Goal: Task Accomplishment & Management: Manage account settings

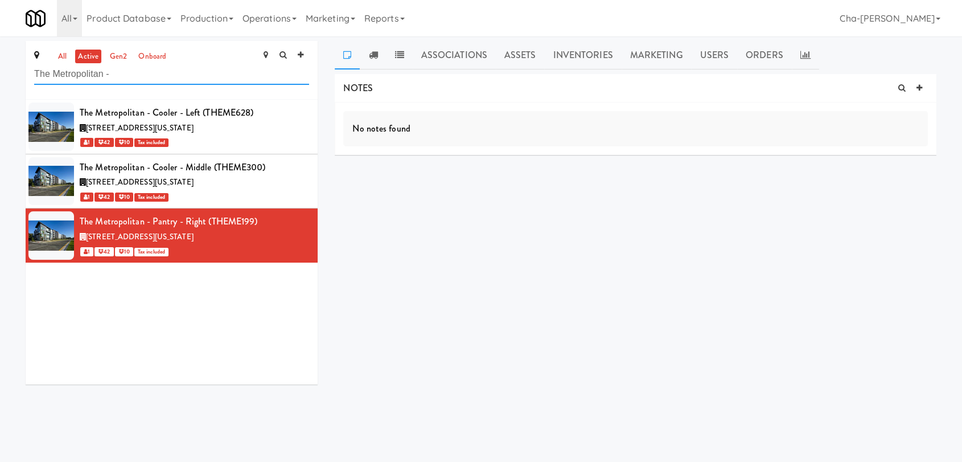
click at [199, 74] on input "The Metropolitan -" at bounding box center [171, 74] width 275 height 21
paste input "Cooler - Left"
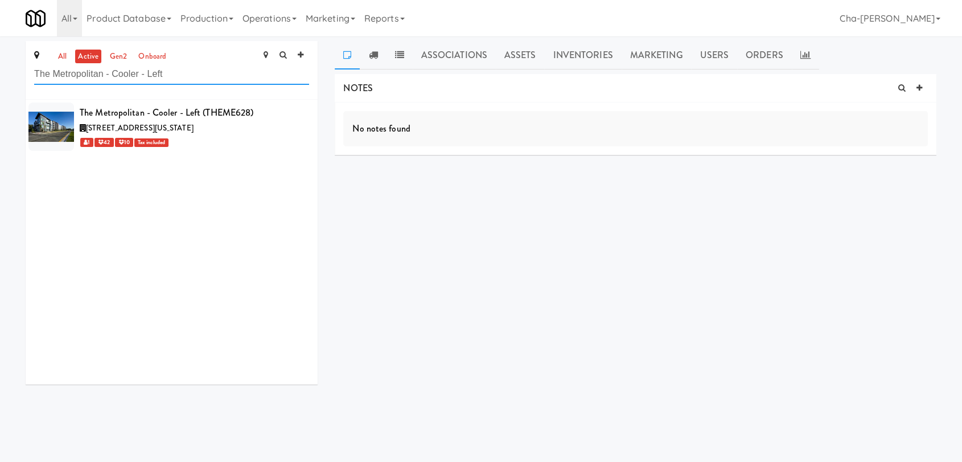
type input "The Metropolitan - Cooler - Left"
click at [257, 129] on div "2209 Southwest 13th Street, Gainesville Florida" at bounding box center [194, 128] width 229 height 14
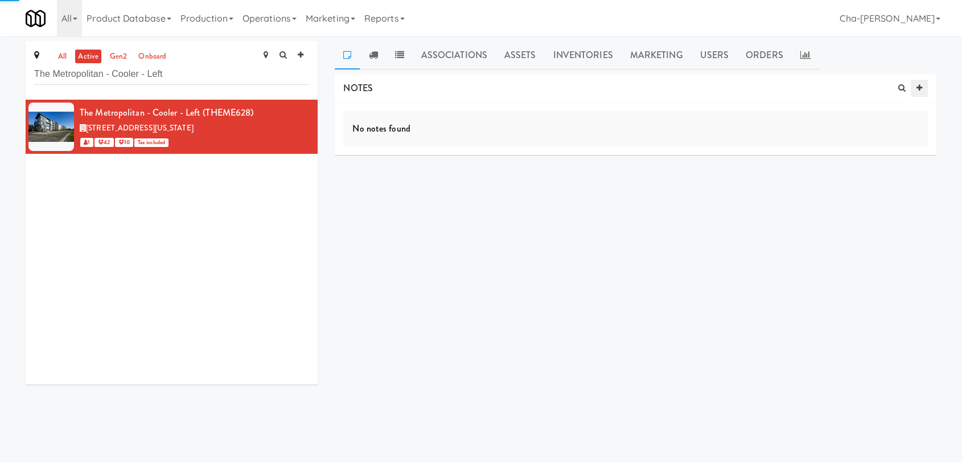
click at [920, 91] on icon at bounding box center [919, 87] width 6 height 7
click at [388, 176] on input "text" at bounding box center [388, 177] width 31 height 15
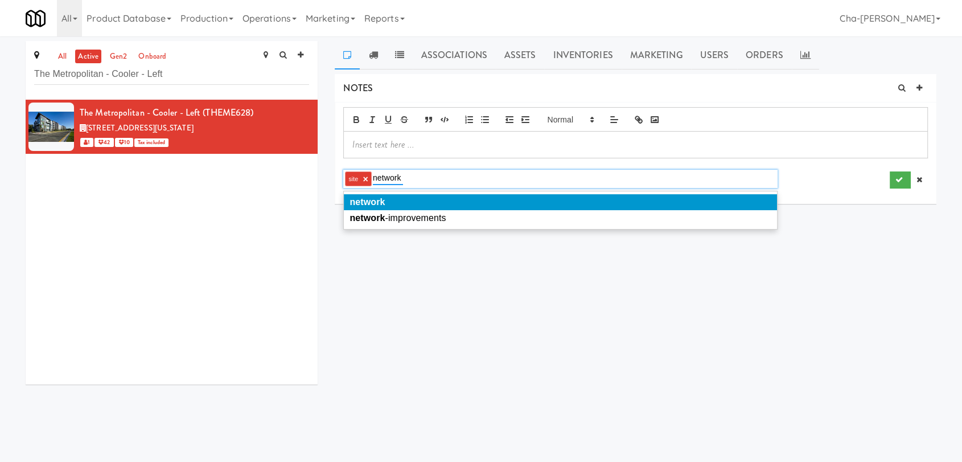
type input "network"
click at [380, 199] on em "network" at bounding box center [367, 202] width 35 height 10
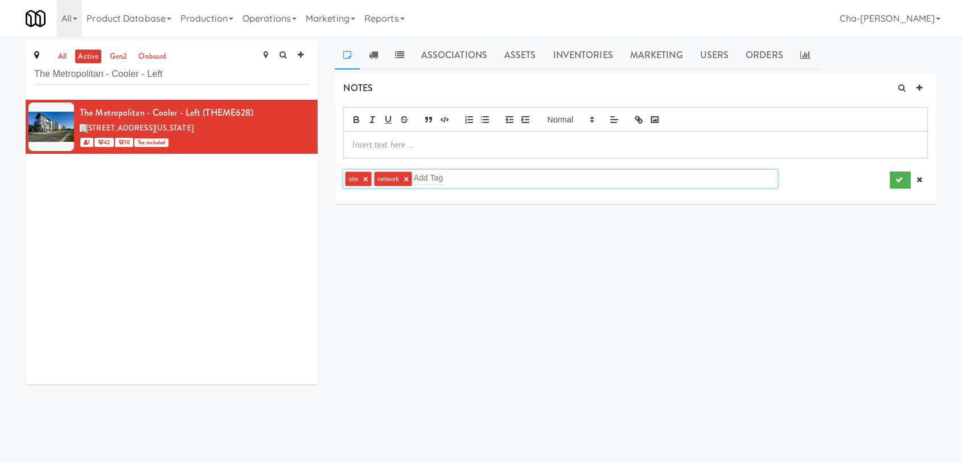
click at [377, 137] on div at bounding box center [635, 144] width 583 height 26
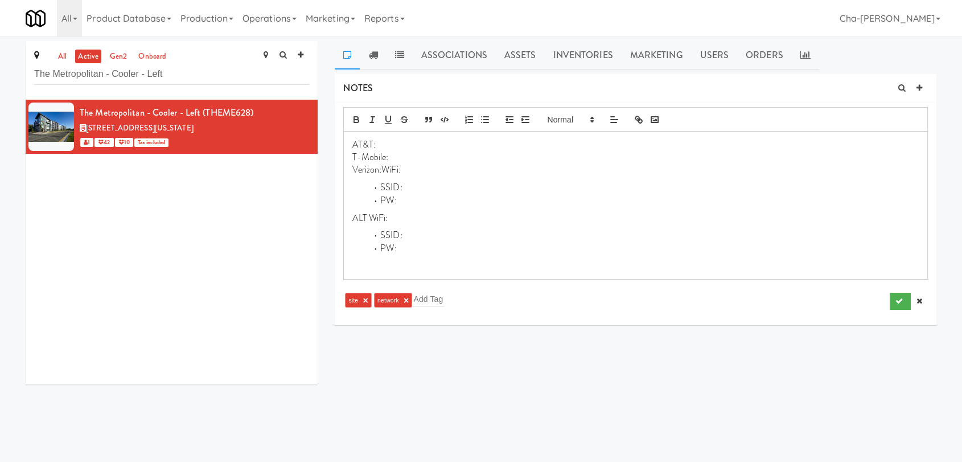
click at [384, 170] on p "Verizon:WiFi:" at bounding box center [635, 169] width 566 height 13
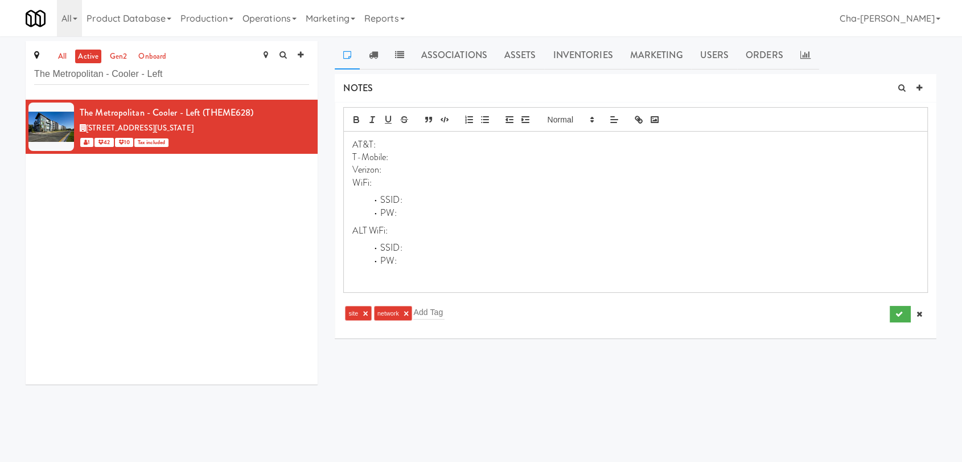
click at [397, 158] on p "T-Mobile:" at bounding box center [635, 157] width 566 height 13
click at [904, 313] on button "submit" at bounding box center [900, 314] width 21 height 17
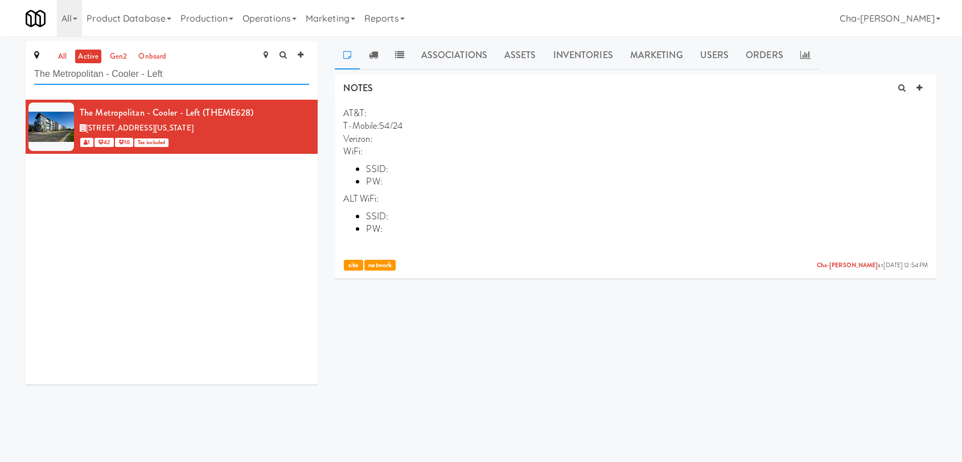
click at [183, 73] on input "The Metropolitan - Cooler - Left" at bounding box center [171, 74] width 275 height 21
paste input "Middle"
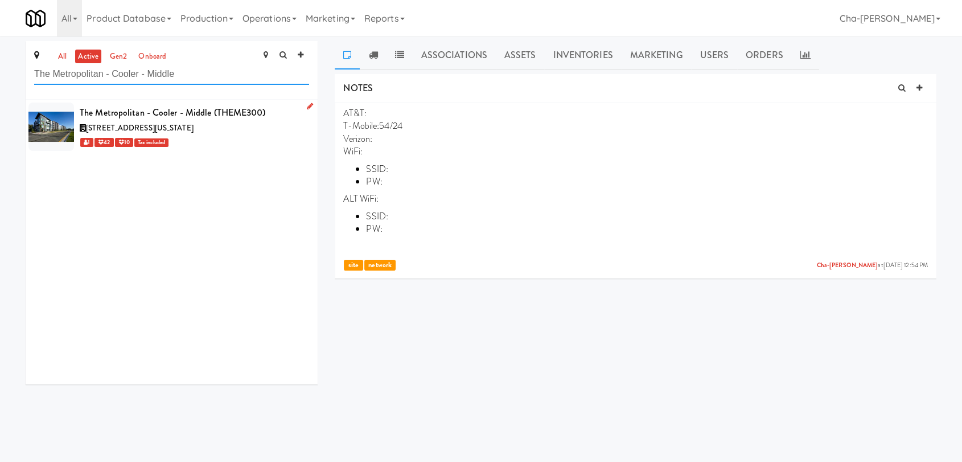
type input "The Metropolitan - Cooler - Middle"
click at [258, 135] on div "1 42 10 Tax included" at bounding box center [194, 142] width 229 height 14
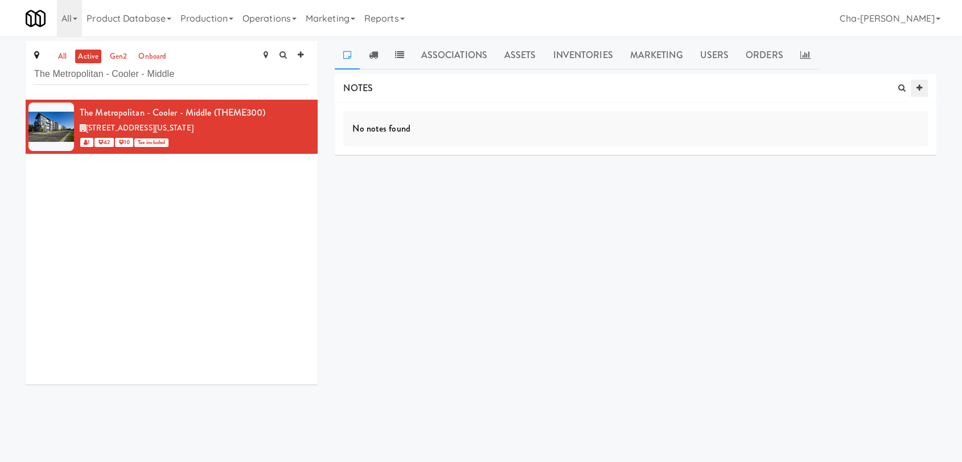
click at [917, 87] on icon at bounding box center [919, 87] width 6 height 7
click at [391, 178] on input "text" at bounding box center [388, 177] width 31 height 15
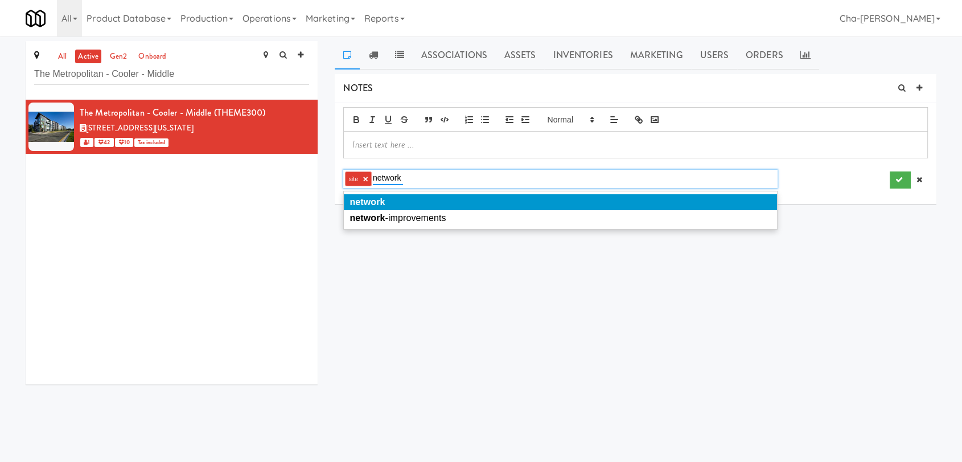
type input "network"
click at [409, 204] on li "network" at bounding box center [560, 202] width 433 height 16
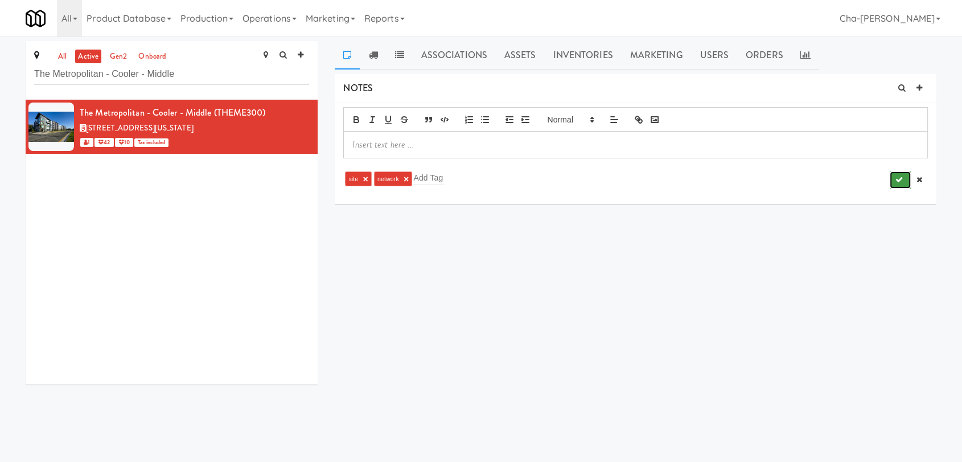
click at [906, 176] on button "submit" at bounding box center [900, 179] width 21 height 17
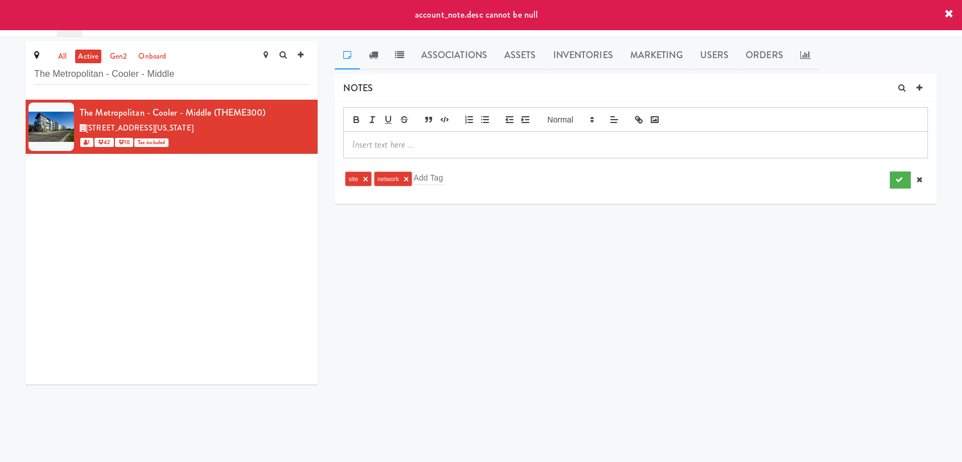
click at [400, 146] on p at bounding box center [635, 144] width 566 height 13
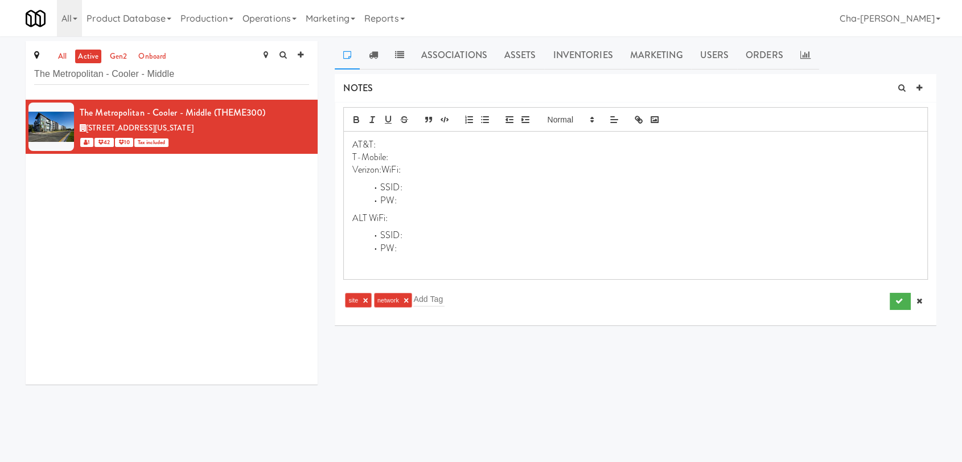
click at [383, 169] on p "Verizon:WiFi:" at bounding box center [635, 169] width 566 height 13
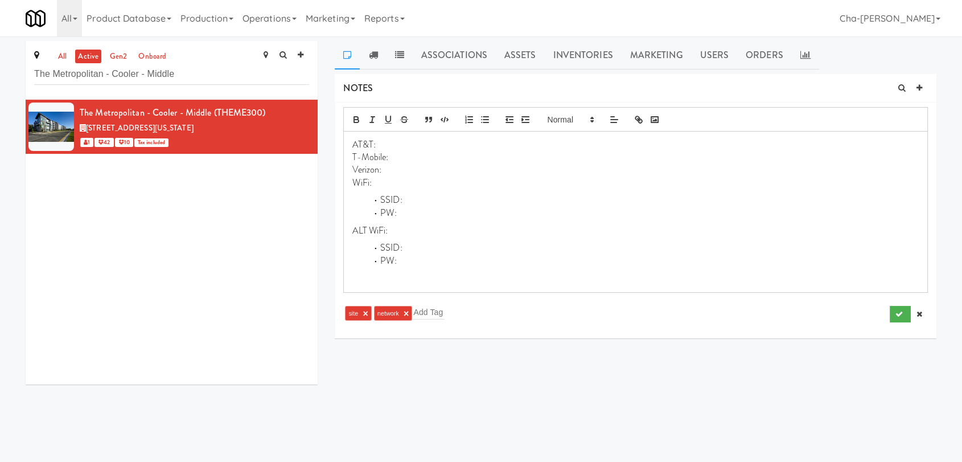
click at [392, 172] on p "Verizon:" at bounding box center [635, 169] width 566 height 13
click at [896, 311] on icon "submit" at bounding box center [898, 313] width 7 height 7
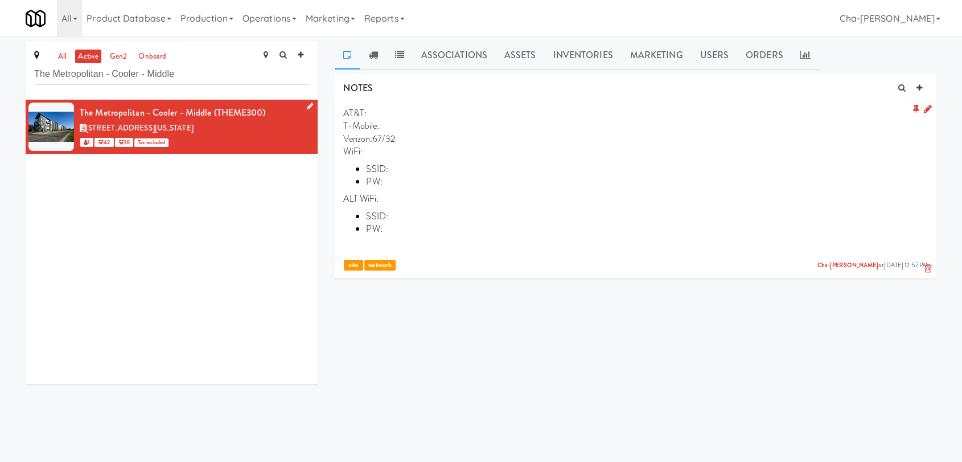
click at [302, 106] on link at bounding box center [307, 107] width 11 height 14
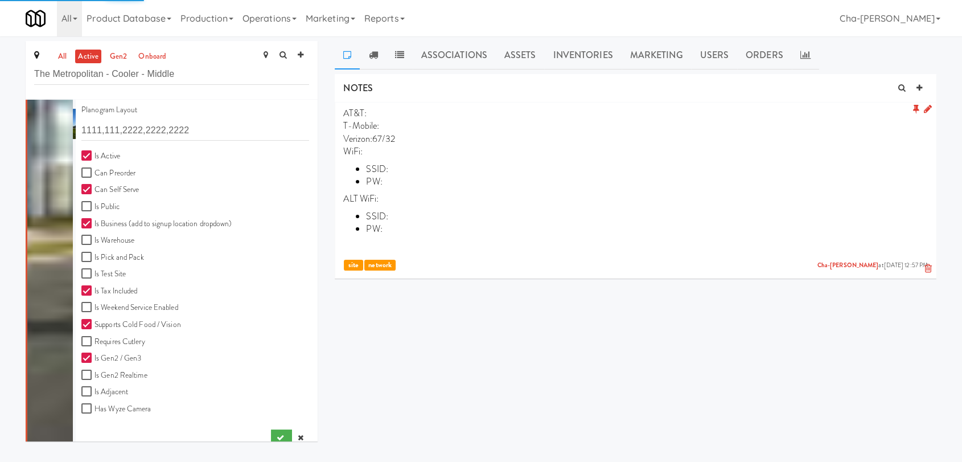
scroll to position [315, 0]
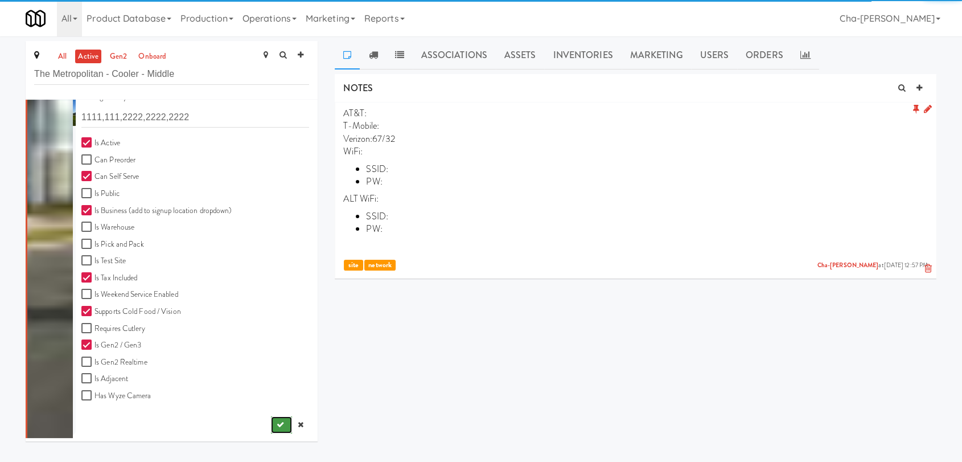
click at [271, 426] on button "submit" at bounding box center [281, 424] width 21 height 17
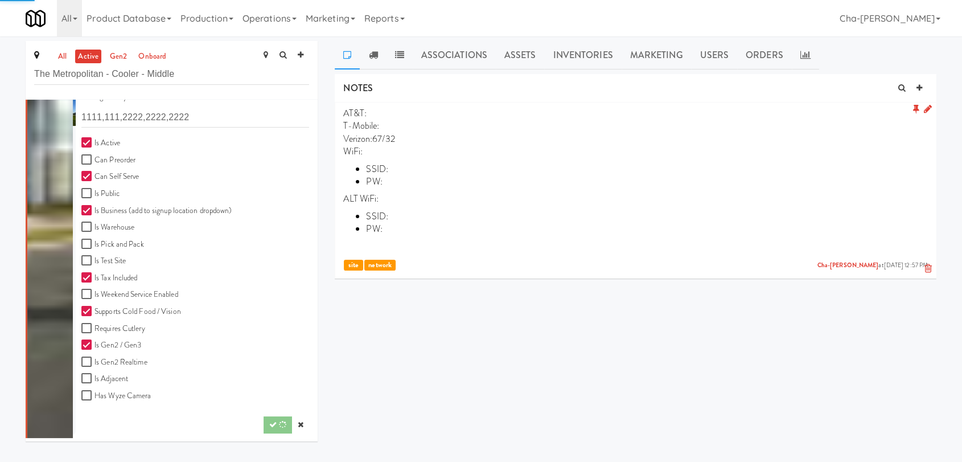
scroll to position [0, 0]
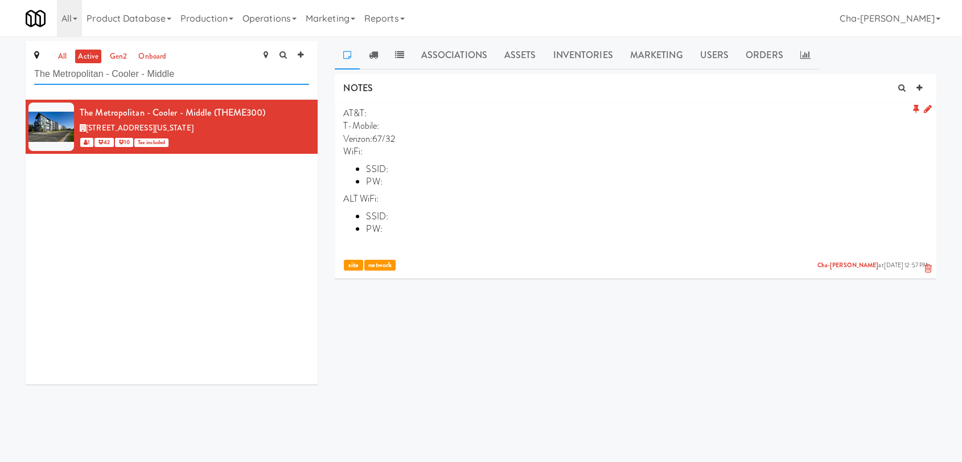
click at [196, 74] on input "The Metropolitan - Cooler - Middle" at bounding box center [171, 74] width 275 height 21
paste input "Astoria"
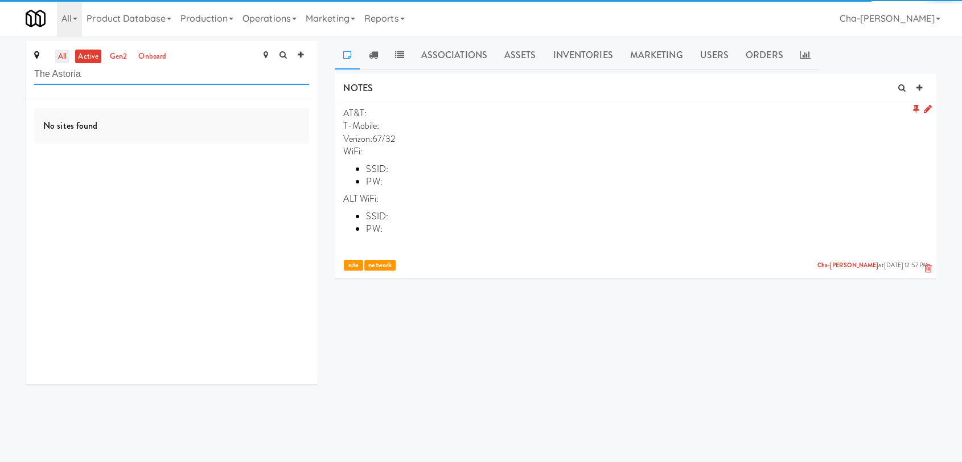
type input "The Astoria"
click at [66, 56] on link "all" at bounding box center [62, 57] width 14 height 14
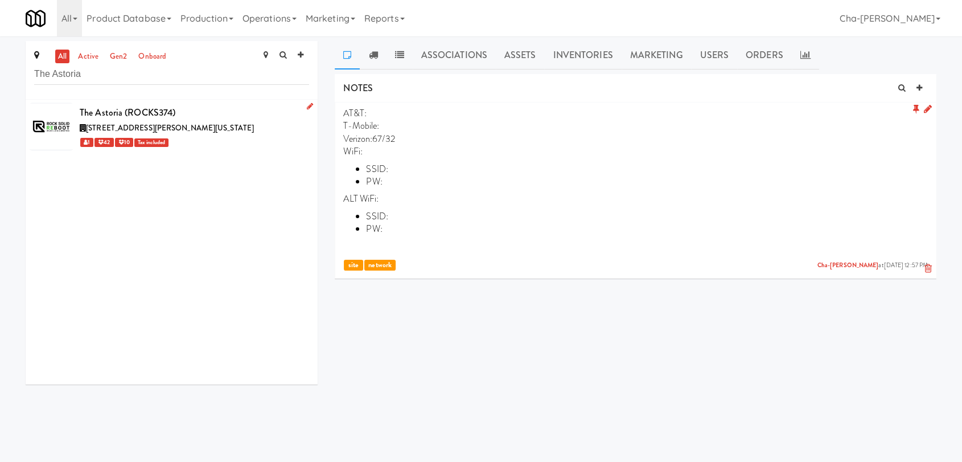
click at [241, 135] on div "1 42 10 Tax included" at bounding box center [194, 142] width 229 height 14
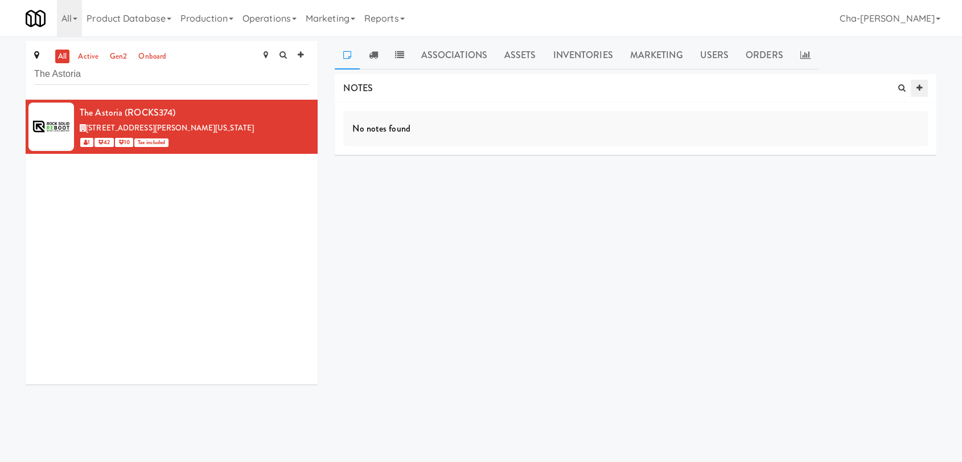
click at [915, 85] on link at bounding box center [919, 88] width 17 height 17
click at [400, 175] on input "text" at bounding box center [388, 177] width 31 height 15
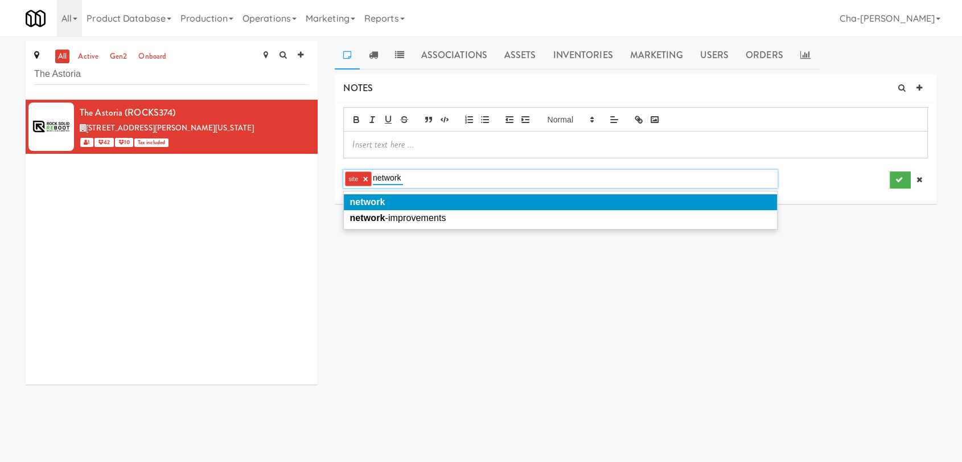
type input "network"
click at [410, 203] on li "network" at bounding box center [560, 202] width 433 height 16
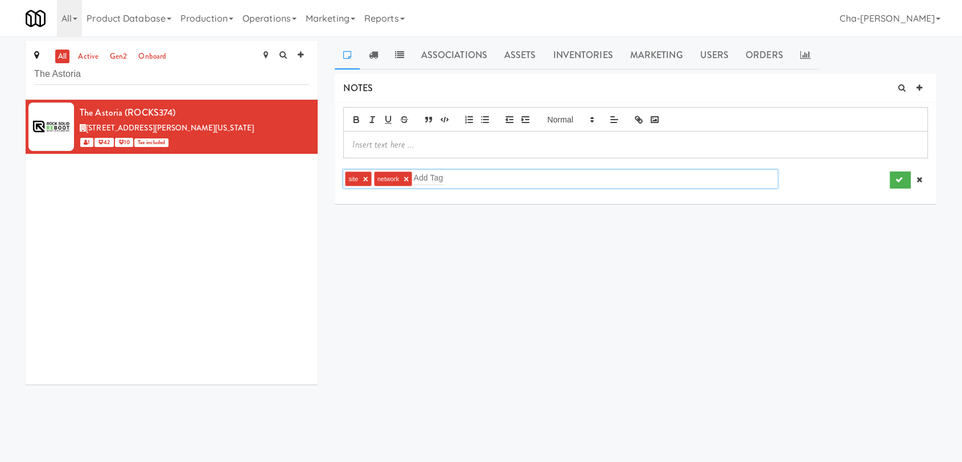
click at [412, 142] on p at bounding box center [635, 144] width 566 height 13
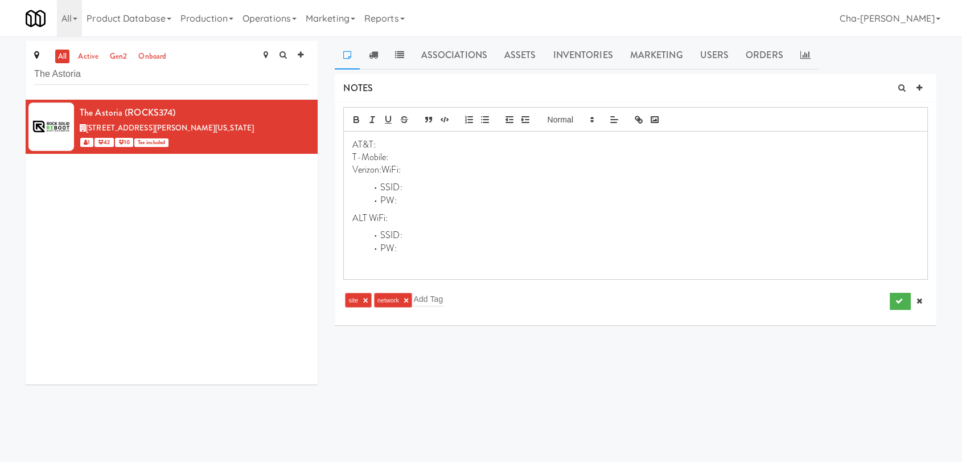
click at [382, 163] on p "Verizon:WiFi:" at bounding box center [635, 169] width 566 height 13
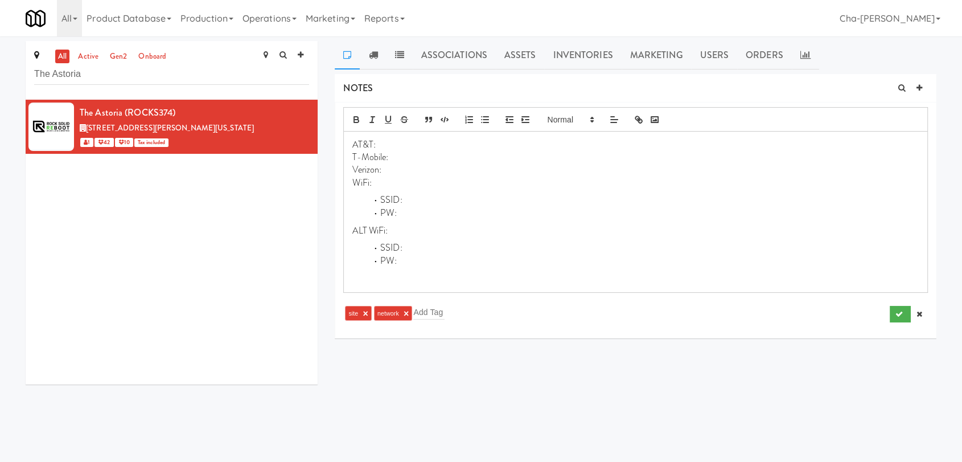
click at [397, 168] on p "Verizon:" at bounding box center [635, 169] width 566 height 13
click at [415, 197] on li "SSID:" at bounding box center [643, 200] width 552 height 13
click at [404, 180] on p "WiFi:" at bounding box center [635, 182] width 566 height 13
click at [92, 60] on link "active" at bounding box center [88, 57] width 26 height 14
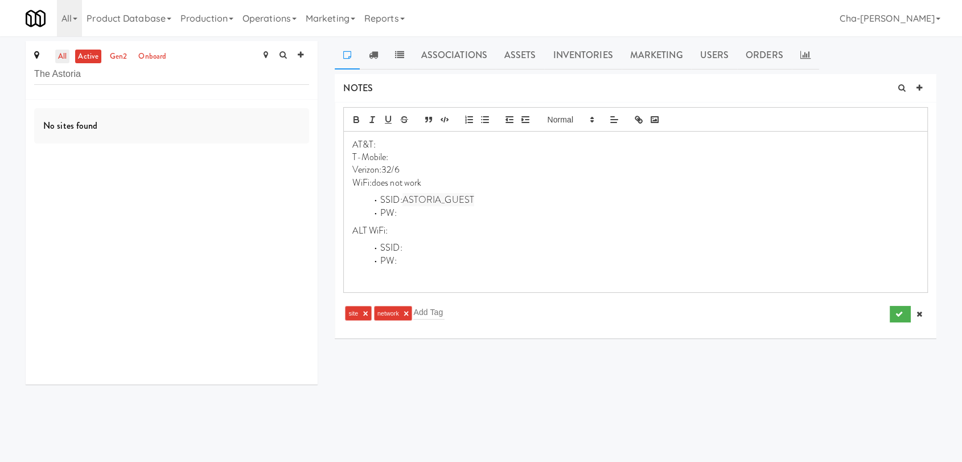
click at [63, 52] on link "all" at bounding box center [62, 57] width 14 height 14
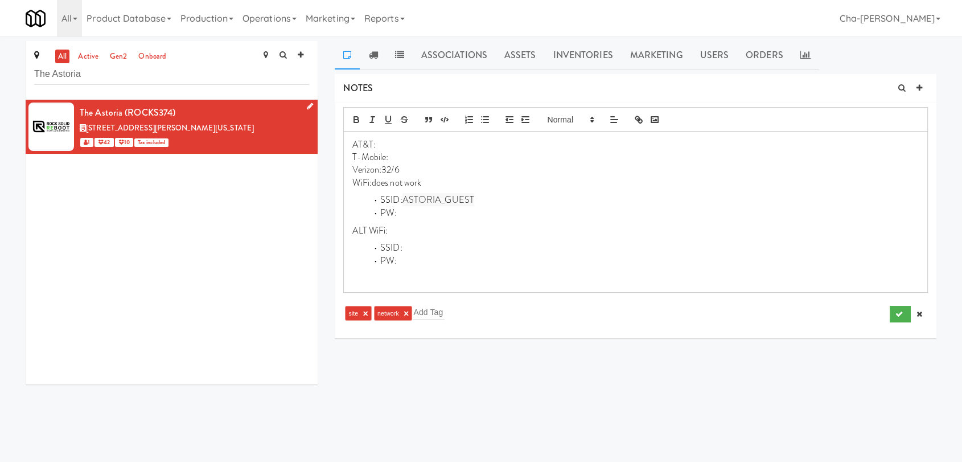
click at [302, 102] on link at bounding box center [307, 107] width 11 height 14
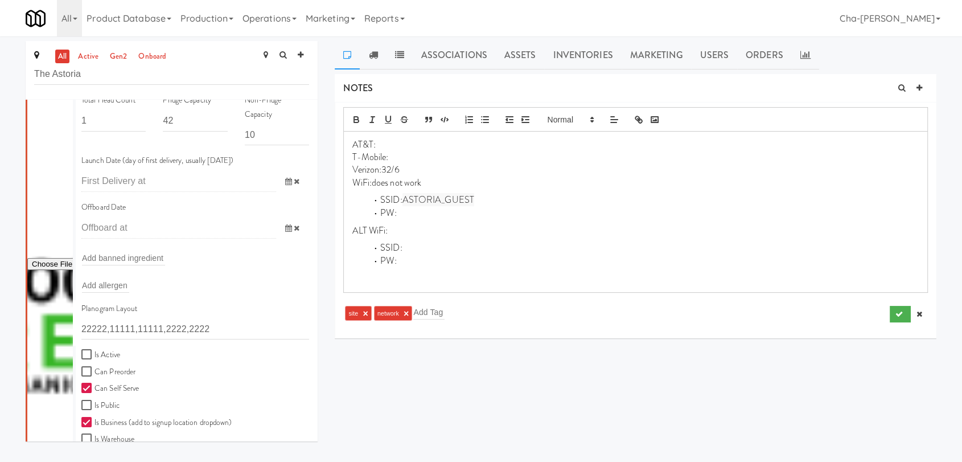
scroll to position [315, 0]
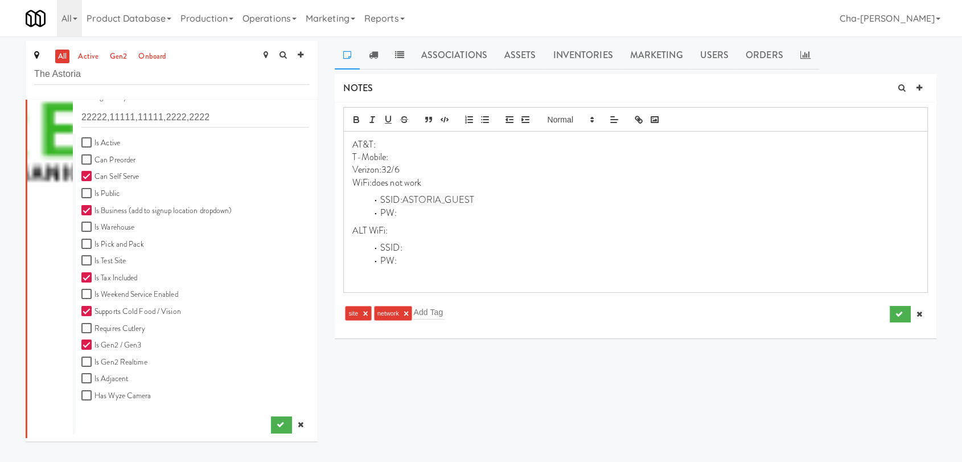
click at [115, 143] on label "Is Active" at bounding box center [100, 143] width 39 height 14
click at [94, 143] on input "Is Active" at bounding box center [87, 142] width 13 height 9
checkbox input "true"
click at [277, 427] on icon "submit" at bounding box center [280, 424] width 7 height 7
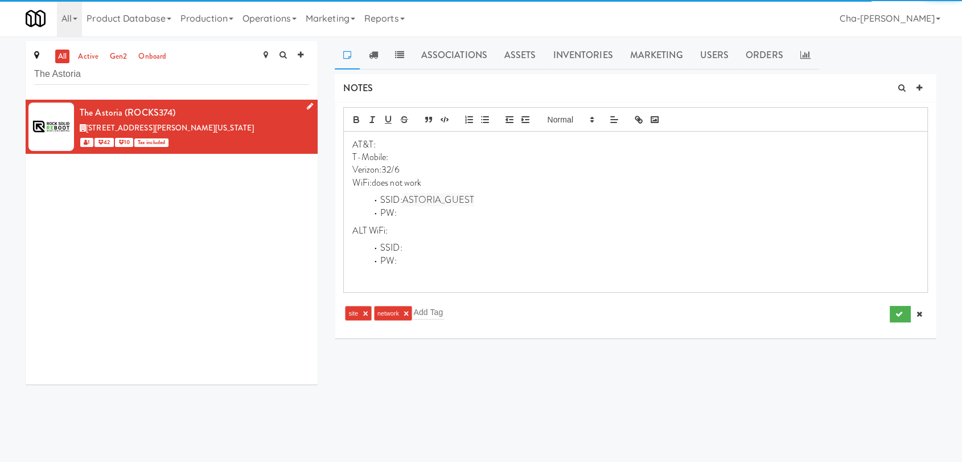
scroll to position [0, 0]
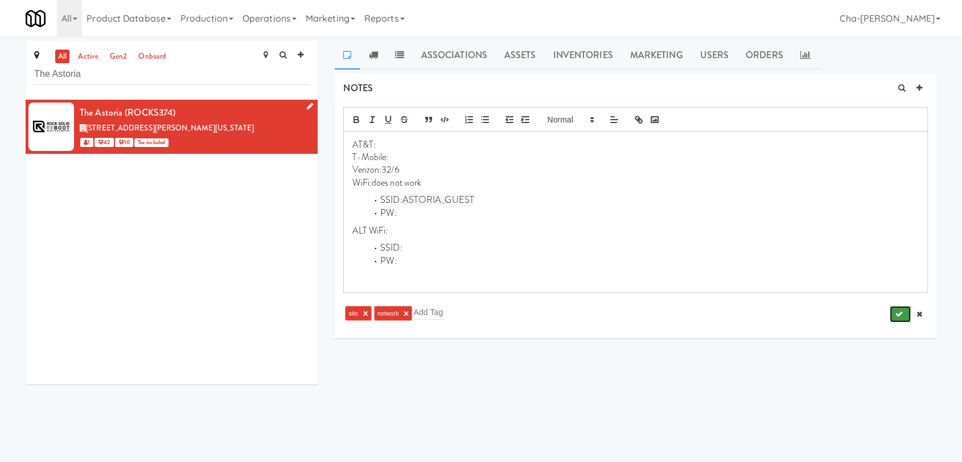
click at [898, 312] on icon "submit" at bounding box center [898, 313] width 7 height 7
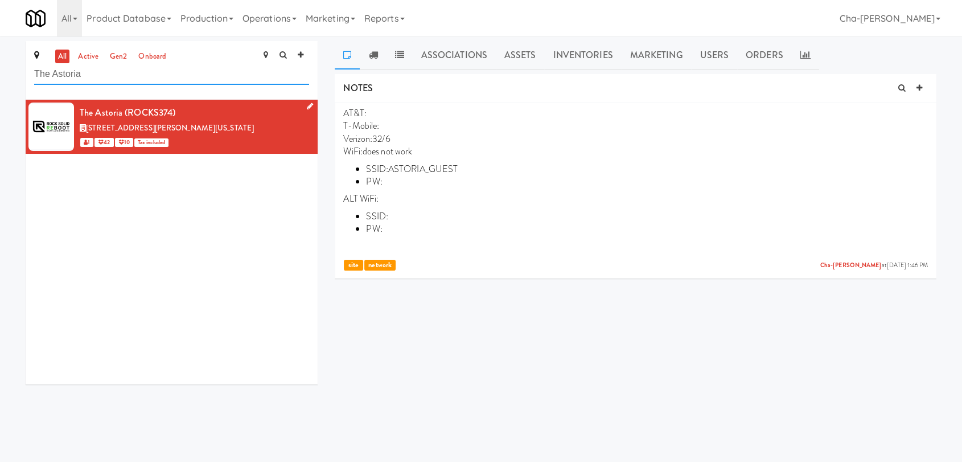
click at [104, 73] on input "The Astoria" at bounding box center [171, 74] width 275 height 21
paste input "HATCH Made Meals 2"
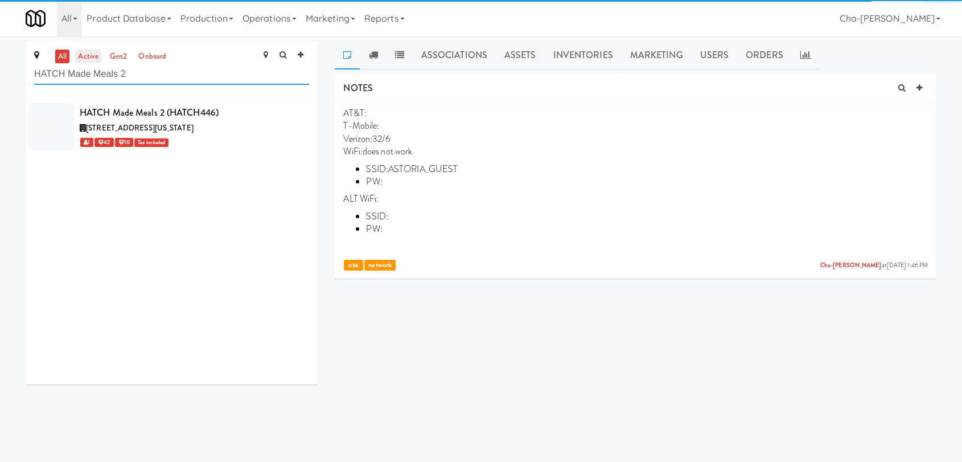
type input "HATCH Made Meals 2"
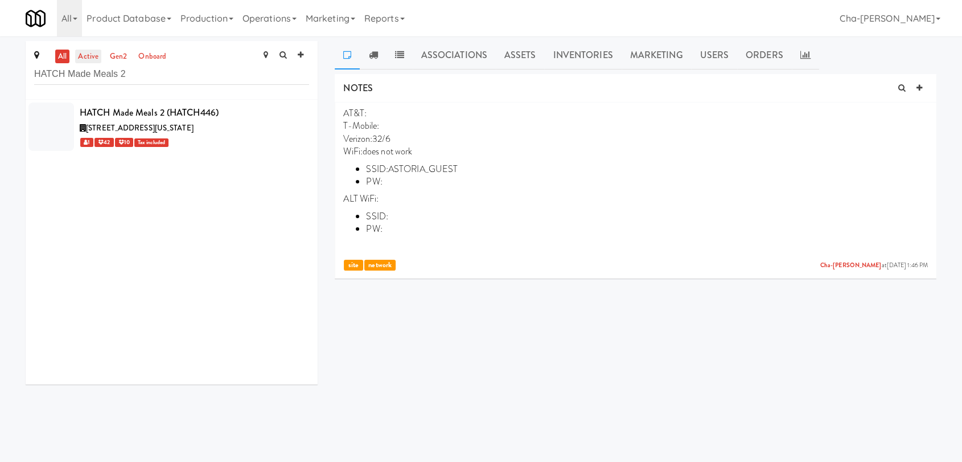
click at [82, 54] on link "active" at bounding box center [88, 57] width 26 height 14
click at [87, 60] on link "active" at bounding box center [88, 57] width 26 height 14
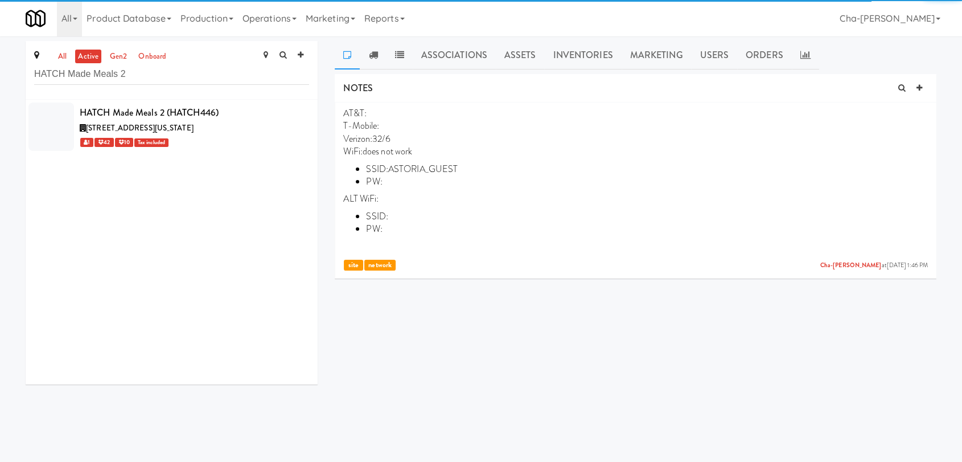
click at [87, 54] on link "active" at bounding box center [88, 57] width 26 height 14
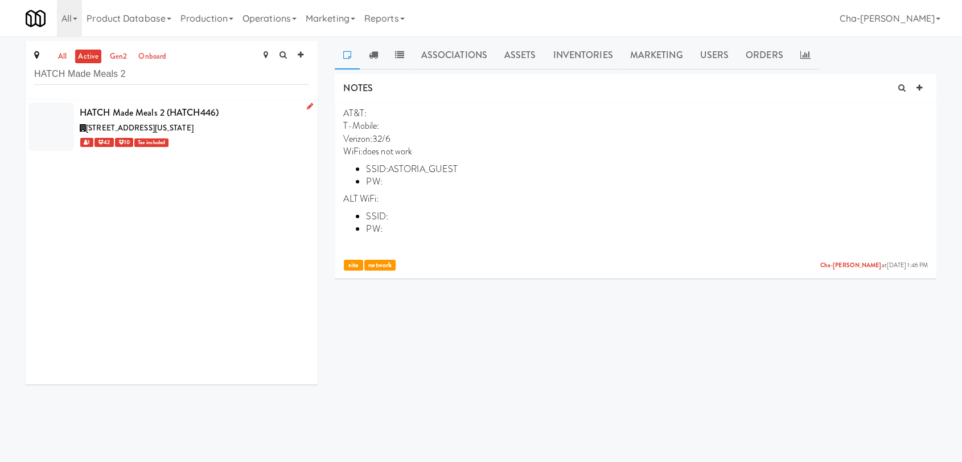
click at [252, 121] on div "100 North Side Square, Huntsville Alabama" at bounding box center [194, 128] width 229 height 14
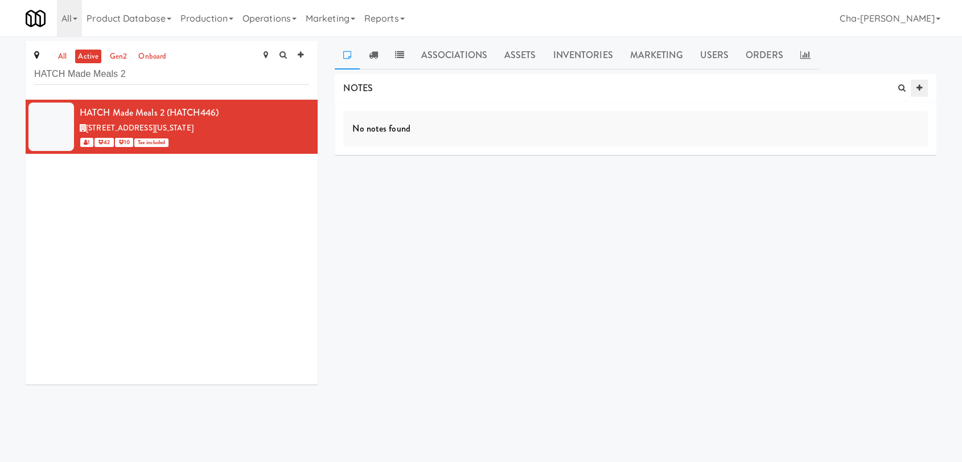
click at [916, 85] on icon at bounding box center [919, 87] width 6 height 7
click at [392, 179] on input "text" at bounding box center [388, 177] width 31 height 15
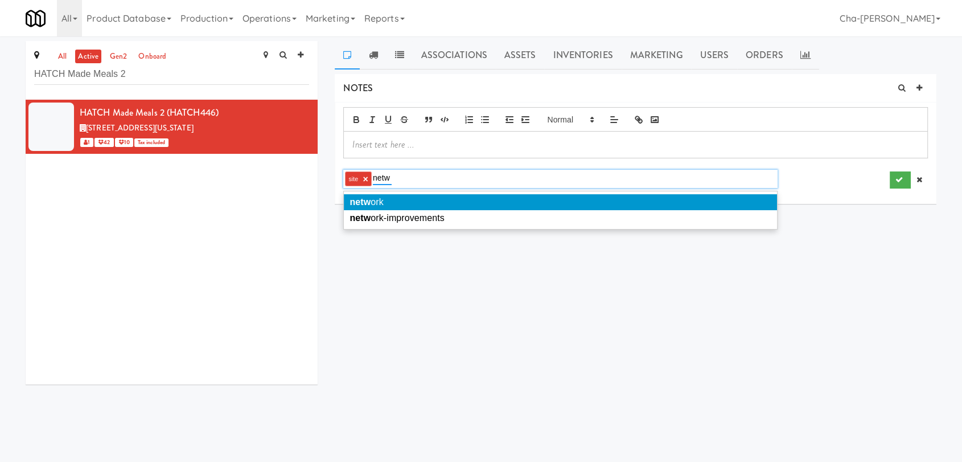
type input "netw"
click at [414, 200] on li "netw ork" at bounding box center [560, 202] width 433 height 16
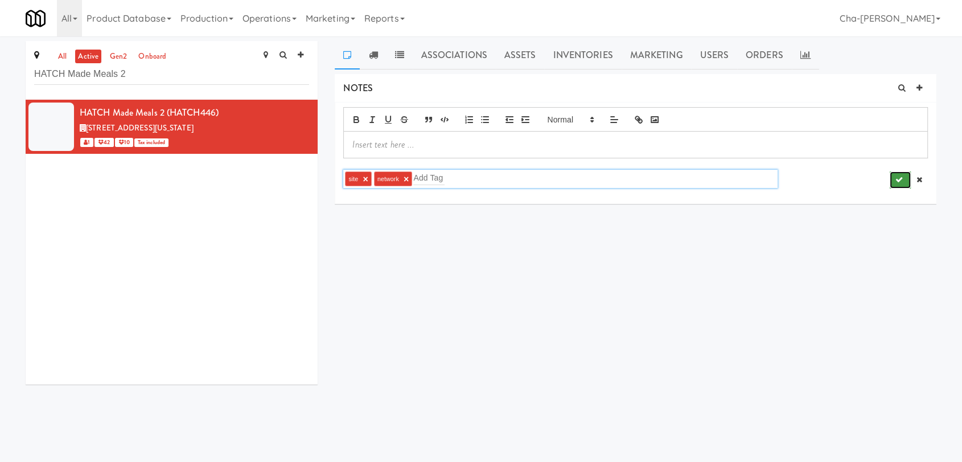
click at [890, 176] on button "submit" at bounding box center [900, 179] width 21 height 17
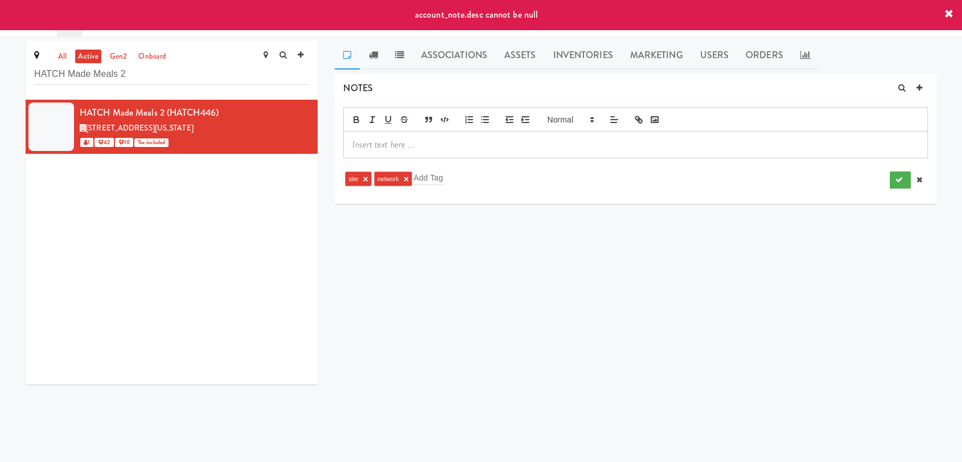
click at [387, 138] on p at bounding box center [635, 144] width 566 height 13
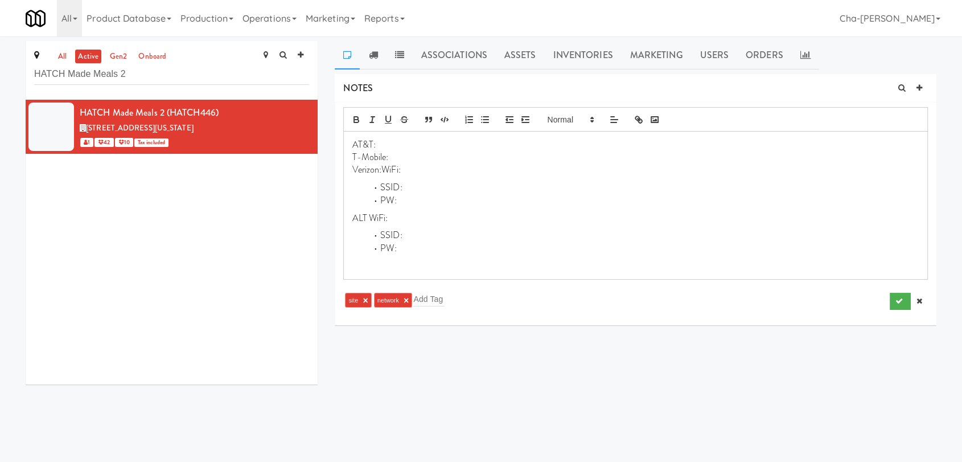
click at [383, 170] on p "Verizon:WiFi:" at bounding box center [635, 169] width 566 height 13
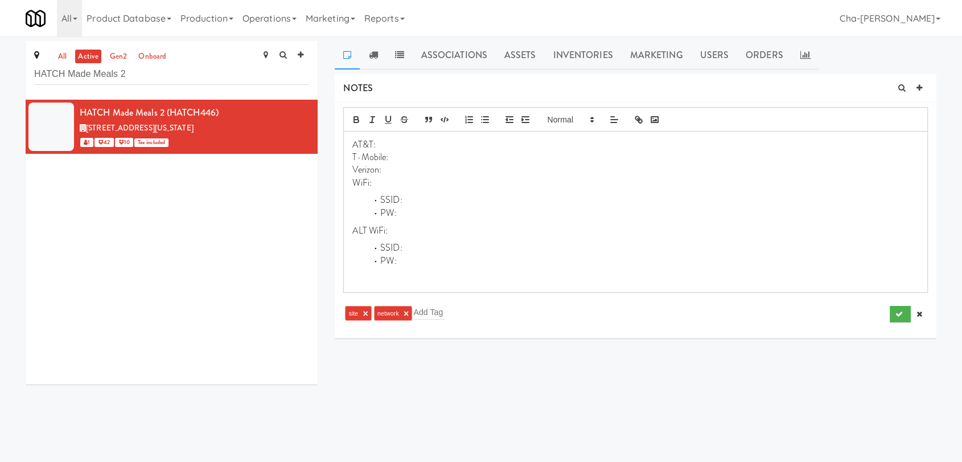
click at [383, 168] on p "Verizon:" at bounding box center [635, 169] width 566 height 13
click at [383, 182] on p "WiFi:" at bounding box center [635, 182] width 566 height 13
click at [900, 314] on icon "submit" at bounding box center [898, 313] width 7 height 7
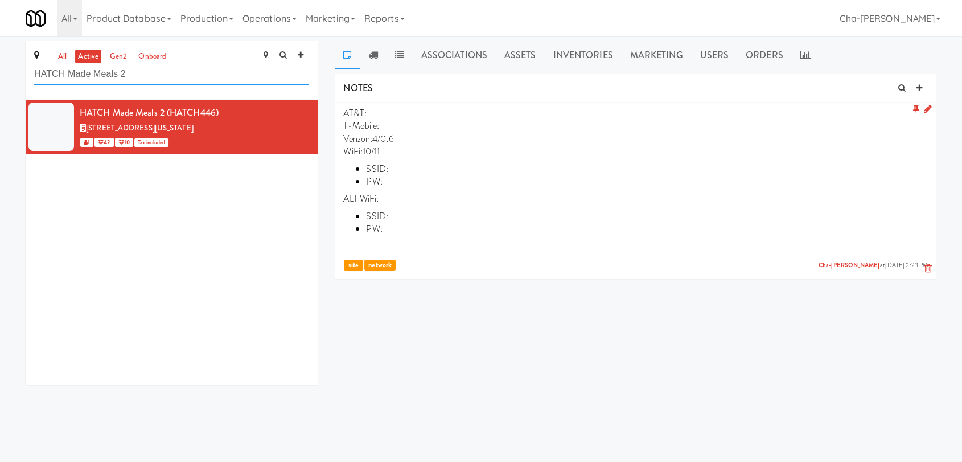
click at [186, 79] on input "HATCH Made Meals 2" at bounding box center [171, 74] width 275 height 21
paste input "SmartMart Cold Beverage"
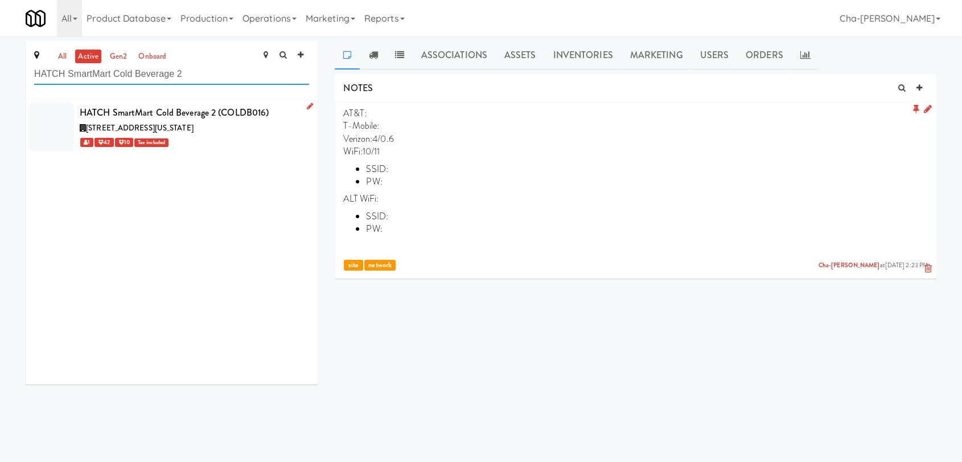
type input "HATCH SmartMart Cold Beverage 2"
click at [248, 135] on div "1 42 10 Tax included" at bounding box center [194, 142] width 229 height 14
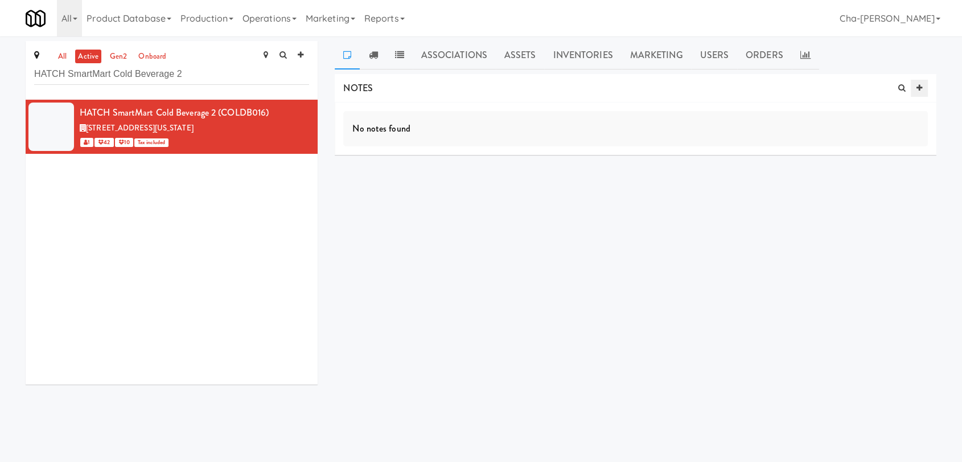
click at [922, 87] on icon at bounding box center [919, 87] width 6 height 7
click at [387, 180] on input "text" at bounding box center [388, 177] width 31 height 15
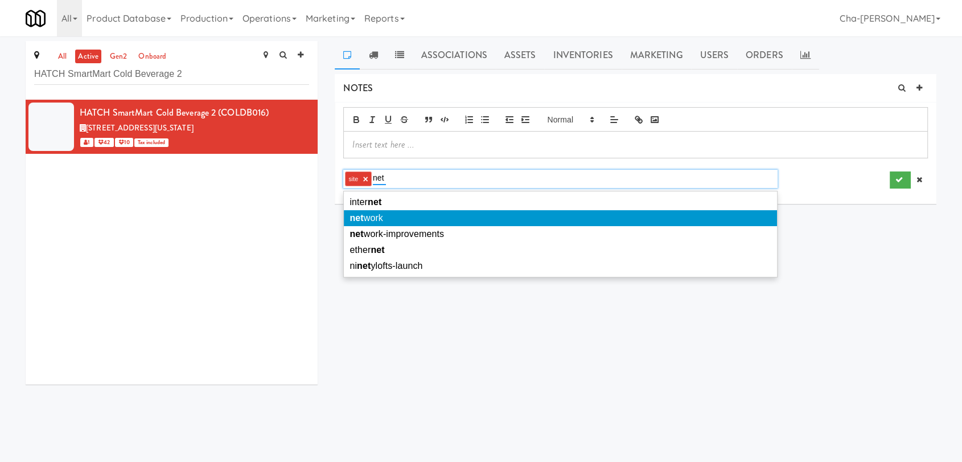
type input "net"
click at [369, 214] on span "net work" at bounding box center [367, 218] width 34 height 10
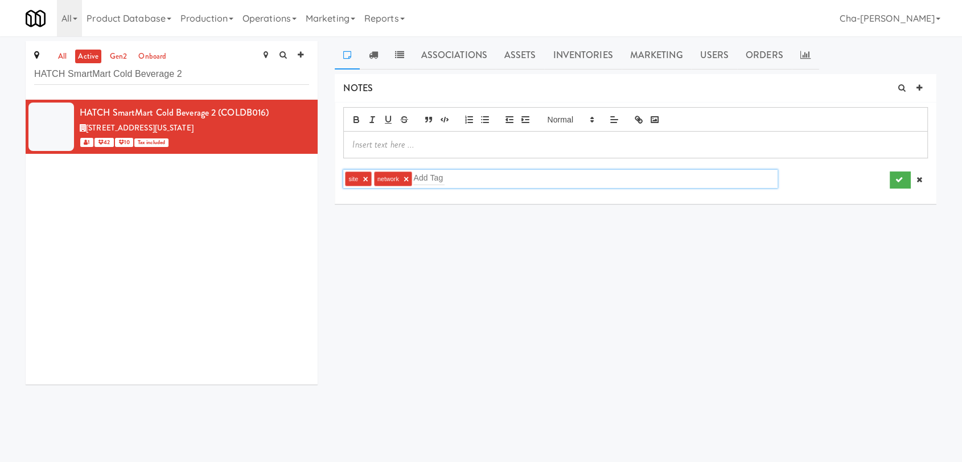
click at [397, 144] on p at bounding box center [635, 144] width 566 height 13
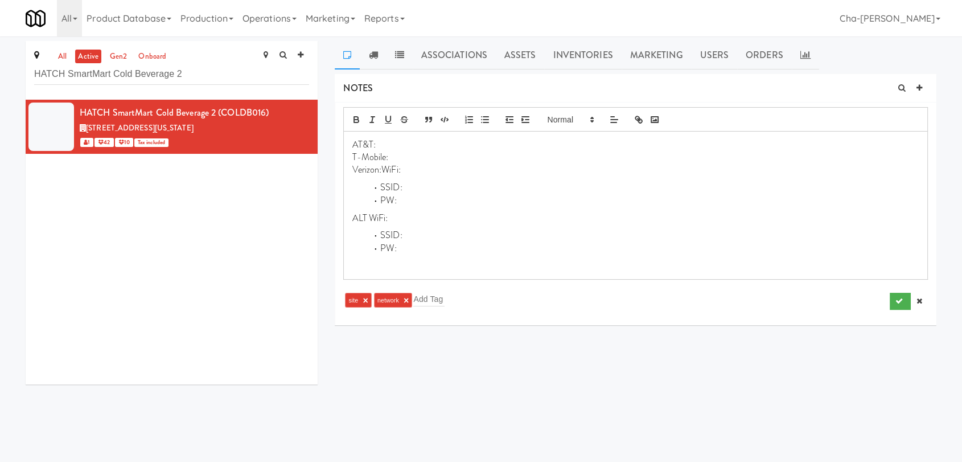
click at [383, 170] on p "Verizon:WiFi:" at bounding box center [635, 169] width 566 height 13
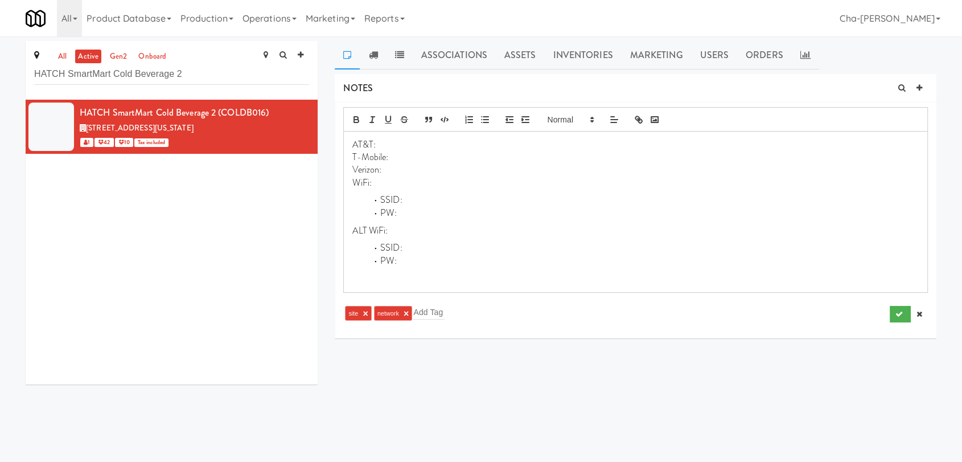
click at [410, 197] on li "SSID:" at bounding box center [643, 200] width 552 height 13
click at [417, 212] on li "PW:" at bounding box center [643, 213] width 552 height 13
click at [395, 170] on p "Verizon:" at bounding box center [635, 169] width 566 height 13
click at [396, 176] on p "WiFi:" at bounding box center [635, 182] width 566 height 13
click at [893, 313] on button "submit" at bounding box center [900, 314] width 21 height 17
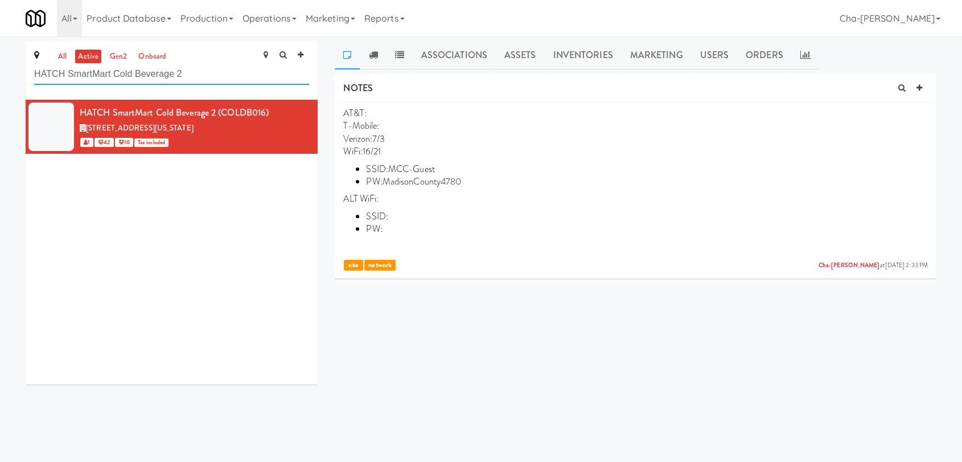
click at [200, 69] on input "HATCH SmartMart Cold Beverage 2" at bounding box center [171, 74] width 275 height 21
paste input "text"
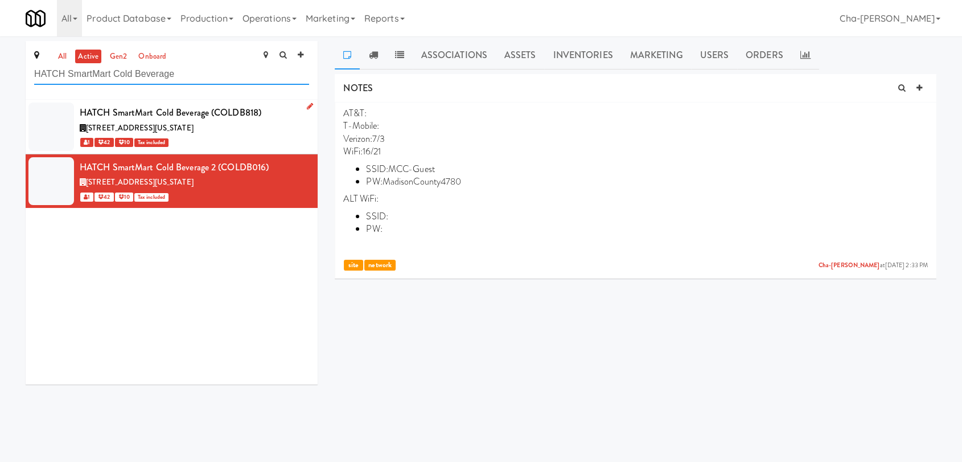
type input "HATCH SmartMart Cold Beverage"
click at [258, 131] on div "100 North Side Square, Huntsville Alabama" at bounding box center [194, 128] width 229 height 14
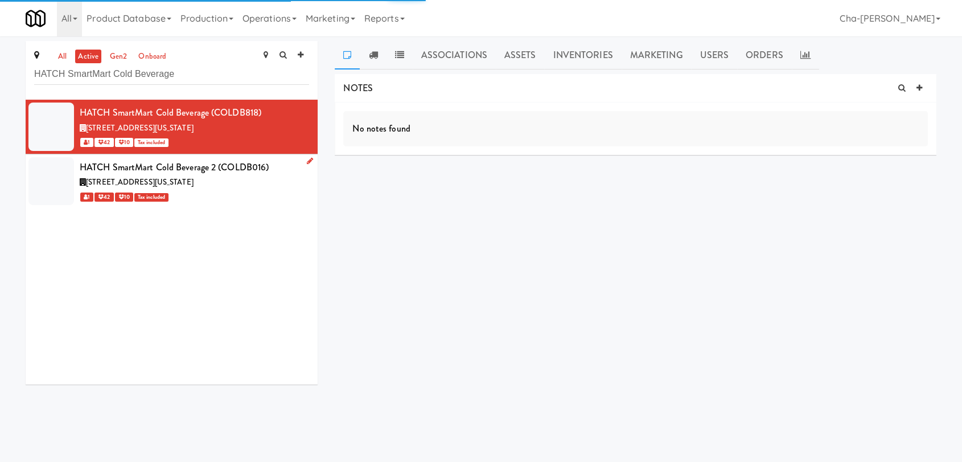
click at [260, 196] on div "1 42 10 Tax included" at bounding box center [194, 197] width 229 height 14
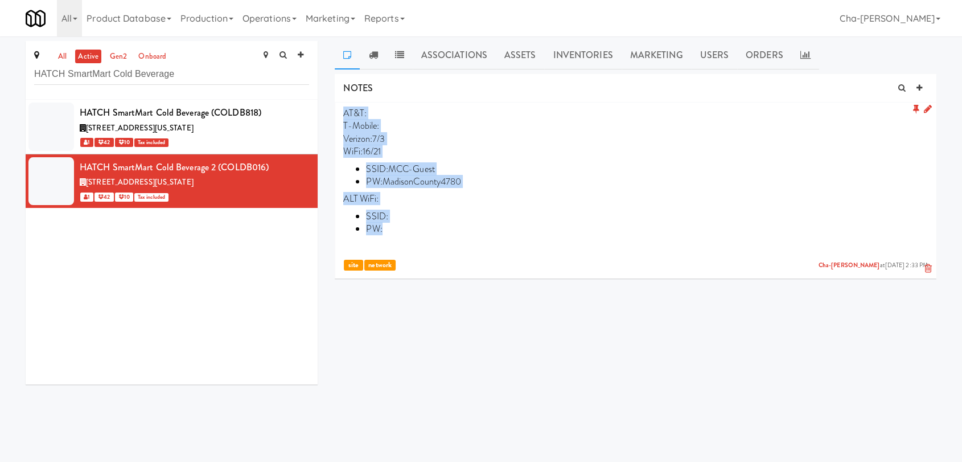
drag, startPoint x: 340, startPoint y: 109, endPoint x: 433, endPoint y: 223, distance: 146.8
click at [433, 223] on li "AT&T: T-Mobile: Verizon:7/3 WiFi:16/21 SSID: MCC-Guest PW: MadisonCounty4780 AL…" at bounding box center [636, 188] width 602 height 172
copy p "AT&T: T-Mobile: Verizon:7/3 WiFi:16/21 SSID: MCC-Guest PW: MadisonCounty4780 AL…"
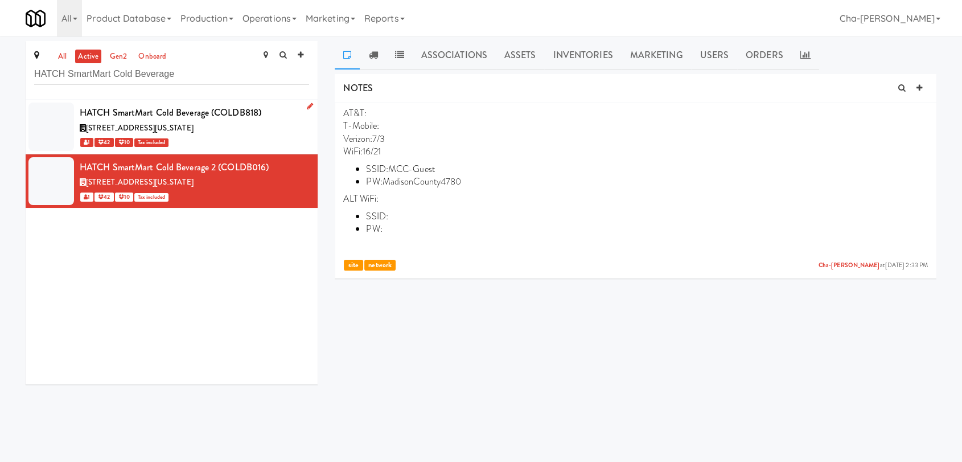
click at [260, 129] on div "100 North Side Square, Huntsville Alabama" at bounding box center [194, 128] width 229 height 14
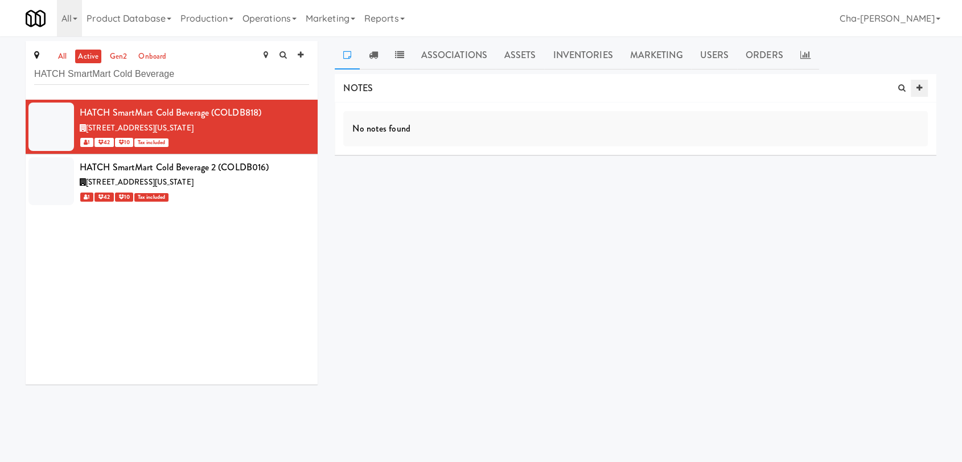
click at [916, 85] on icon at bounding box center [919, 87] width 6 height 7
click at [404, 144] on p at bounding box center [635, 144] width 566 height 13
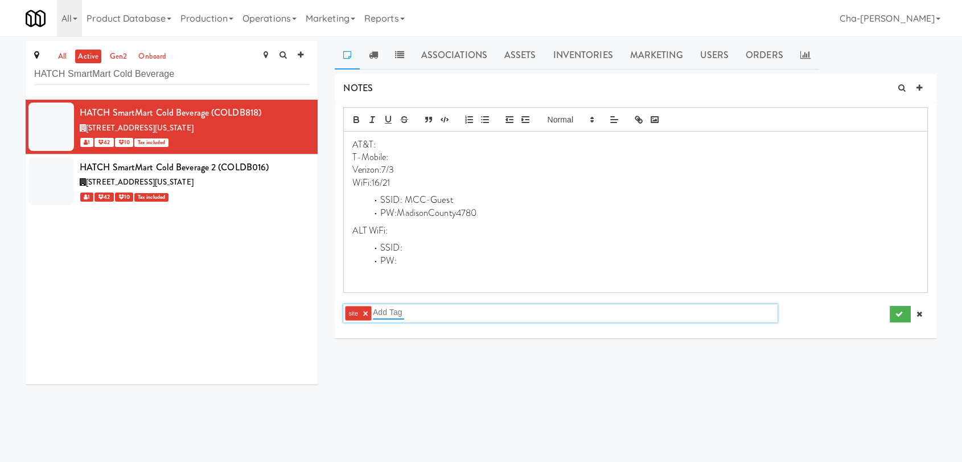
click at [373, 311] on input "text" at bounding box center [388, 312] width 31 height 15
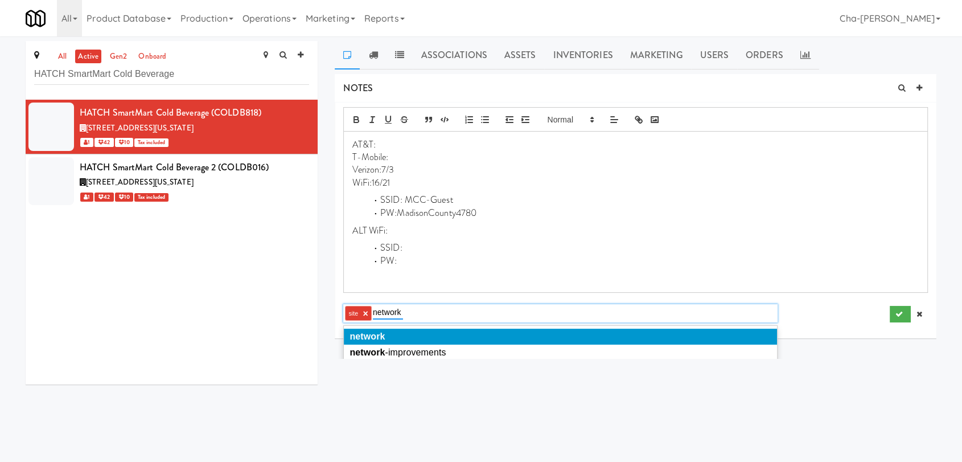
type input "network"
click at [376, 340] on span "network" at bounding box center [367, 336] width 35 height 10
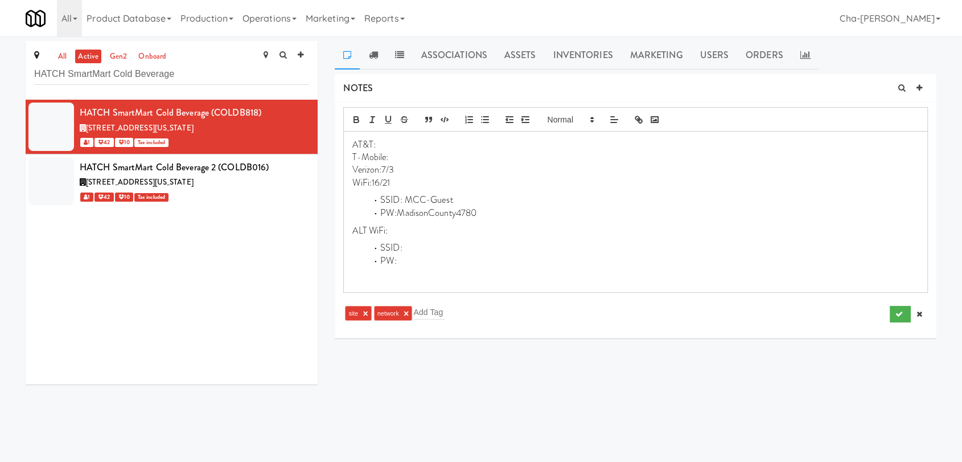
click at [404, 170] on p "Verizon:7/3" at bounding box center [635, 169] width 566 height 13
drag, startPoint x: 404, startPoint y: 170, endPoint x: 383, endPoint y: 170, distance: 21.1
click at [383, 170] on p "Verizon:38/3" at bounding box center [635, 169] width 566 height 13
copy p "38/3"
click at [393, 154] on p "T-Mobile:" at bounding box center [635, 157] width 566 height 13
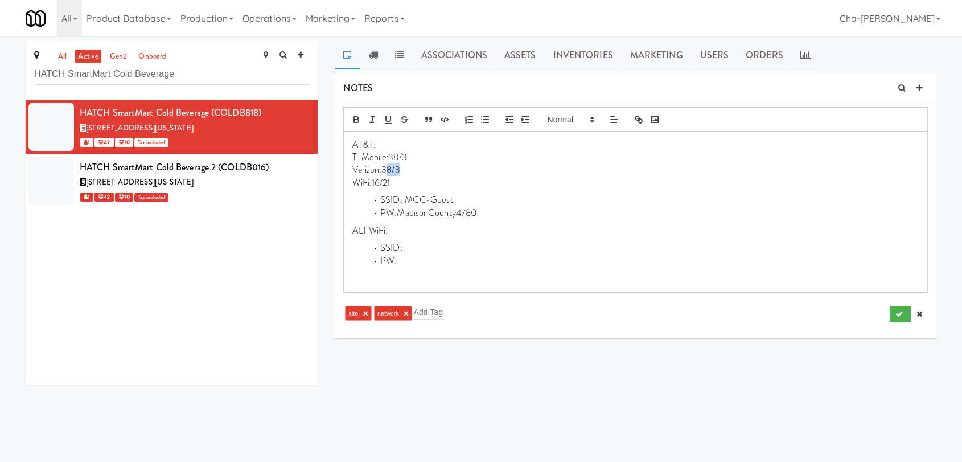
drag, startPoint x: 405, startPoint y: 169, endPoint x: 384, endPoint y: 170, distance: 21.1
click at [384, 170] on p "Verizon:38/3" at bounding box center [635, 169] width 566 height 13
drag, startPoint x: 478, startPoint y: 212, endPoint x: 400, endPoint y: 209, distance: 78.6
click at [400, 209] on li "PW:MadisonCounty4780" at bounding box center [643, 213] width 552 height 13
copy li "MadisonCounty4780"
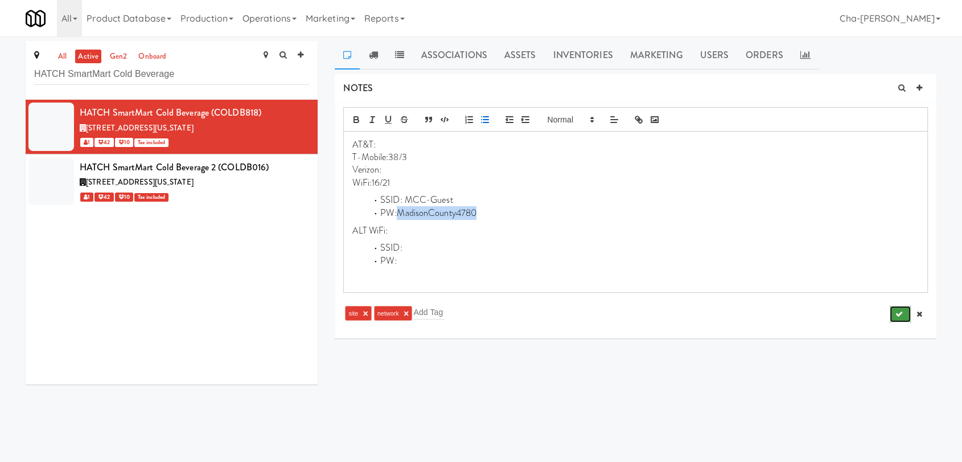
click at [901, 311] on icon "submit" at bounding box center [898, 313] width 7 height 7
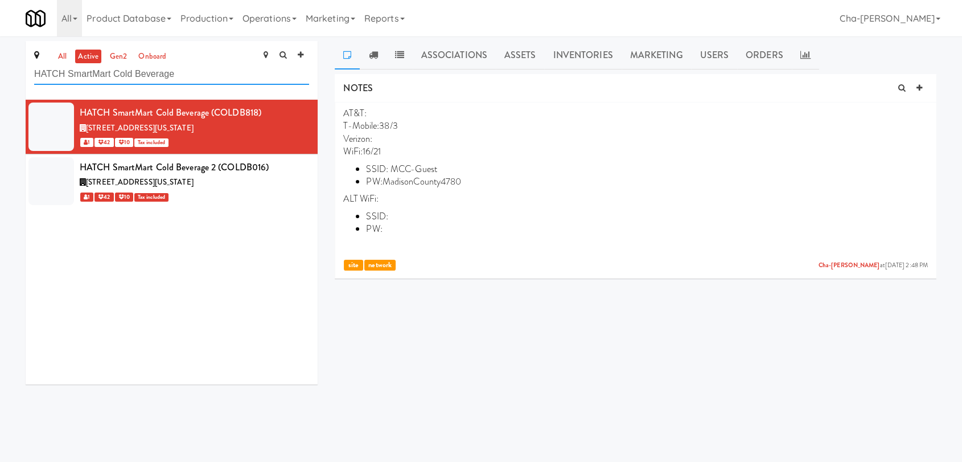
drag, startPoint x: 191, startPoint y: 70, endPoint x: 68, endPoint y: 67, distance: 123.0
click at [68, 67] on input "HATCH SmartMart Cold Beverage" at bounding box center [171, 74] width 275 height 21
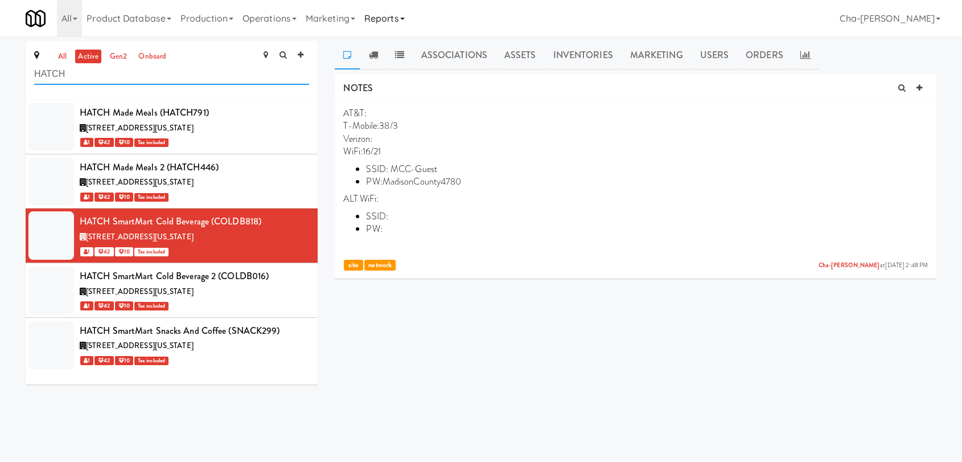
type input "HATCH"
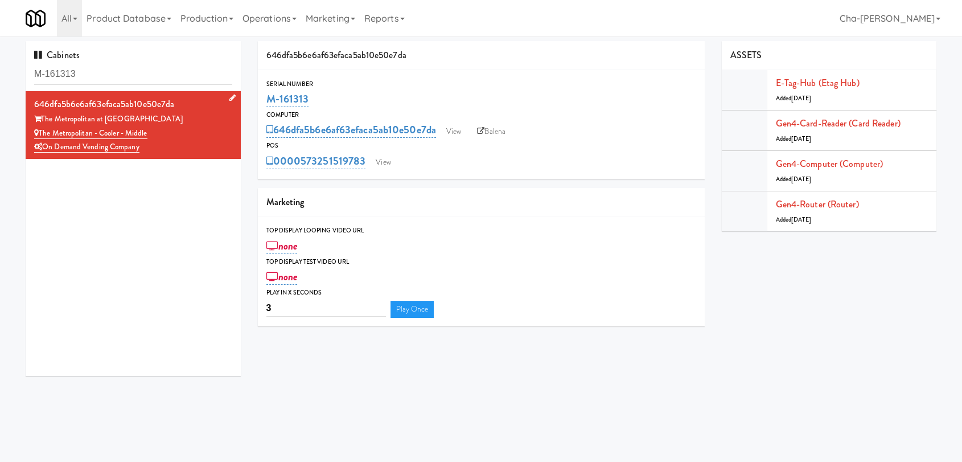
drag, startPoint x: 155, startPoint y: 133, endPoint x: 40, endPoint y: 133, distance: 115.0
click at [40, 133] on div "The Metropolitan - Cooler - Middle" at bounding box center [133, 133] width 198 height 14
copy link "The Metropolitan - Cooler - Middle"
drag, startPoint x: 155, startPoint y: 132, endPoint x: 39, endPoint y: 129, distance: 116.7
click at [39, 129] on div "The Metropolitan - Pantry - Right" at bounding box center [133, 133] width 198 height 14
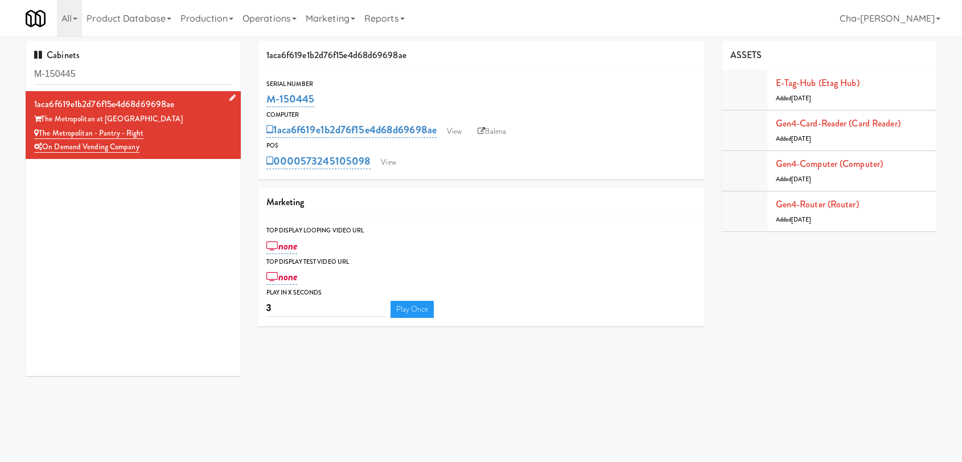
copy link "The Metropolitan - Pantry - Right"
click at [459, 130] on link "View" at bounding box center [454, 131] width 26 height 17
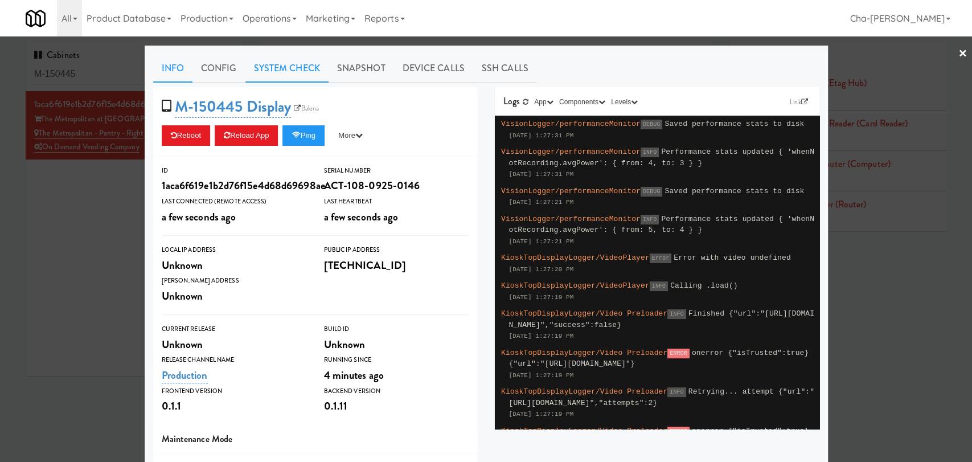
click at [293, 74] on link "System Check" at bounding box center [286, 68] width 83 height 28
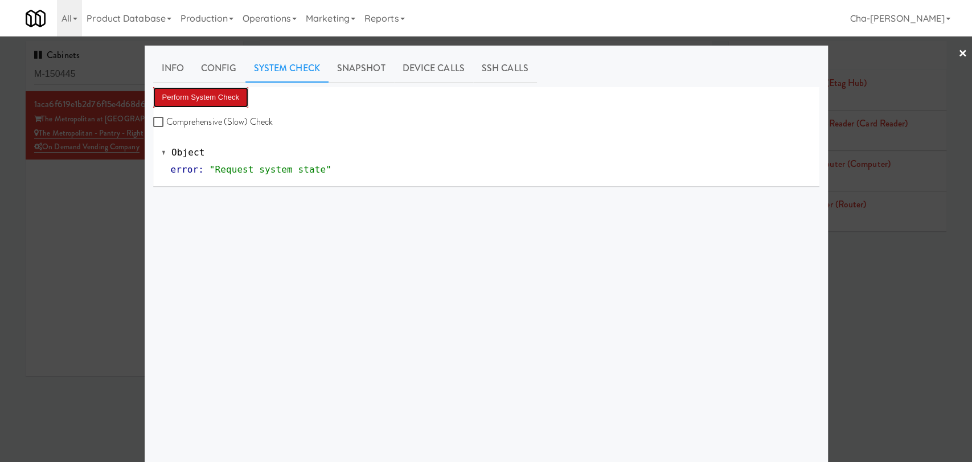
click at [224, 97] on button "Perform System Check" at bounding box center [201, 97] width 96 height 20
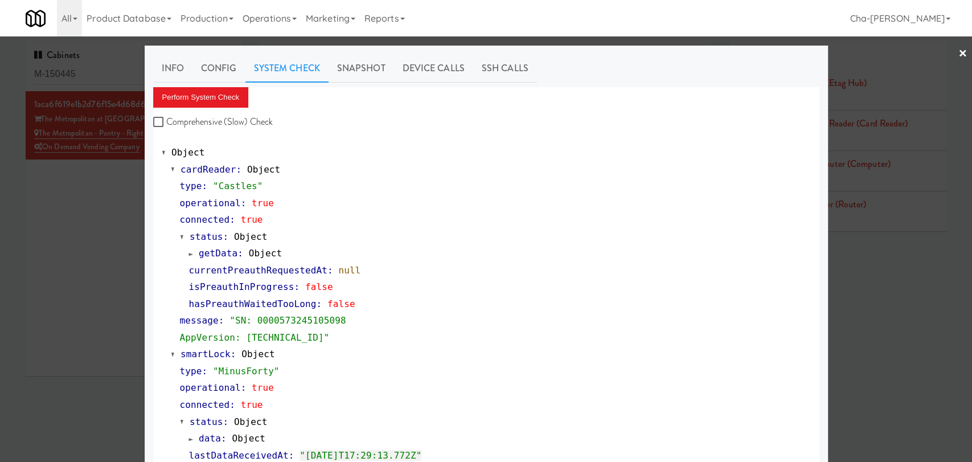
click at [110, 215] on div at bounding box center [486, 231] width 972 height 462
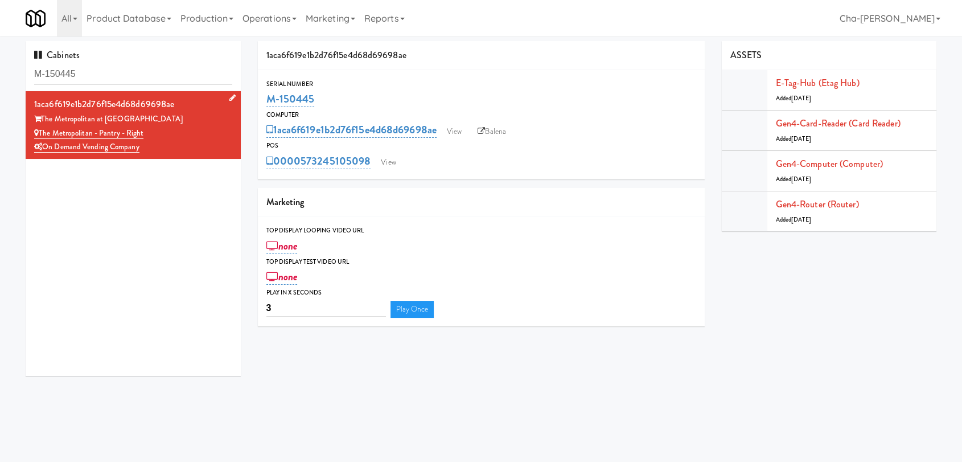
drag, startPoint x: 155, startPoint y: 134, endPoint x: 39, endPoint y: 134, distance: 115.6
click at [39, 134] on div "The Metropolitan - Pantry - Right" at bounding box center [133, 133] width 198 height 14
copy link "The Metropolitan - Pantry - Right"
click at [464, 127] on link "View" at bounding box center [454, 131] width 26 height 17
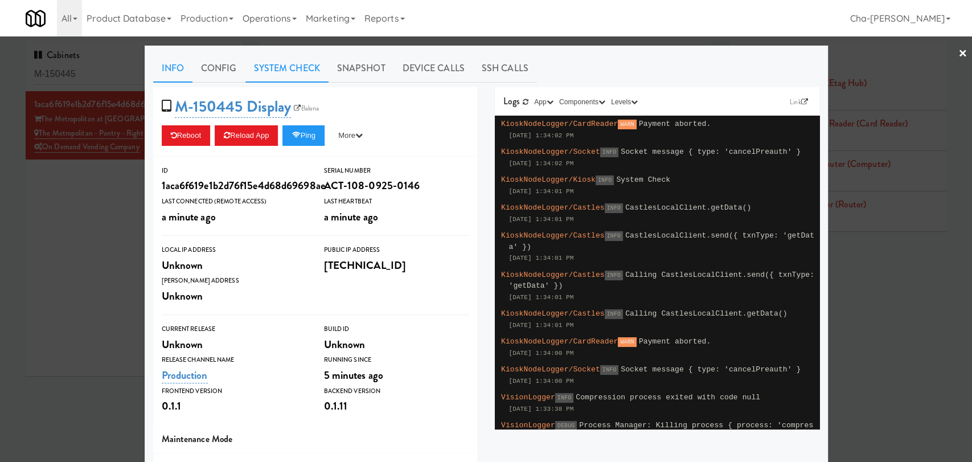
click at [287, 65] on link "System Check" at bounding box center [286, 68] width 83 height 28
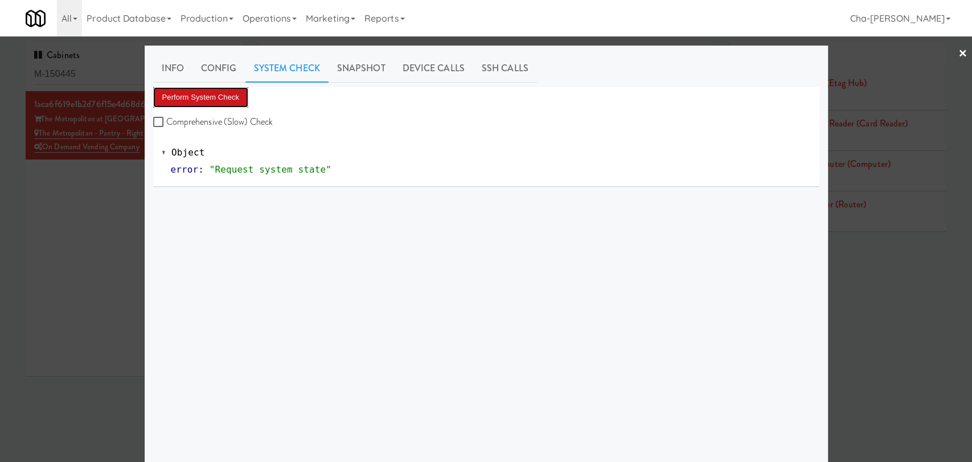
click at [220, 104] on button "Perform System Check" at bounding box center [201, 97] width 96 height 20
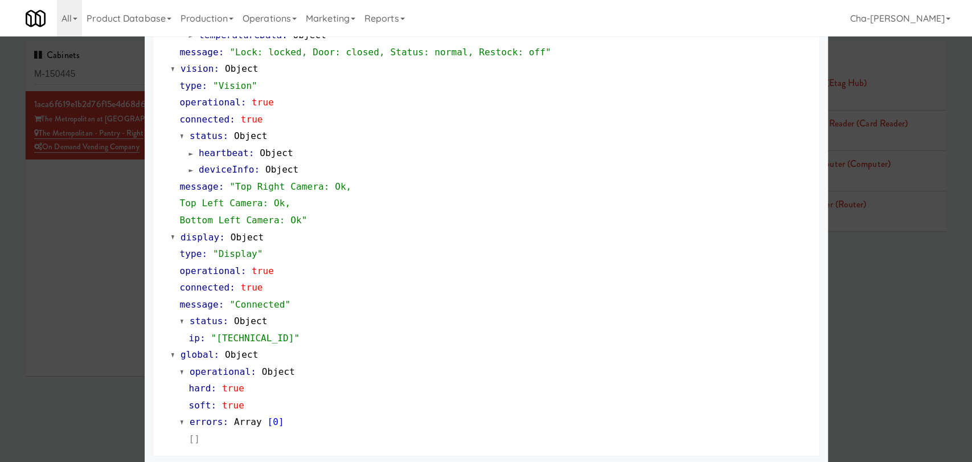
scroll to position [439, 0]
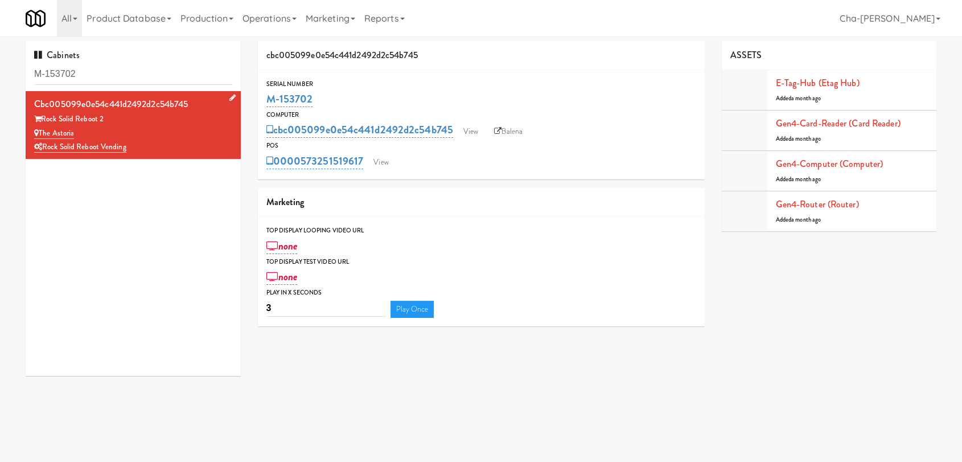
drag, startPoint x: 86, startPoint y: 128, endPoint x: 42, endPoint y: 130, distance: 44.4
click at [42, 130] on div "The Astoria" at bounding box center [133, 133] width 198 height 14
copy link "The Astoria"
click at [476, 138] on link "View" at bounding box center [471, 131] width 26 height 17
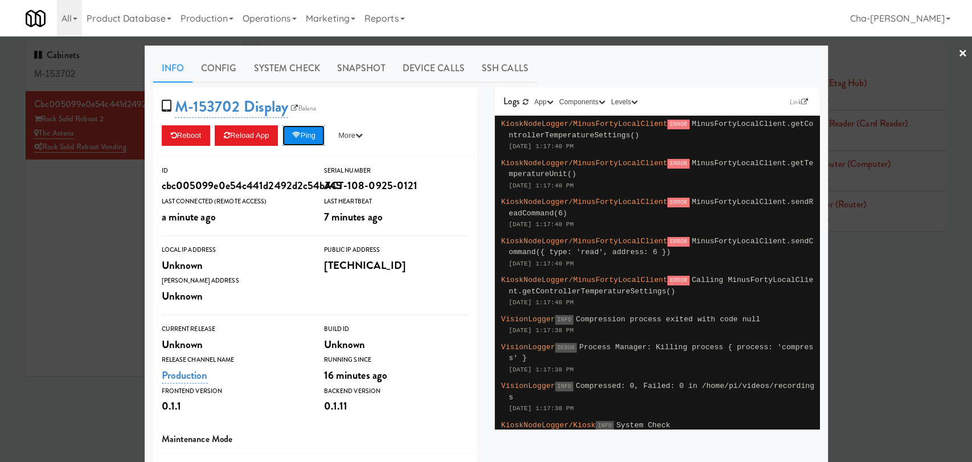
click at [311, 131] on button "Ping" at bounding box center [303, 135] width 42 height 20
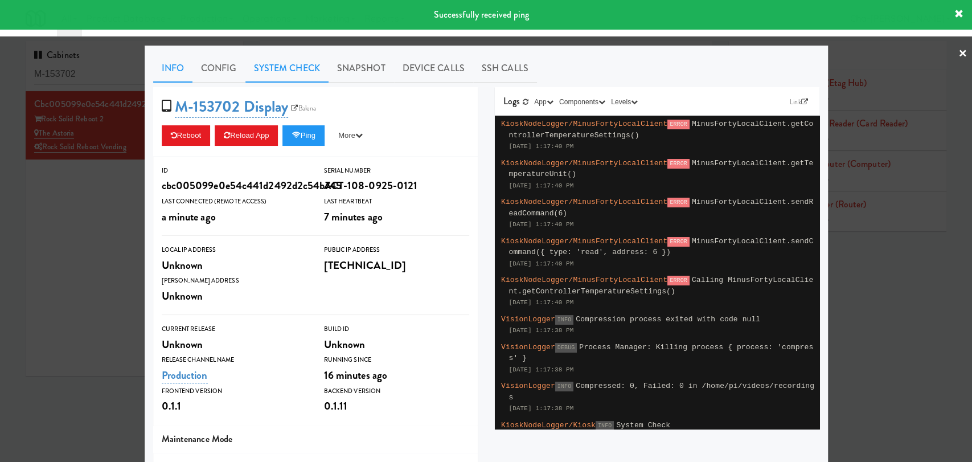
click at [278, 65] on link "System Check" at bounding box center [286, 68] width 83 height 28
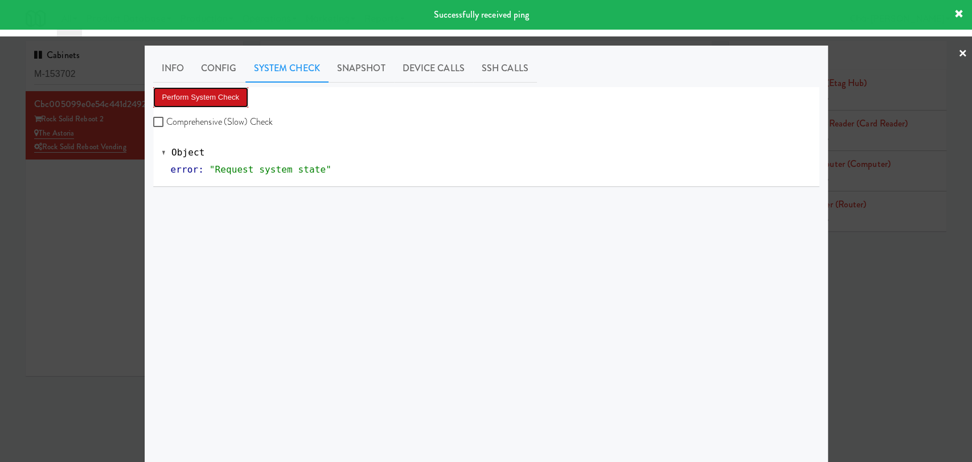
click at [227, 87] on button "Perform System Check" at bounding box center [201, 97] width 96 height 20
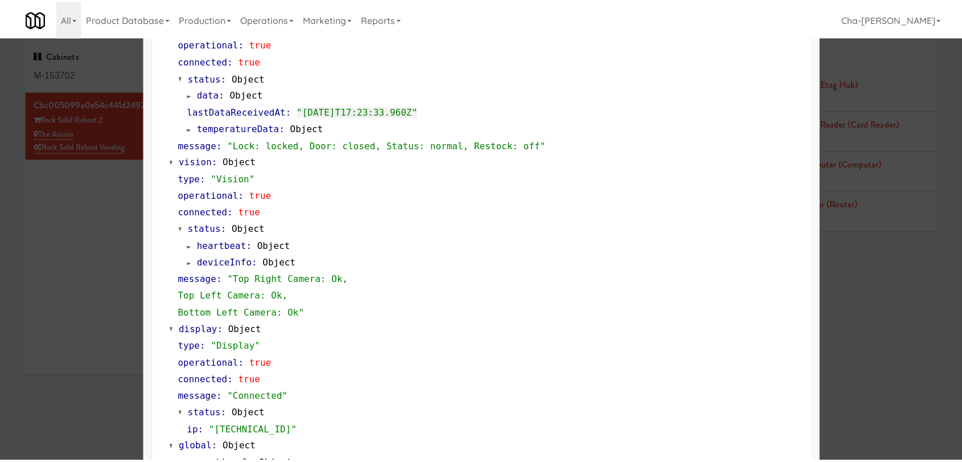
scroll to position [439, 0]
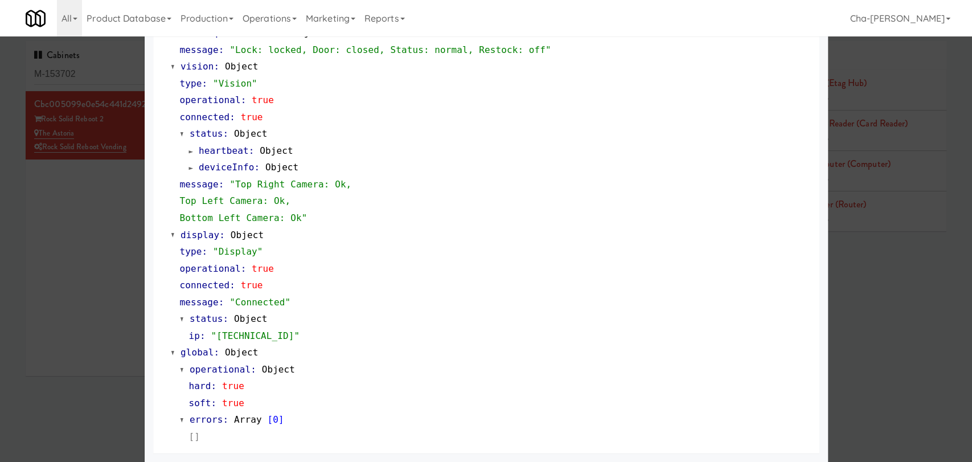
click at [77, 275] on div at bounding box center [486, 231] width 972 height 462
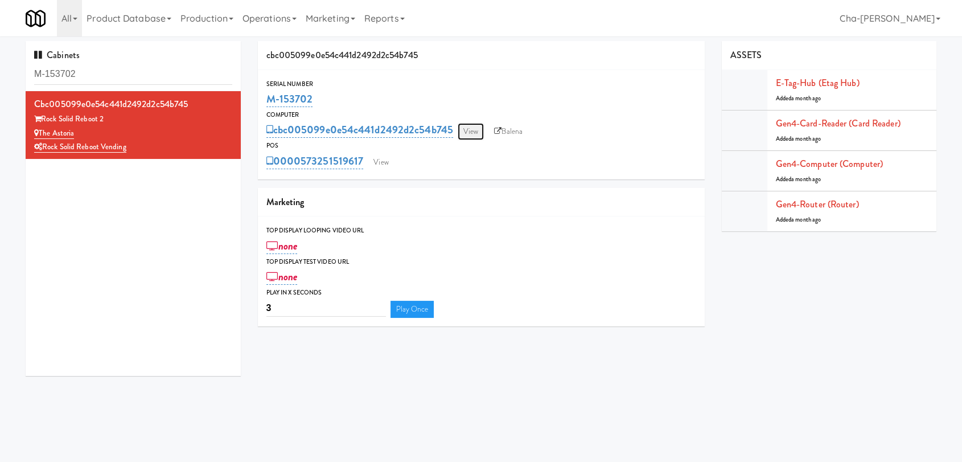
click at [468, 133] on link "View" at bounding box center [471, 131] width 26 height 17
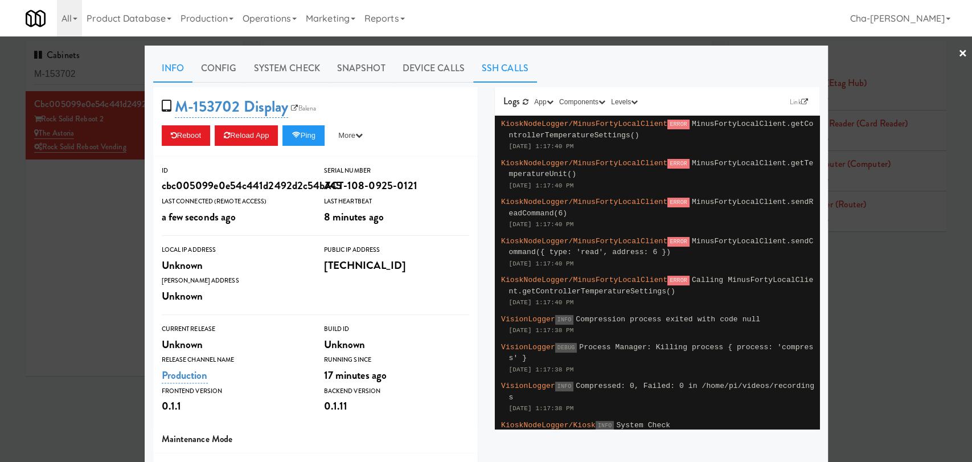
click at [485, 61] on link "SSH Calls" at bounding box center [505, 68] width 64 height 28
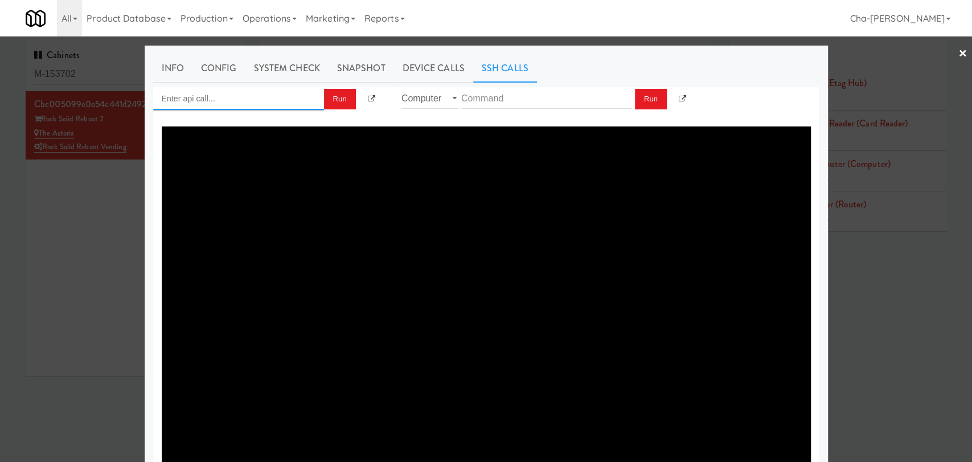
click at [232, 96] on input "Enter api call..." at bounding box center [238, 98] width 171 height 23
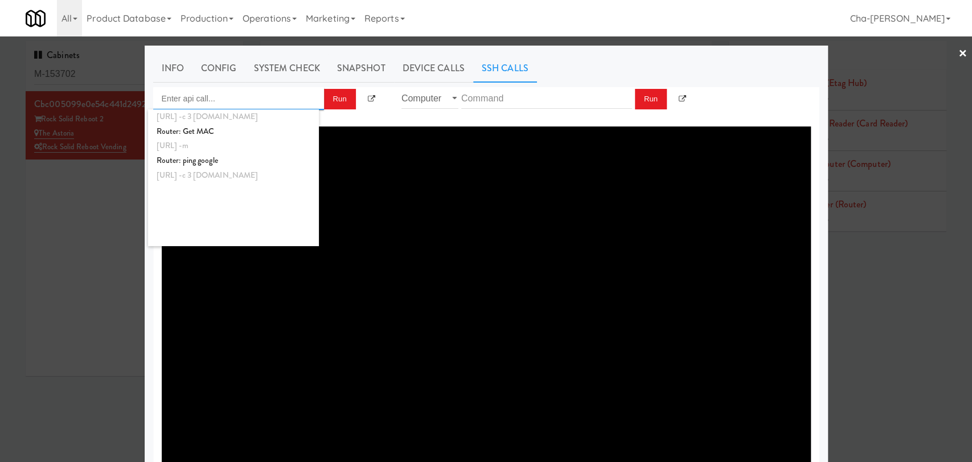
scroll to position [426, 0]
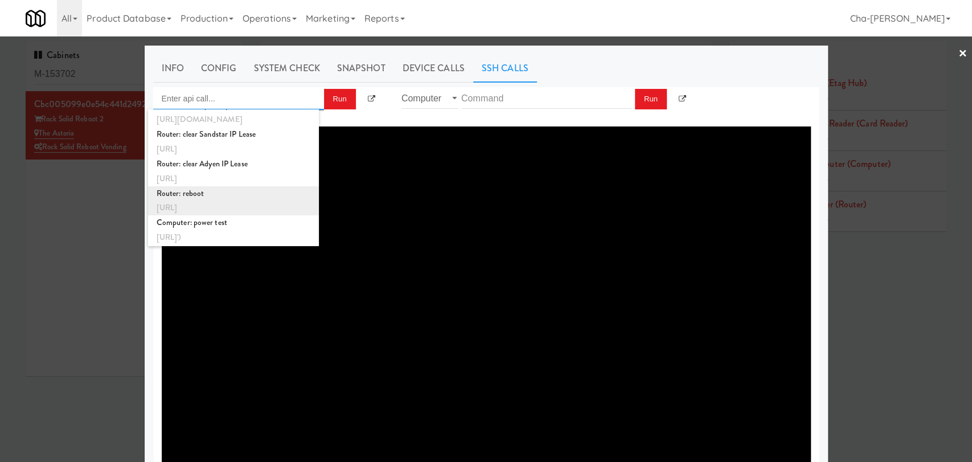
click at [221, 197] on div "Router: reboot" at bounding box center [234, 193] width 154 height 15
type input "Router: reboot"
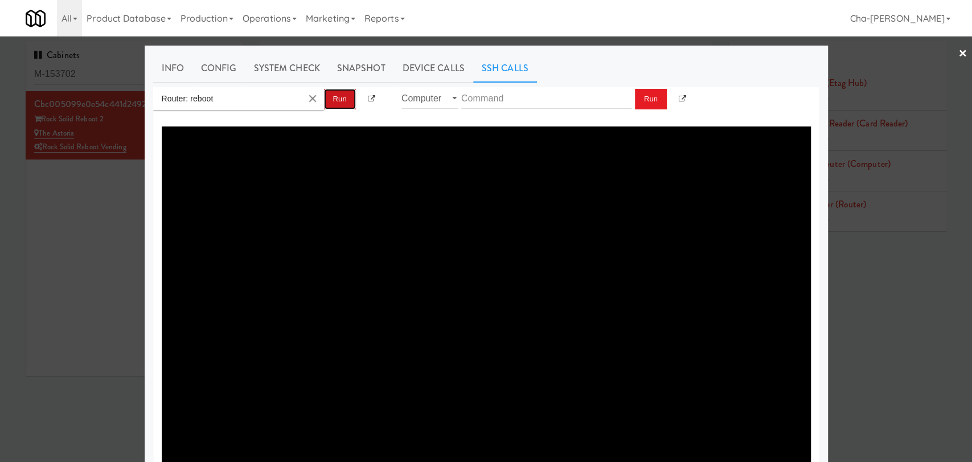
click at [335, 95] on button "Run" at bounding box center [340, 99] width 32 height 20
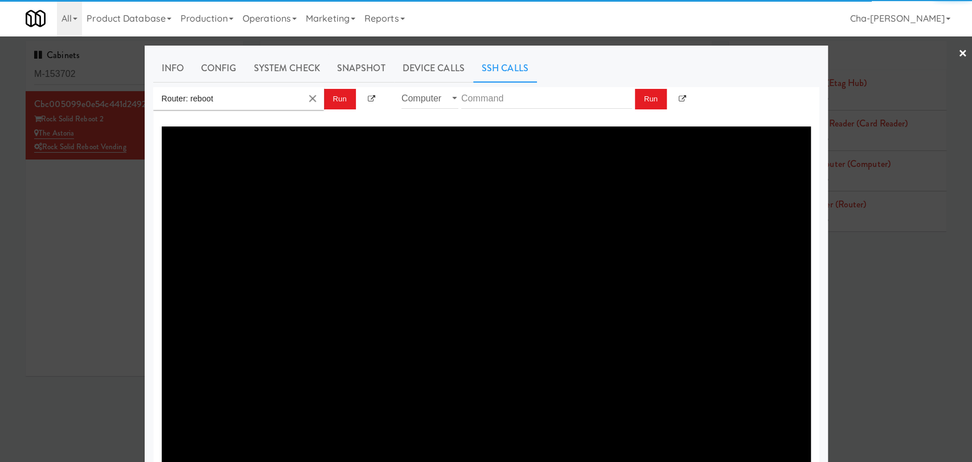
type textarea "{"message":"Cannot set headers after they are sent to the client","status":500}"
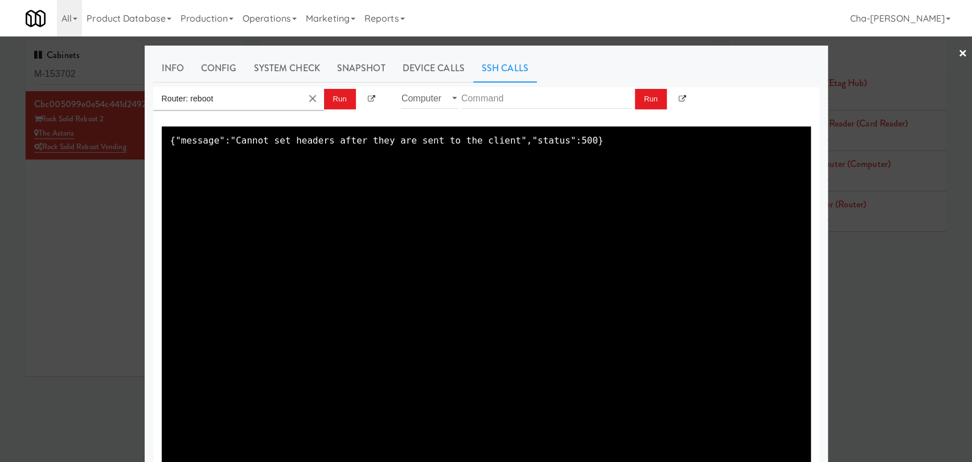
click at [45, 231] on div at bounding box center [486, 231] width 972 height 462
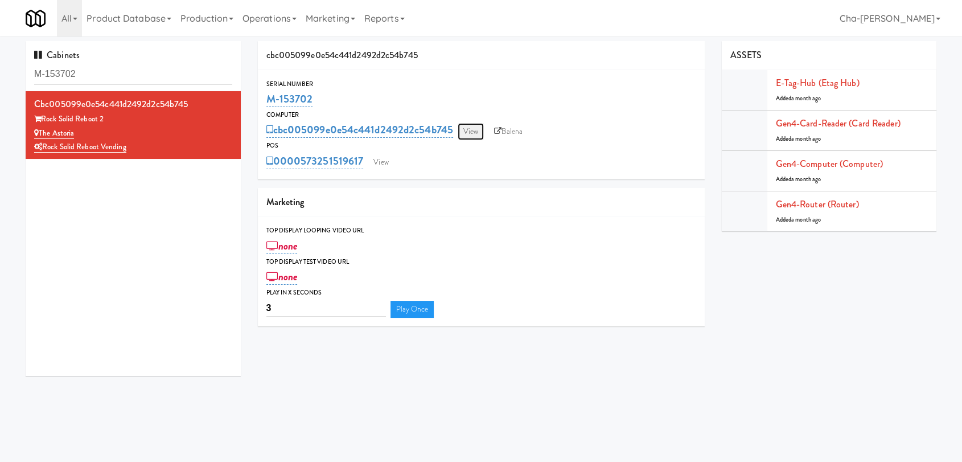
click at [478, 133] on link "View" at bounding box center [471, 131] width 26 height 17
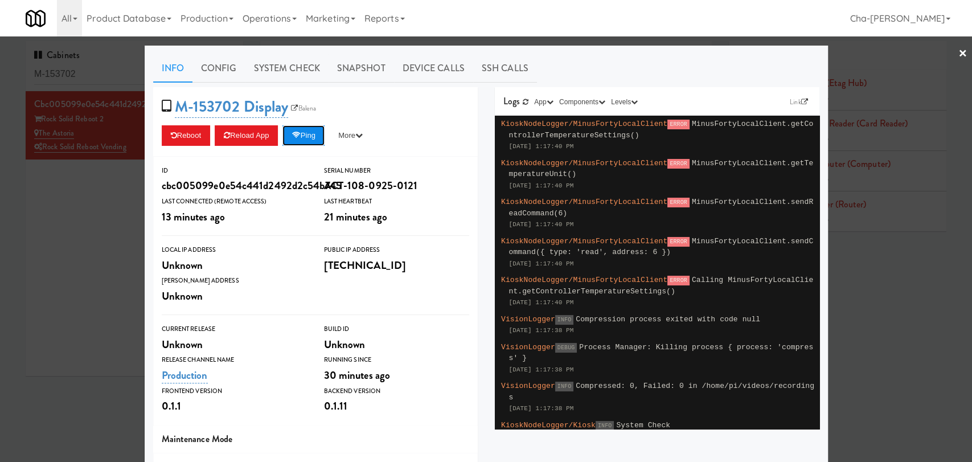
click at [307, 138] on button "Ping" at bounding box center [303, 135] width 42 height 20
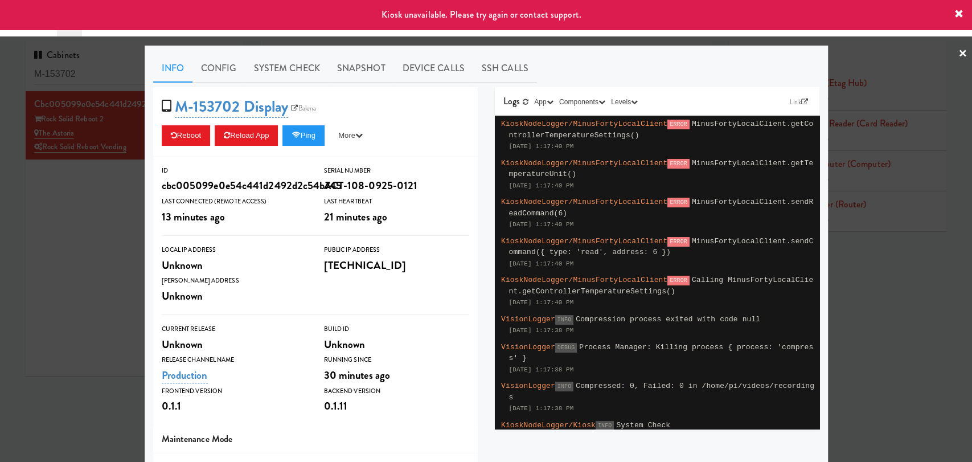
click at [77, 197] on div at bounding box center [486, 231] width 972 height 462
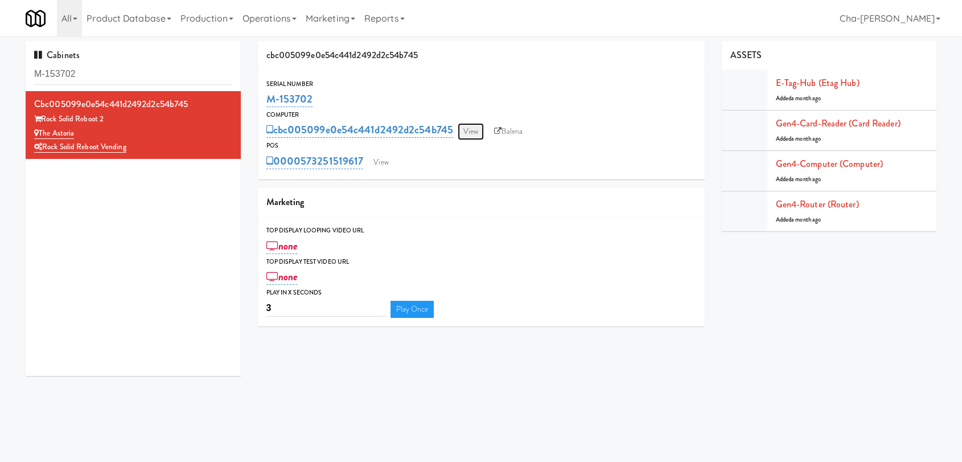
click at [473, 131] on link "View" at bounding box center [471, 131] width 26 height 17
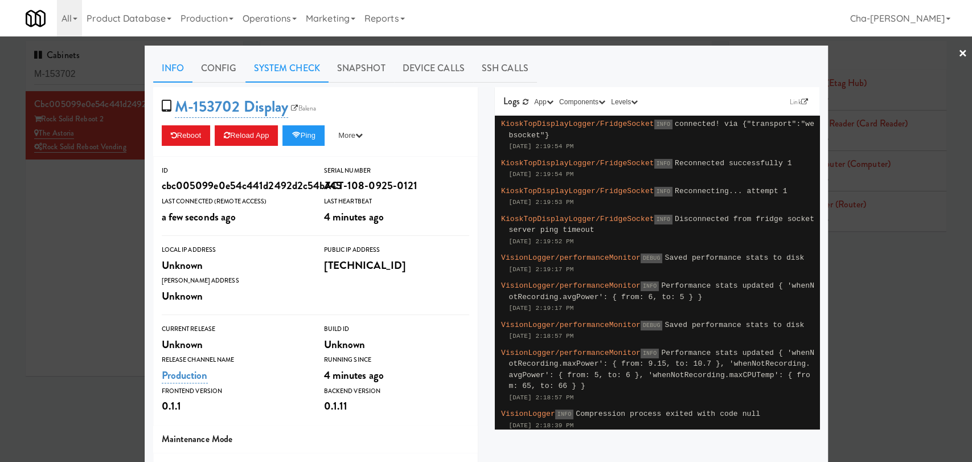
click at [289, 63] on link "System Check" at bounding box center [286, 68] width 83 height 28
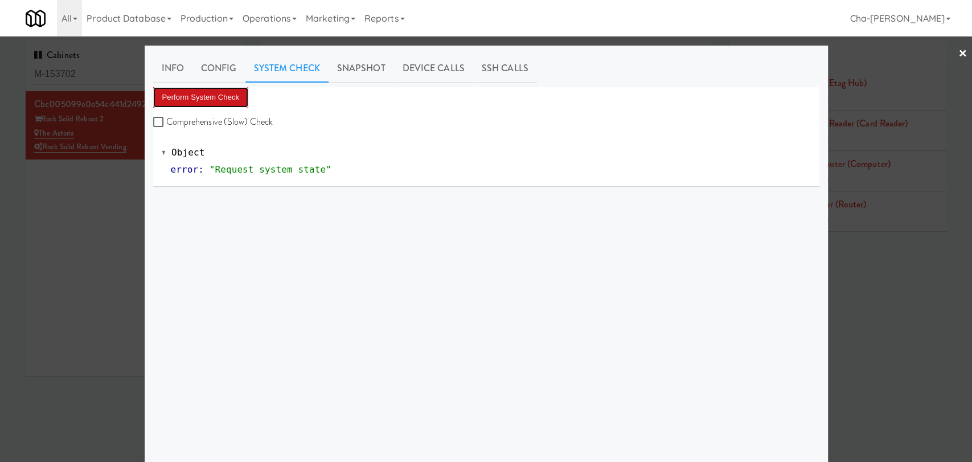
click at [212, 97] on button "Perform System Check" at bounding box center [201, 97] width 96 height 20
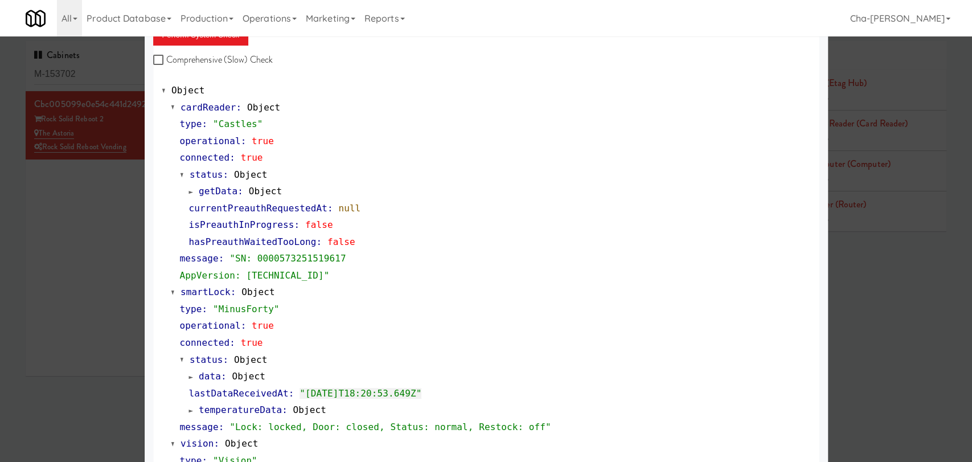
scroll to position [63, 0]
click at [95, 251] on div at bounding box center [486, 231] width 972 height 462
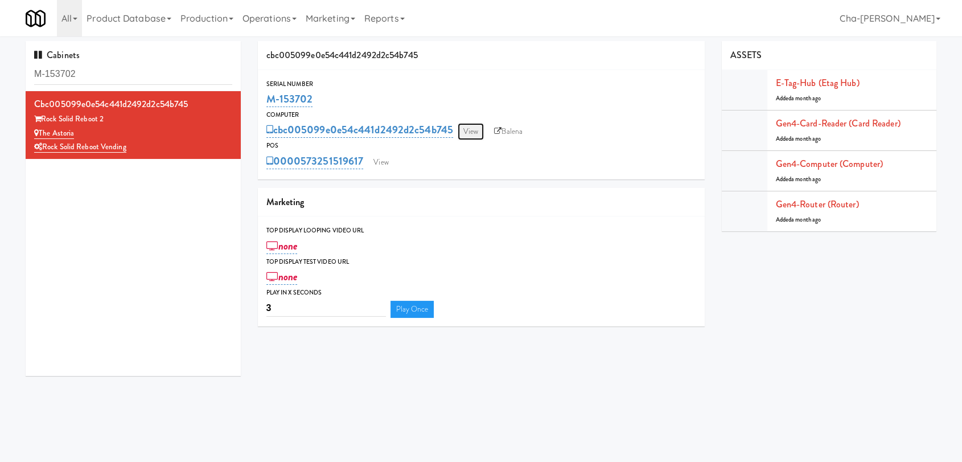
click at [466, 131] on link "View" at bounding box center [471, 131] width 26 height 17
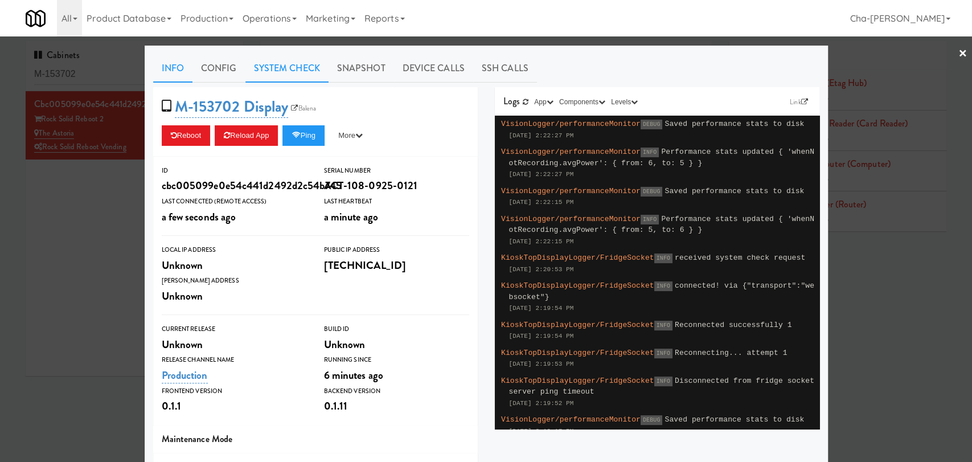
click at [250, 65] on link "System Check" at bounding box center [286, 68] width 83 height 28
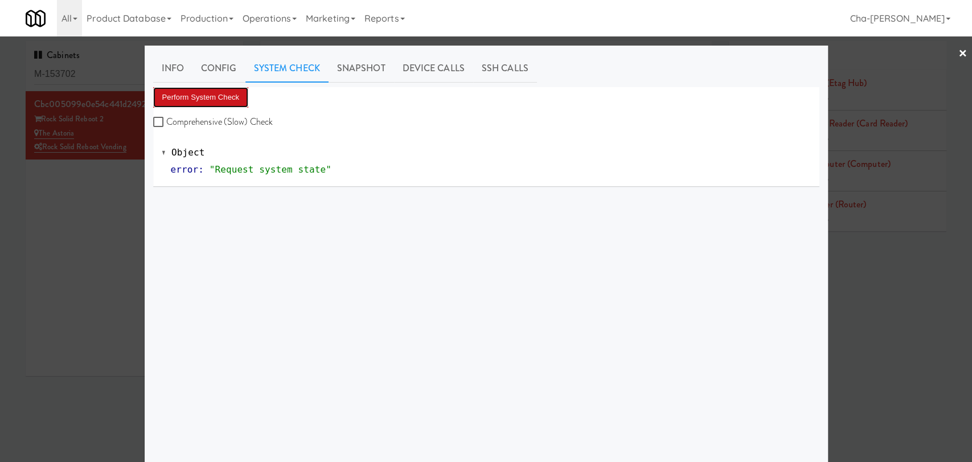
click at [179, 101] on button "Perform System Check" at bounding box center [201, 97] width 96 height 20
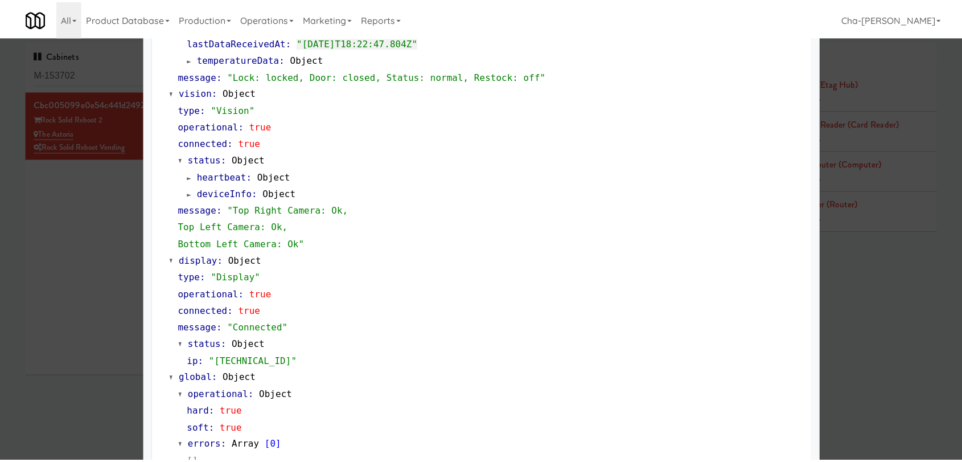
scroll to position [439, 0]
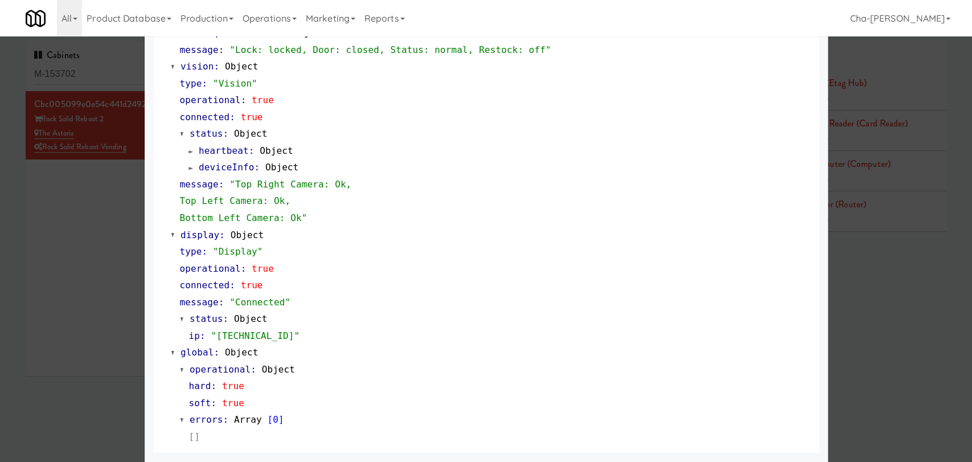
click at [93, 334] on div at bounding box center [486, 231] width 972 height 462
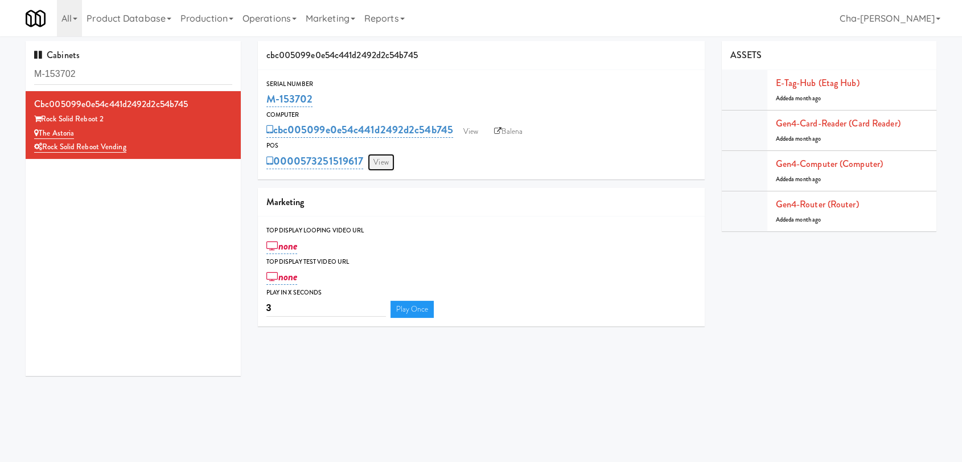
click at [387, 154] on link "View" at bounding box center [381, 162] width 26 height 17
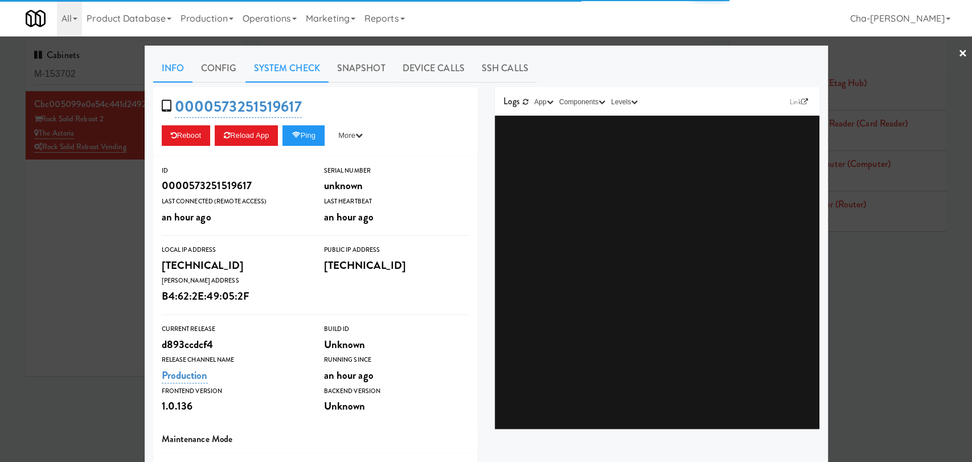
click at [250, 68] on link "System Check" at bounding box center [286, 68] width 83 height 28
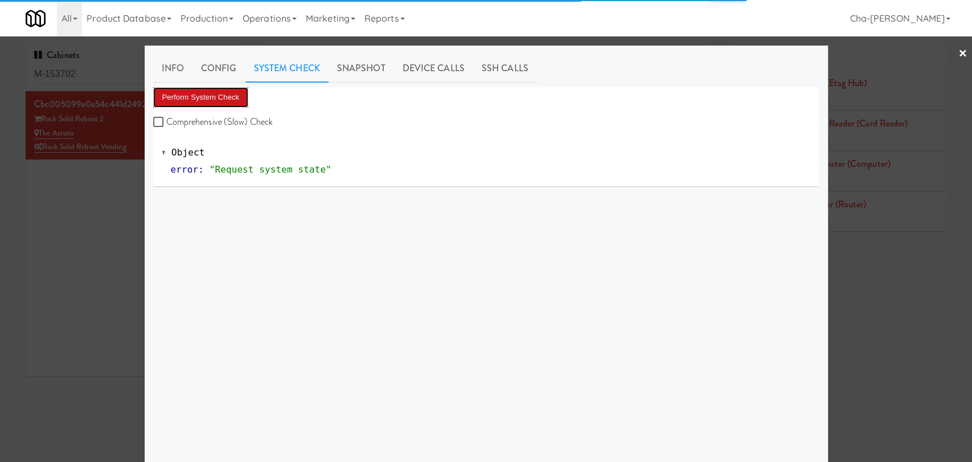
click at [200, 93] on button "Perform System Check" at bounding box center [201, 97] width 96 height 20
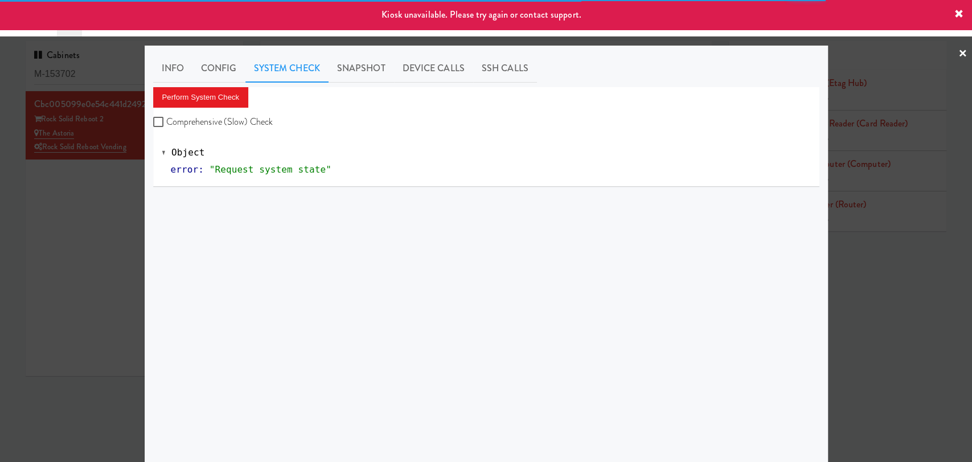
click at [72, 222] on div at bounding box center [486, 231] width 972 height 462
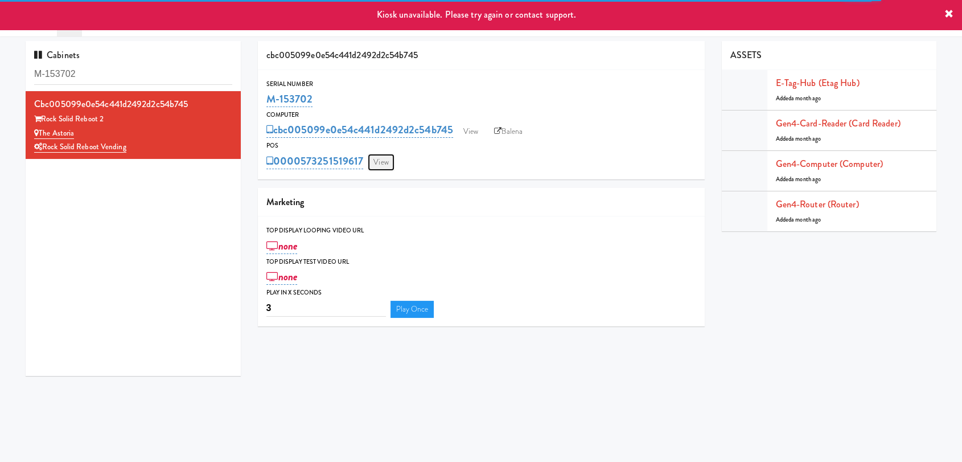
click at [376, 157] on link "View" at bounding box center [381, 162] width 26 height 17
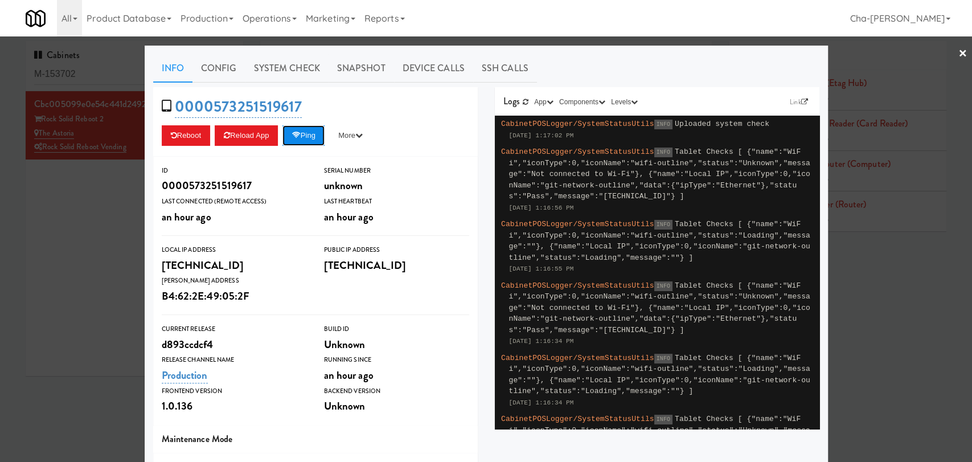
click at [297, 128] on button "Ping" at bounding box center [303, 135] width 42 height 20
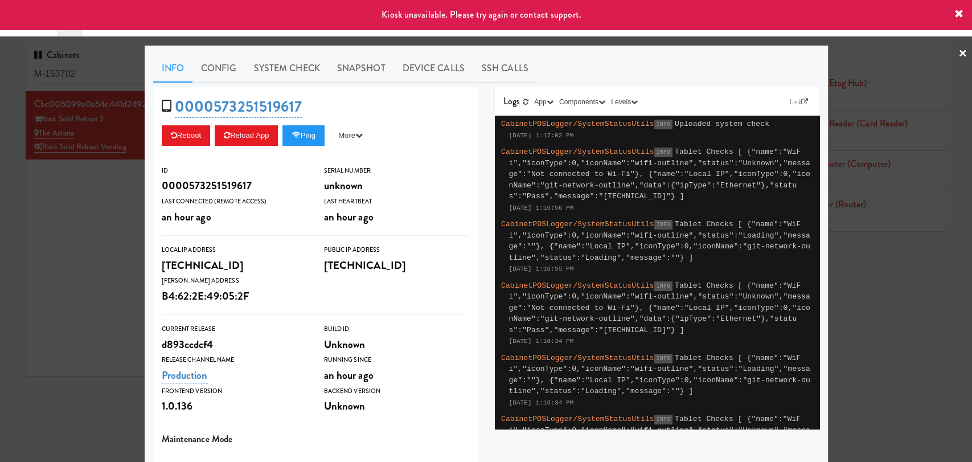
click at [958, 50] on link "×" at bounding box center [962, 53] width 9 height 35
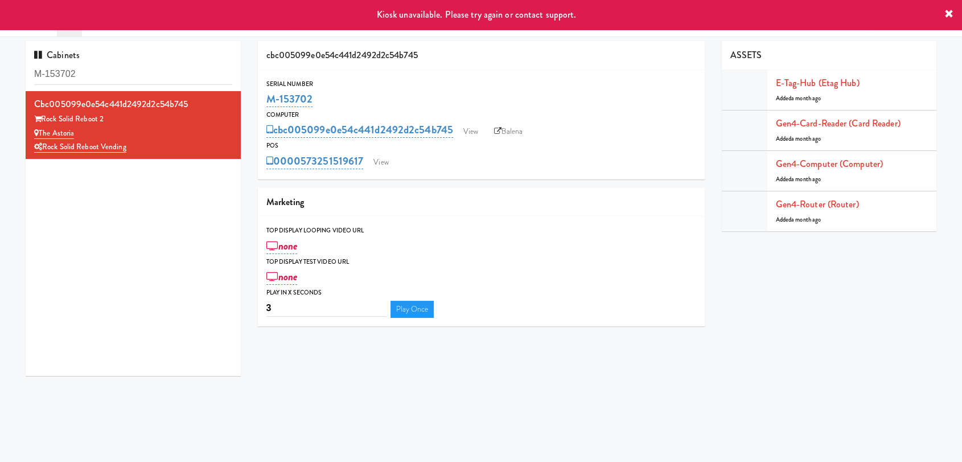
click at [952, 14] on icon at bounding box center [948, 14] width 9 height 9
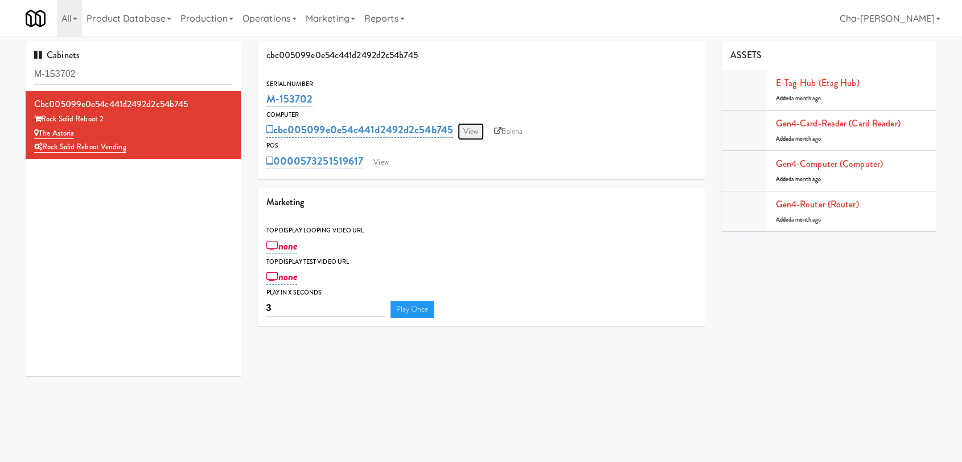
click at [472, 128] on link "View" at bounding box center [471, 131] width 26 height 17
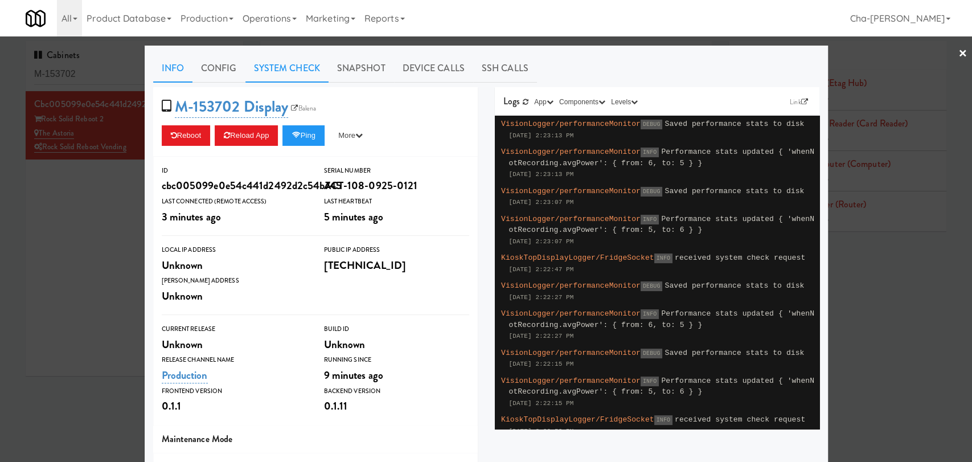
click at [274, 65] on link "System Check" at bounding box center [286, 68] width 83 height 28
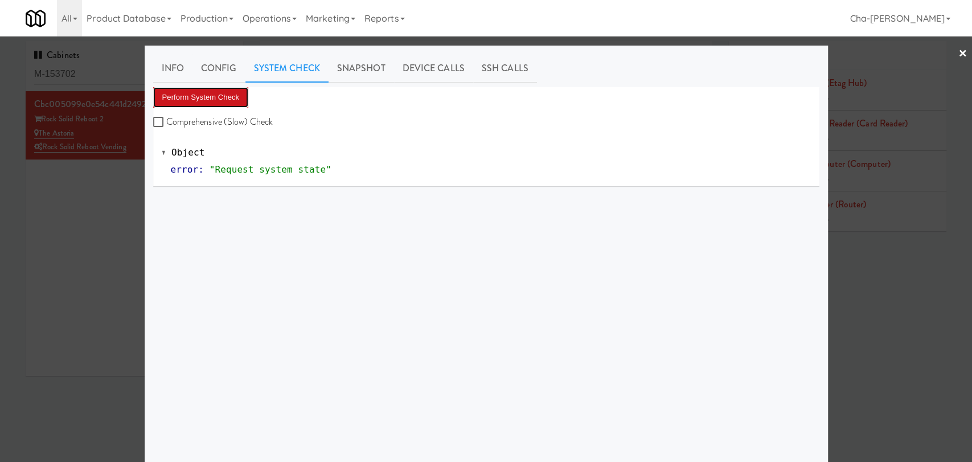
click at [229, 97] on button "Perform System Check" at bounding box center [201, 97] width 96 height 20
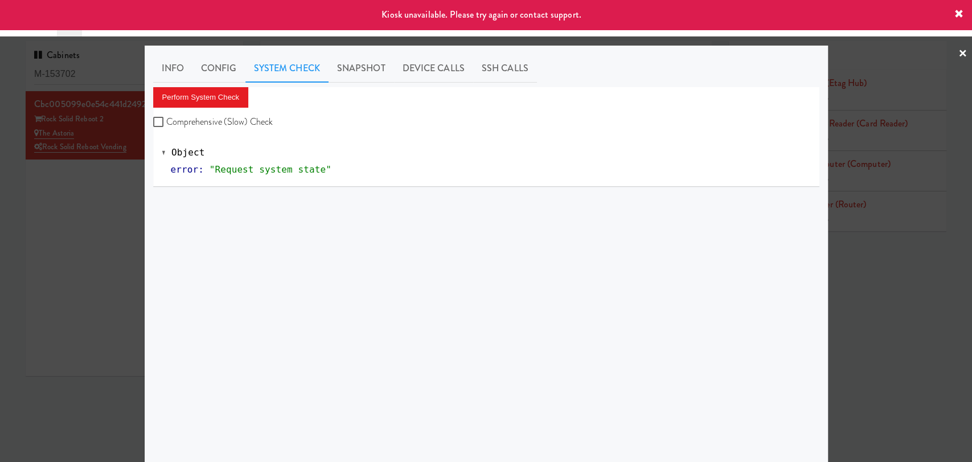
click at [957, 51] on div at bounding box center [486, 231] width 972 height 462
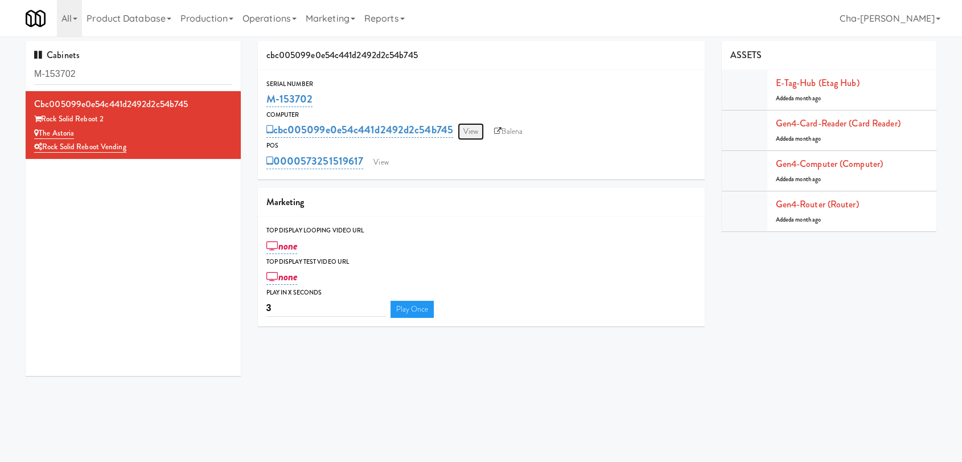
click at [472, 131] on link "View" at bounding box center [471, 131] width 26 height 17
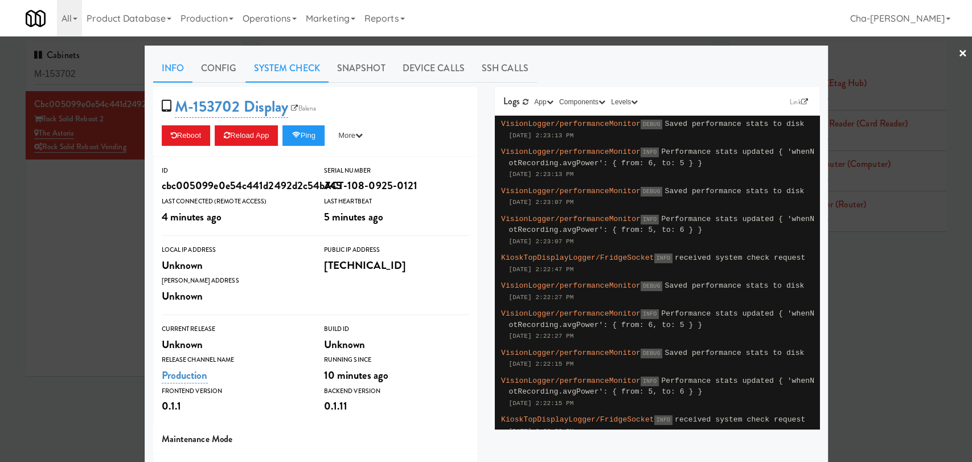
click at [291, 72] on link "System Check" at bounding box center [286, 68] width 83 height 28
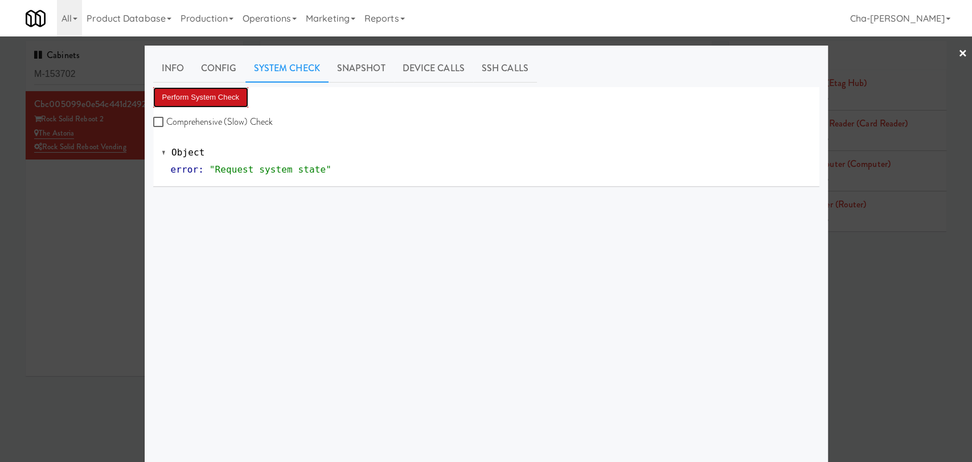
click at [193, 100] on button "Perform System Check" at bounding box center [201, 97] width 96 height 20
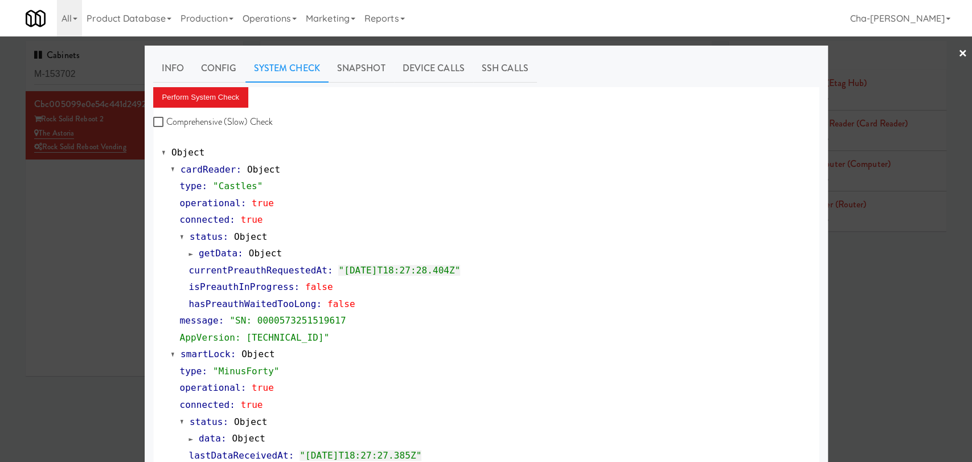
click at [897, 322] on div at bounding box center [486, 231] width 972 height 462
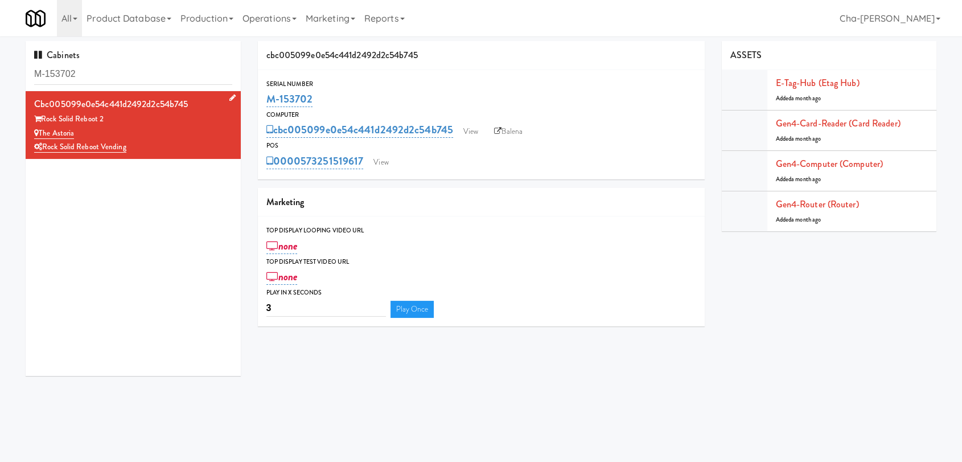
drag, startPoint x: 82, startPoint y: 130, endPoint x: 42, endPoint y: 129, distance: 40.4
click at [42, 129] on div "The Astoria" at bounding box center [133, 133] width 198 height 14
copy link "The Astoria"
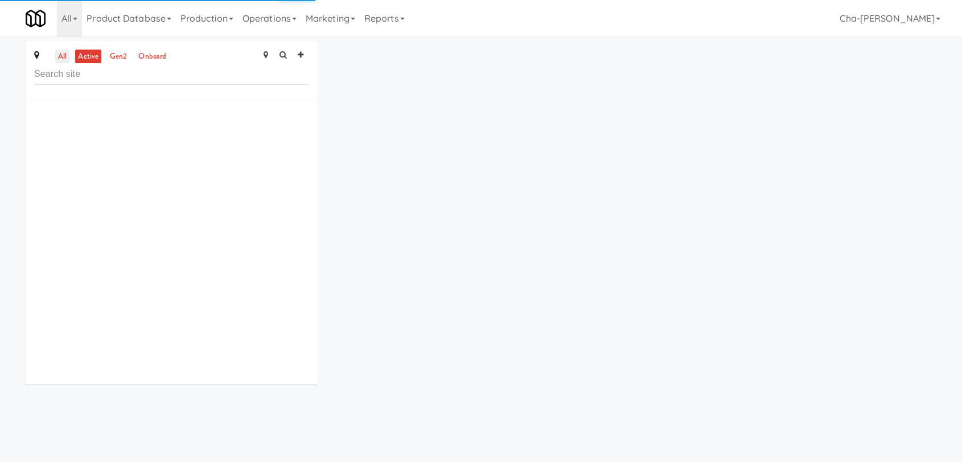
click at [62, 60] on link "all" at bounding box center [62, 57] width 14 height 14
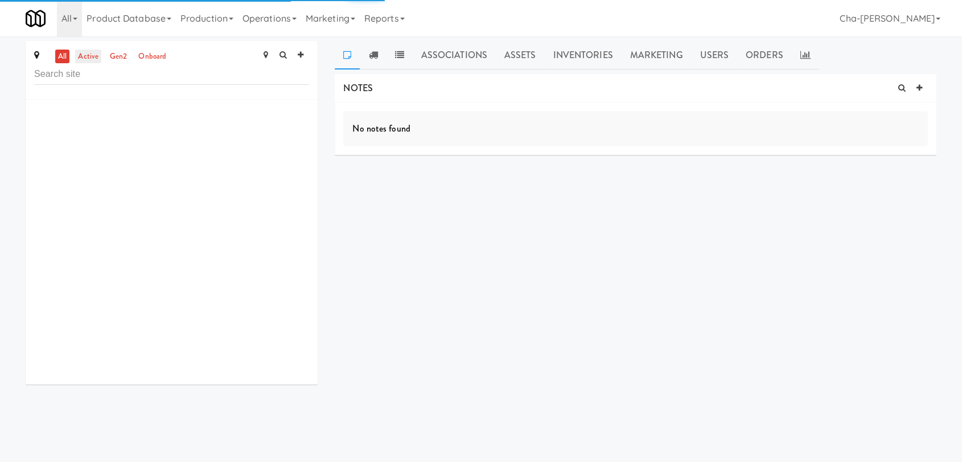
click at [83, 51] on link "active" at bounding box center [88, 57] width 26 height 14
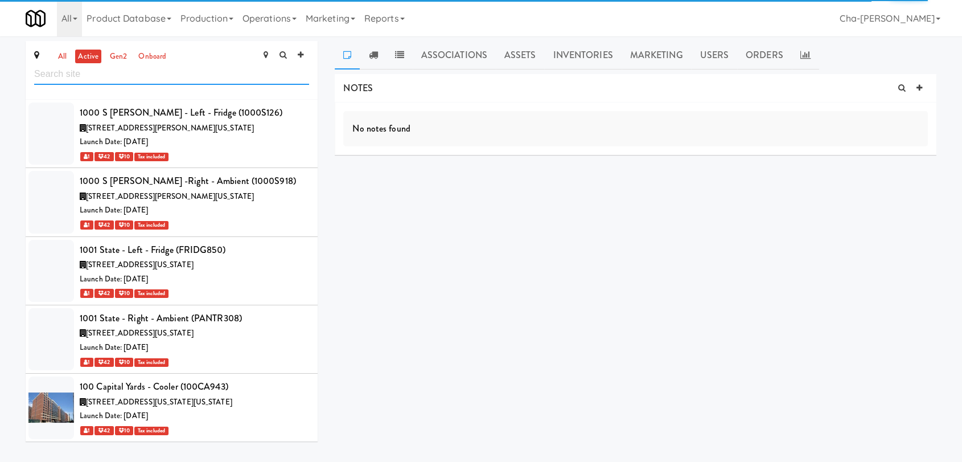
click at [100, 77] on input "text" at bounding box center [171, 74] width 275 height 21
paste input "The Metropolitan - Pantry - Right"
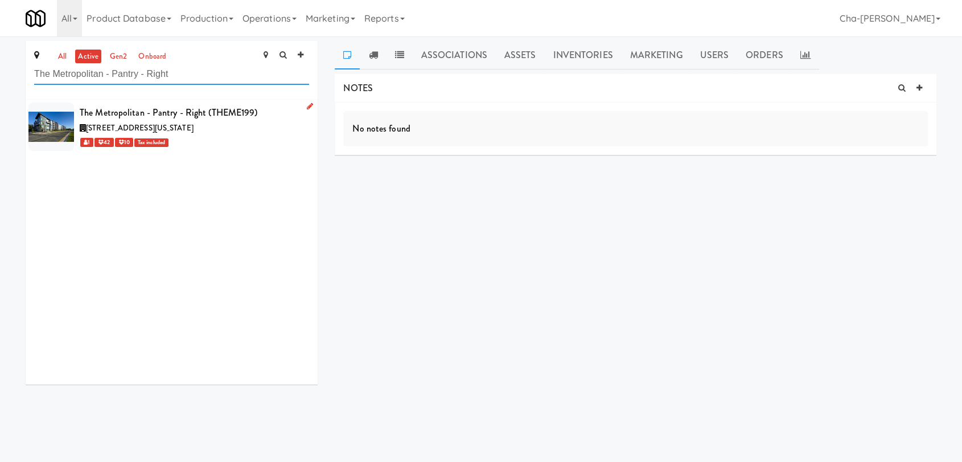
type input "The Metropolitan - Pantry - Right"
click at [267, 123] on div "[STREET_ADDRESS][US_STATE]" at bounding box center [194, 128] width 229 height 14
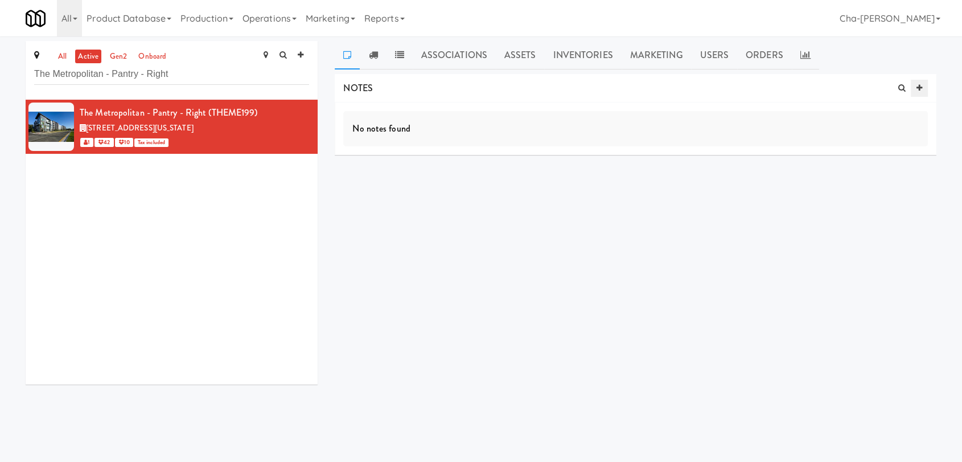
click at [918, 87] on icon at bounding box center [919, 87] width 6 height 7
click at [391, 173] on input "text" at bounding box center [388, 177] width 31 height 15
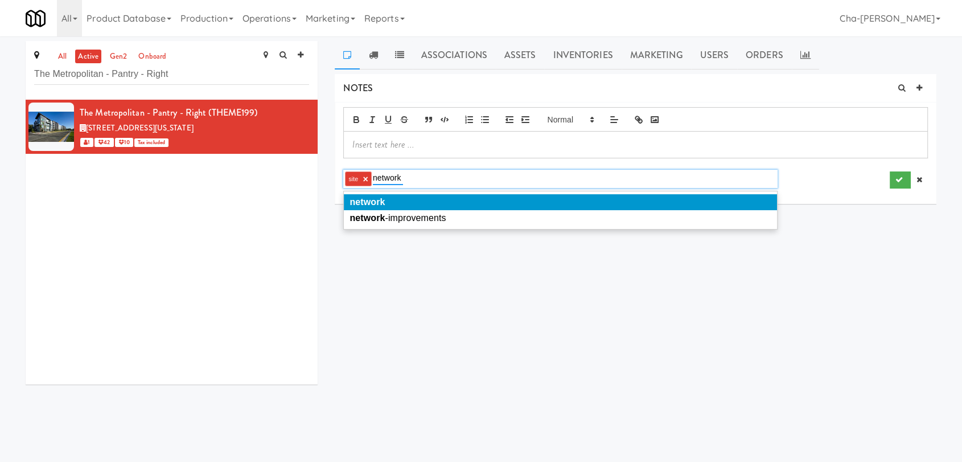
type input "network"
click at [391, 204] on li "network" at bounding box center [560, 202] width 433 height 16
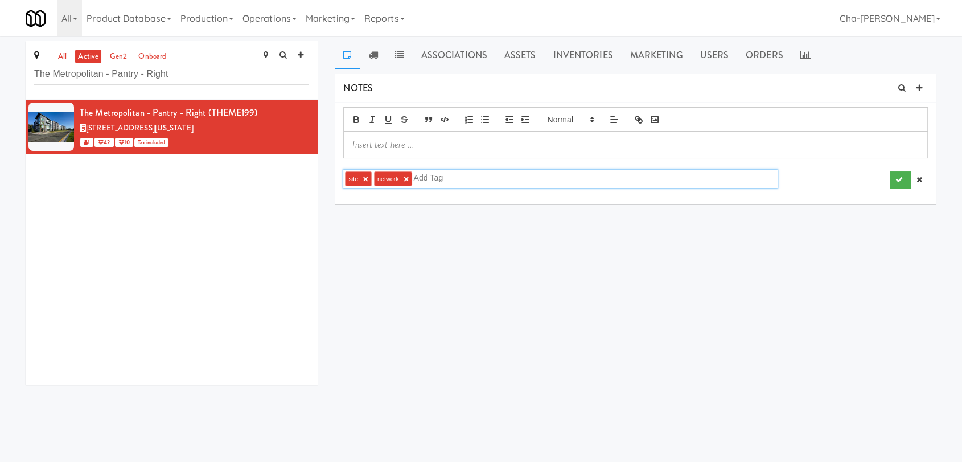
click at [477, 146] on p at bounding box center [635, 144] width 566 height 13
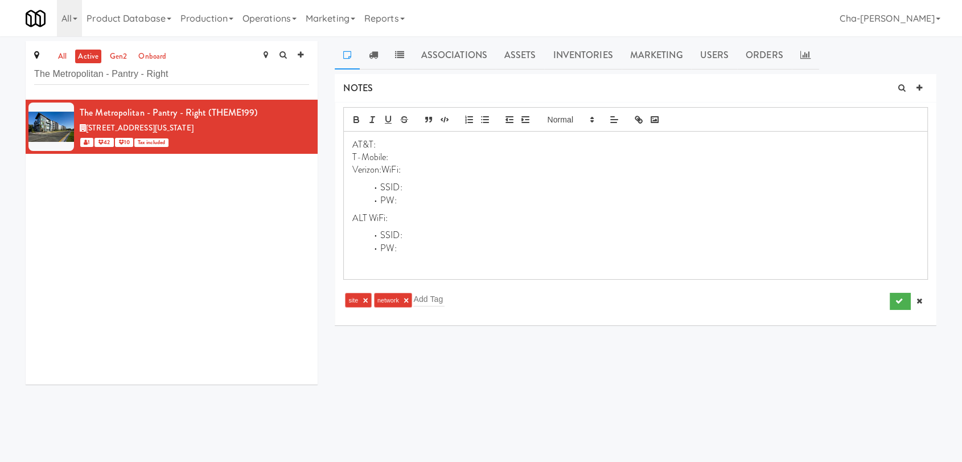
click at [383, 168] on p "Verizon:WiFi:" at bounding box center [635, 169] width 566 height 13
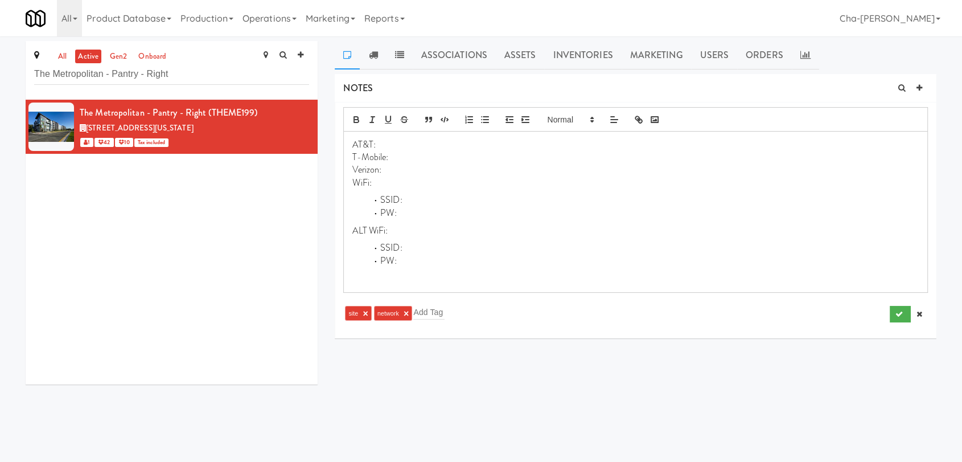
click at [393, 169] on p "Verizon:" at bounding box center [635, 169] width 566 height 13
click at [893, 310] on button "submit" at bounding box center [900, 314] width 21 height 17
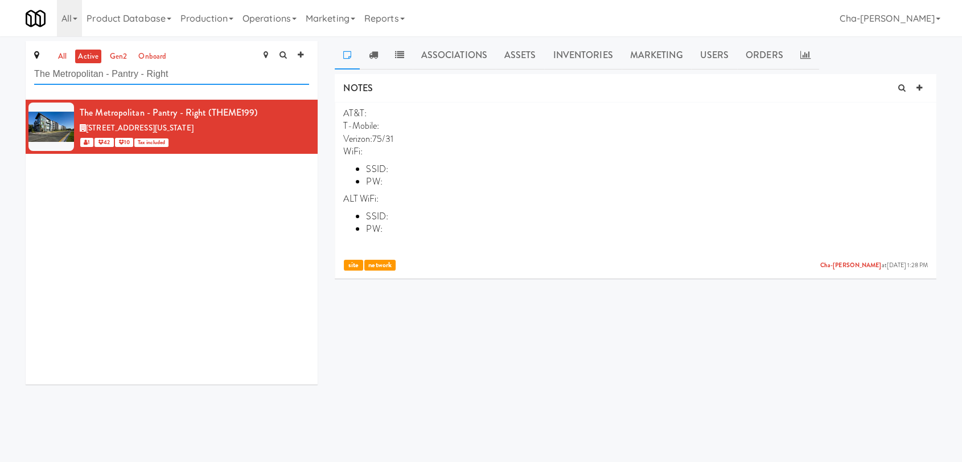
drag, startPoint x: 179, startPoint y: 78, endPoint x: 37, endPoint y: 74, distance: 141.8
click at [37, 74] on input "The Metropolitan - Pantry - Right" at bounding box center [171, 74] width 275 height 21
click at [207, 77] on input "The Metropolitan - Pantry - Right" at bounding box center [171, 74] width 275 height 21
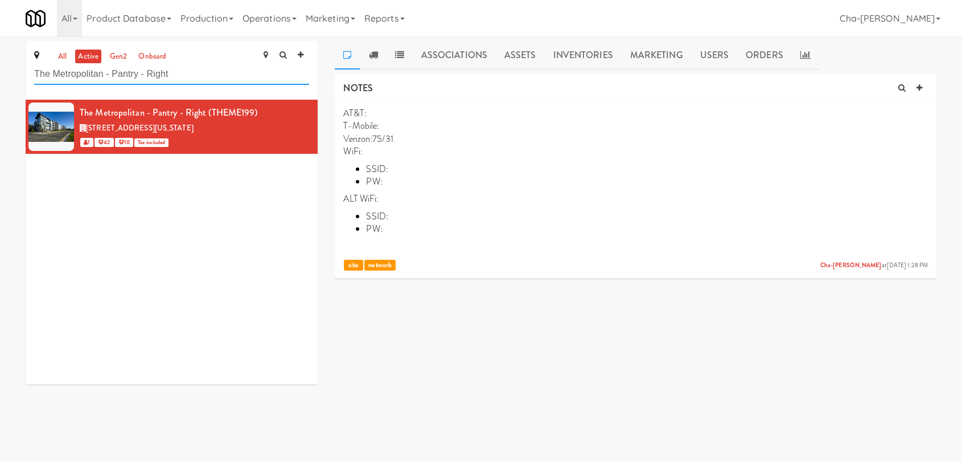
paste input "HATCH Made Meals"
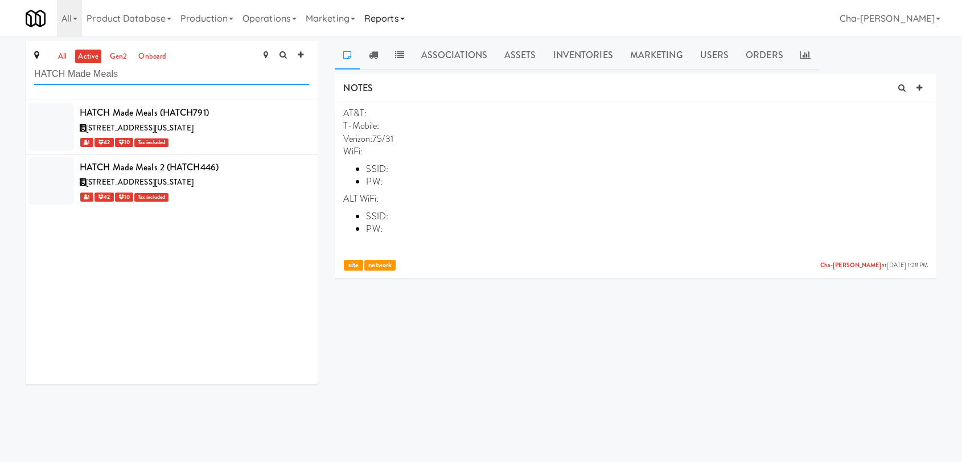
type input "HATCH Made Meals"
click at [248, 137] on div "1 42 10 Tax included" at bounding box center [194, 142] width 229 height 14
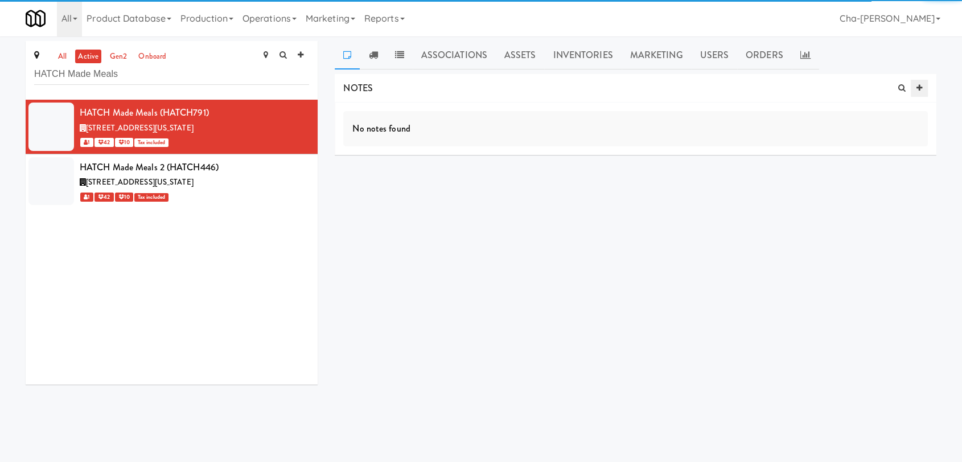
click at [920, 85] on icon at bounding box center [919, 87] width 6 height 7
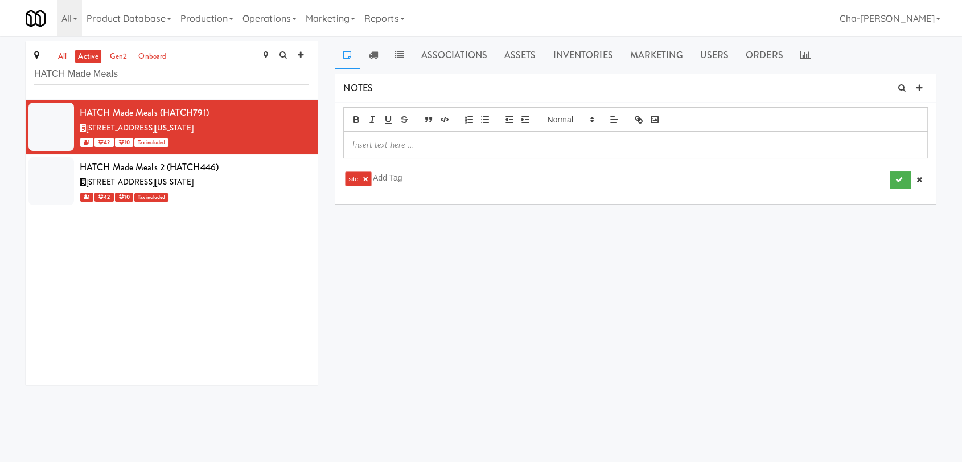
click at [358, 176] on ng-include "site ×" at bounding box center [358, 178] width 20 height 7
click at [390, 175] on input "text" at bounding box center [388, 177] width 31 height 15
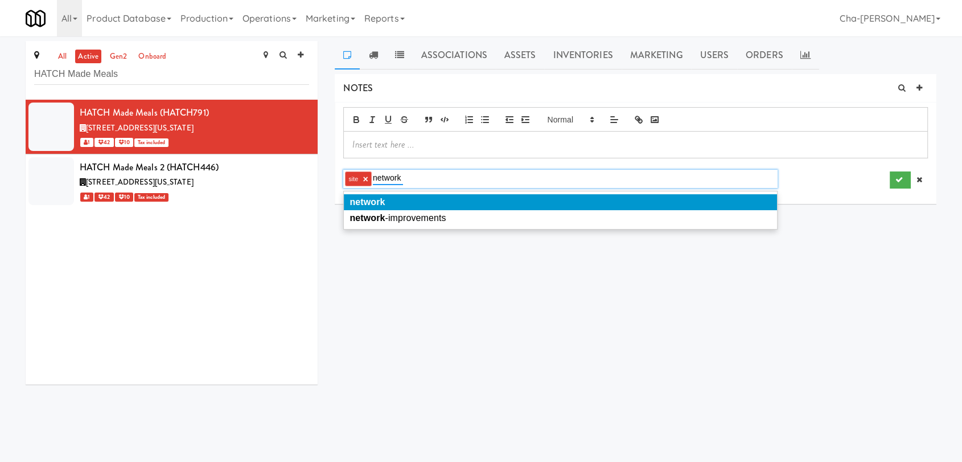
type input "network"
click at [393, 201] on li "network" at bounding box center [560, 202] width 433 height 16
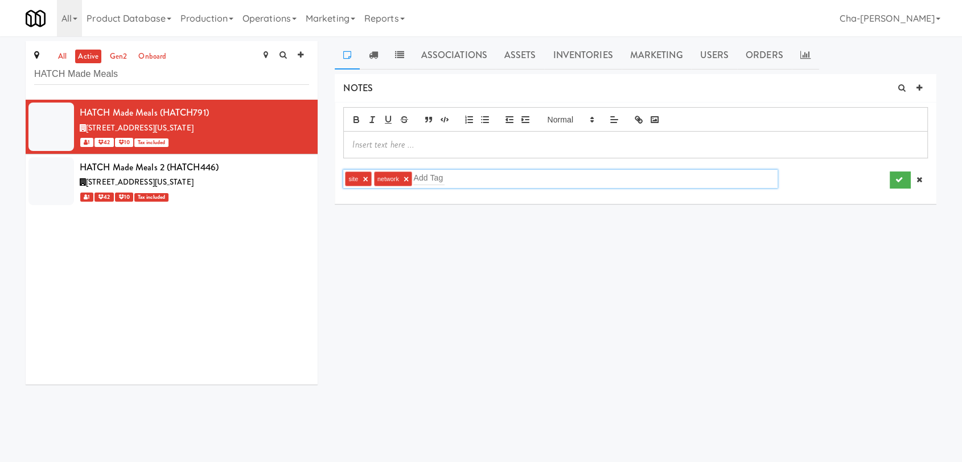
click at [382, 145] on p at bounding box center [635, 144] width 566 height 13
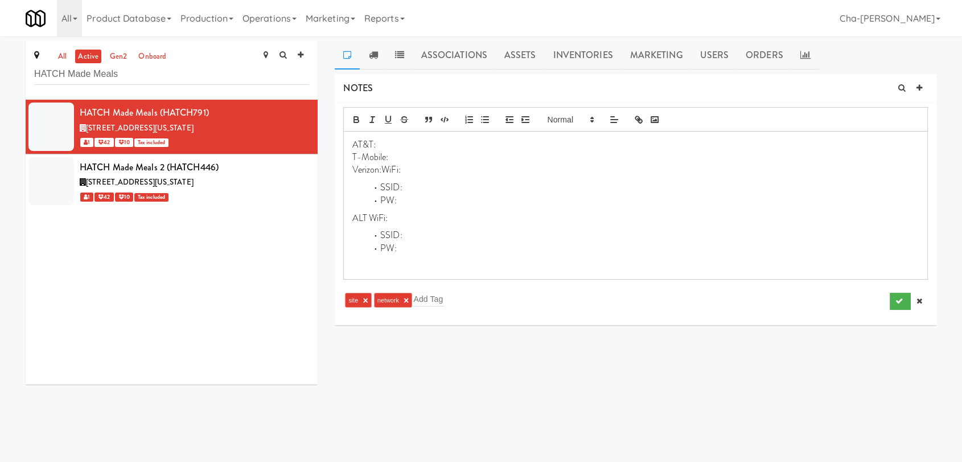
click at [383, 170] on p "Verizon:WiFi:" at bounding box center [635, 169] width 566 height 13
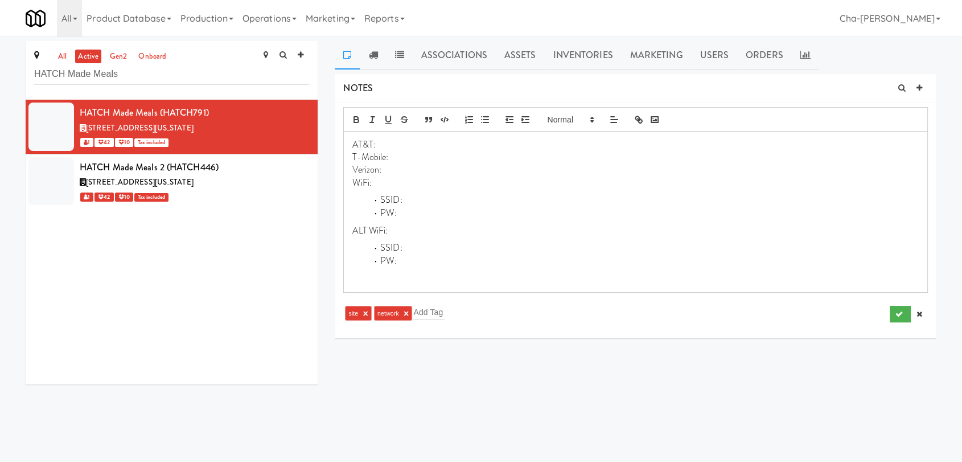
click at [396, 159] on p "T-Mobile:" at bounding box center [635, 157] width 566 height 13
click at [412, 199] on li "SSID:" at bounding box center [643, 200] width 552 height 13
click at [422, 214] on li "PW:" at bounding box center [643, 213] width 552 height 13
click at [901, 314] on icon "submit" at bounding box center [898, 313] width 7 height 7
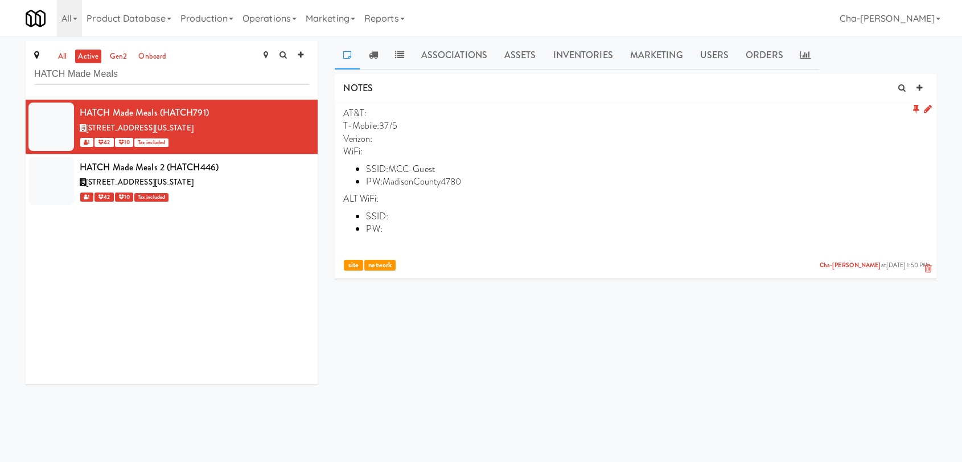
click at [377, 151] on p "WiFi:" at bounding box center [635, 151] width 585 height 13
click at [380, 150] on p "WiFi:" at bounding box center [635, 151] width 585 height 13
click at [380, 151] on p "WiFi:" at bounding box center [635, 151] width 585 height 13
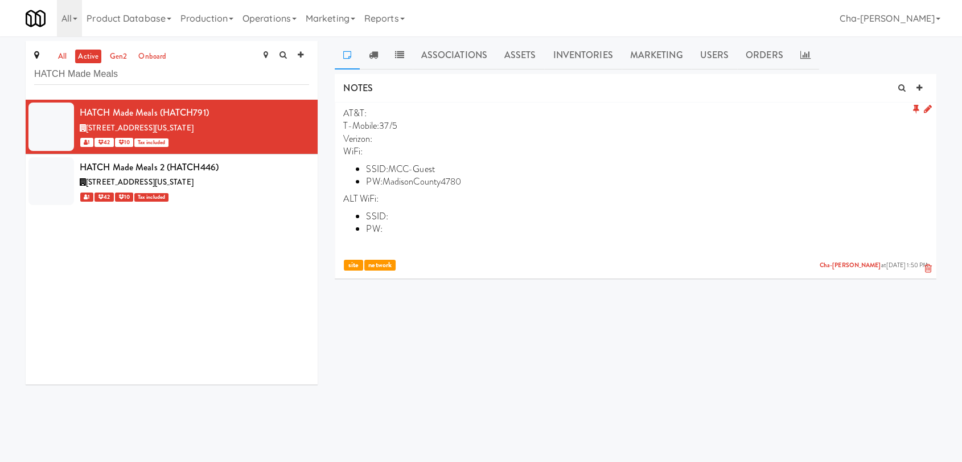
click at [364, 148] on p "WiFi:" at bounding box center [635, 151] width 585 height 13
click at [368, 153] on p "WiFi:" at bounding box center [635, 151] width 585 height 13
click at [373, 152] on p "WiFi:" at bounding box center [635, 151] width 585 height 13
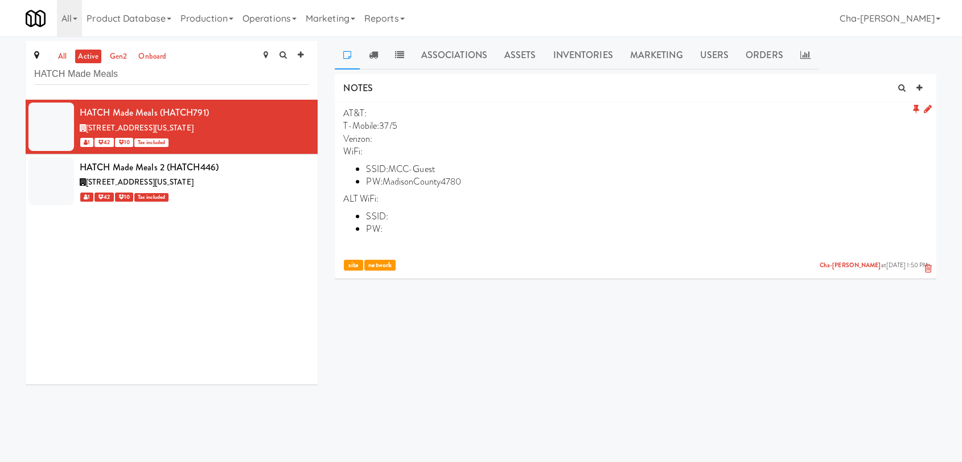
click at [926, 112] on icon at bounding box center [928, 109] width 8 height 10
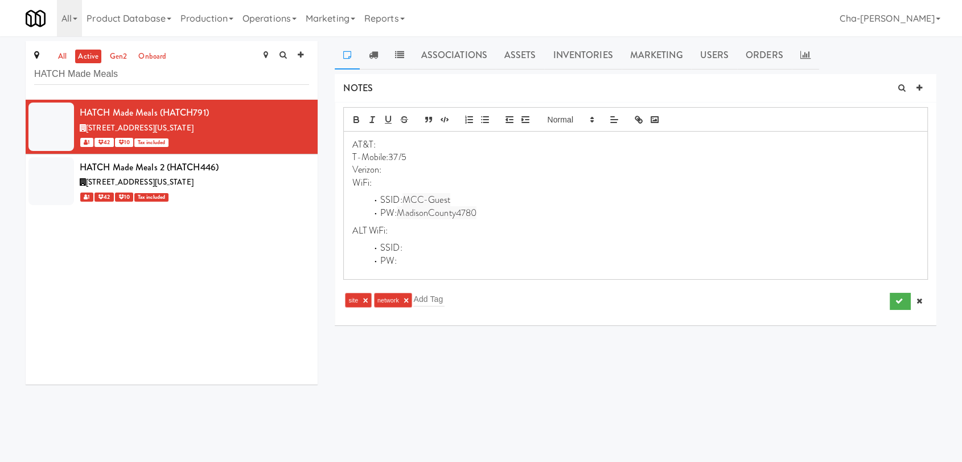
click at [389, 183] on p "WiFi:" at bounding box center [635, 182] width 566 height 13
click at [902, 303] on button "submit" at bounding box center [900, 301] width 21 height 17
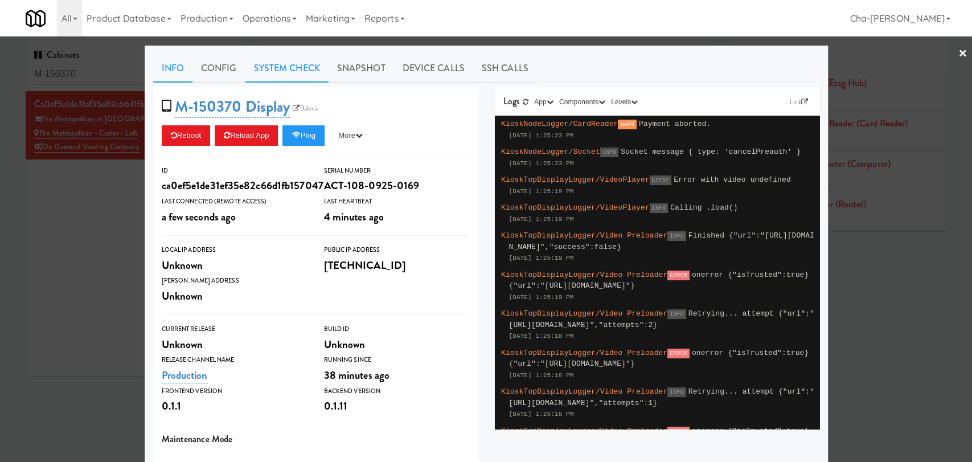
click at [297, 67] on link "System Check" at bounding box center [286, 68] width 83 height 28
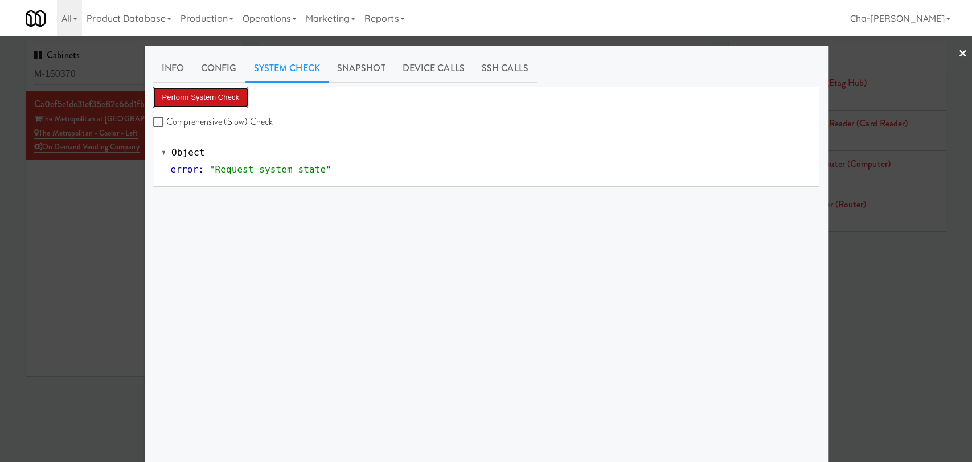
click at [213, 103] on button "Perform System Check" at bounding box center [201, 97] width 96 height 20
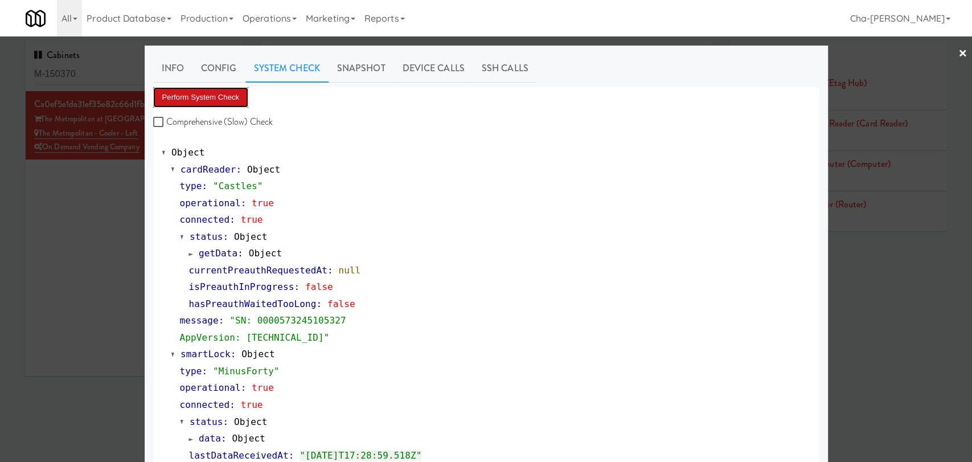
click at [213, 96] on button "Perform System Check" at bounding box center [201, 97] width 96 height 20
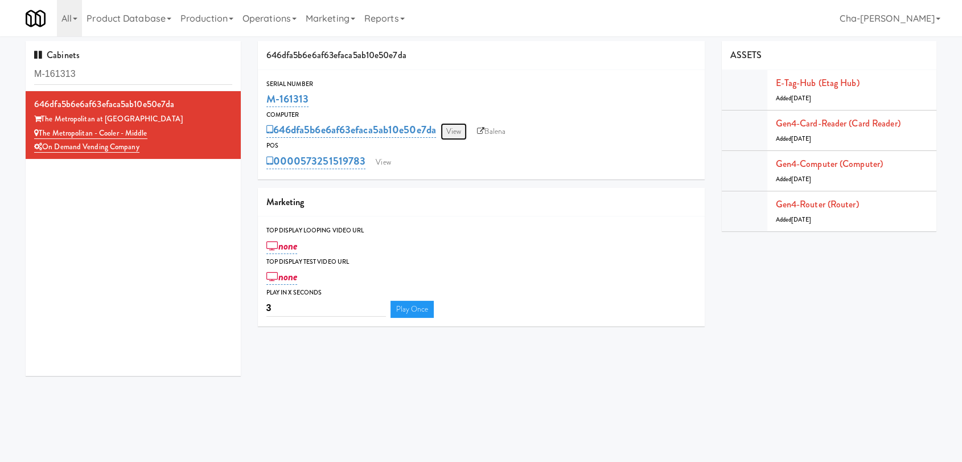
click at [459, 126] on link "View" at bounding box center [454, 131] width 26 height 17
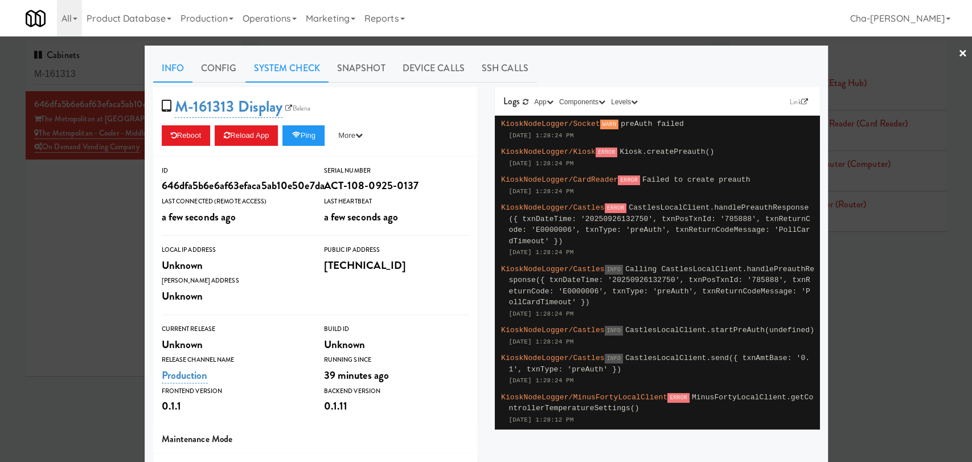
click at [280, 65] on link "System Check" at bounding box center [286, 68] width 83 height 28
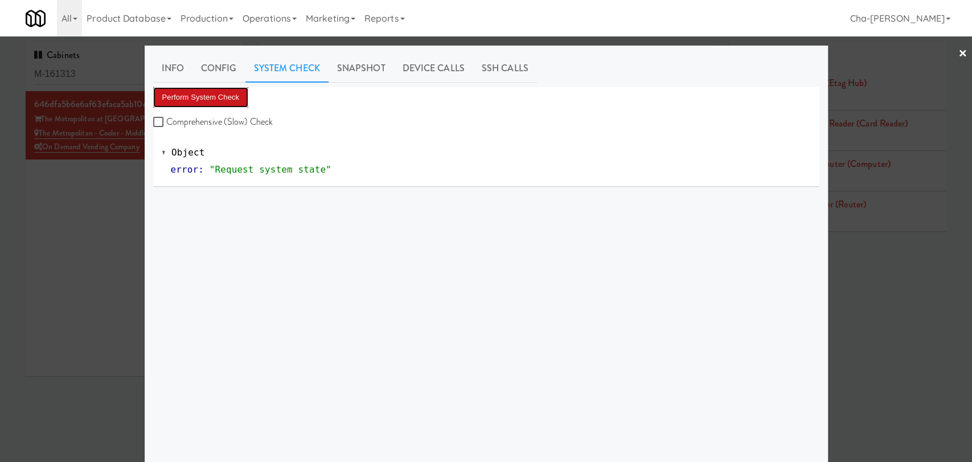
click at [208, 96] on button "Perform System Check" at bounding box center [201, 97] width 96 height 20
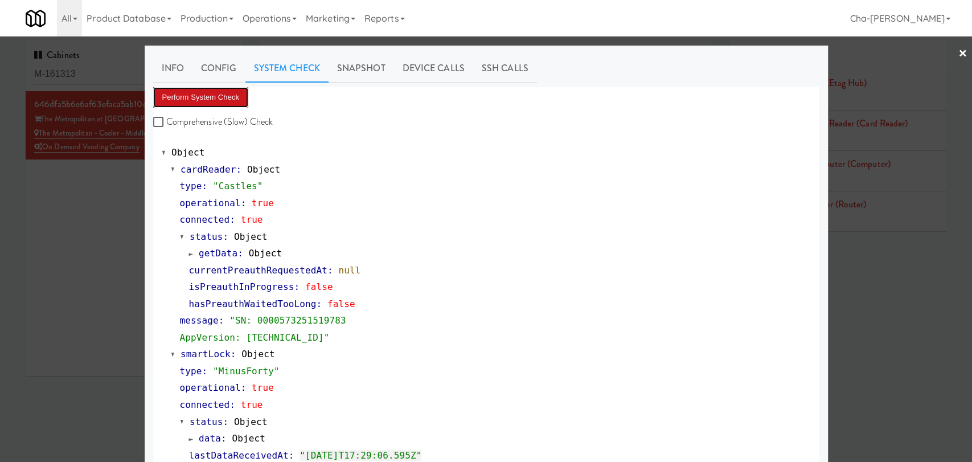
click at [232, 91] on button "Perform System Check" at bounding box center [201, 97] width 96 height 20
click at [177, 122] on label "Comprehensive (Slow) Check" at bounding box center [213, 121] width 120 height 17
click at [166, 122] on input "Comprehensive (Slow) Check" at bounding box center [159, 122] width 13 height 9
checkbox input "true"
click at [207, 95] on button "Perform System Check" at bounding box center [201, 97] width 96 height 20
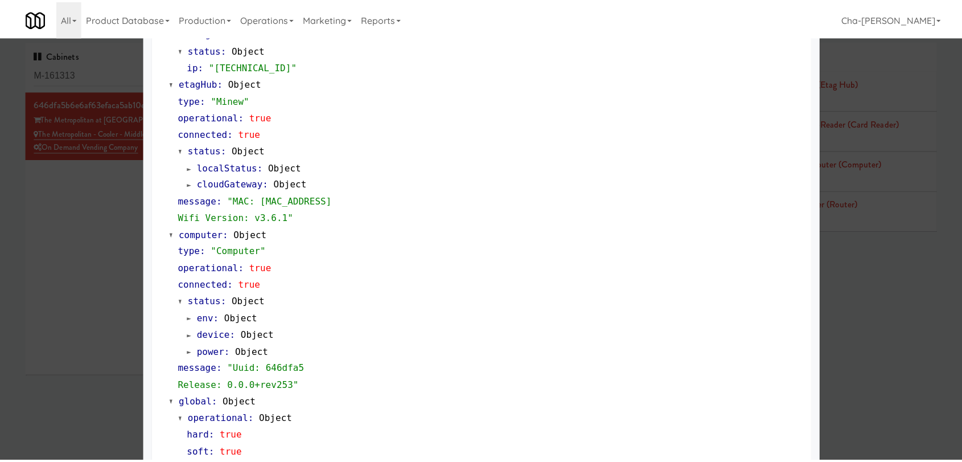
scroll to position [943, 0]
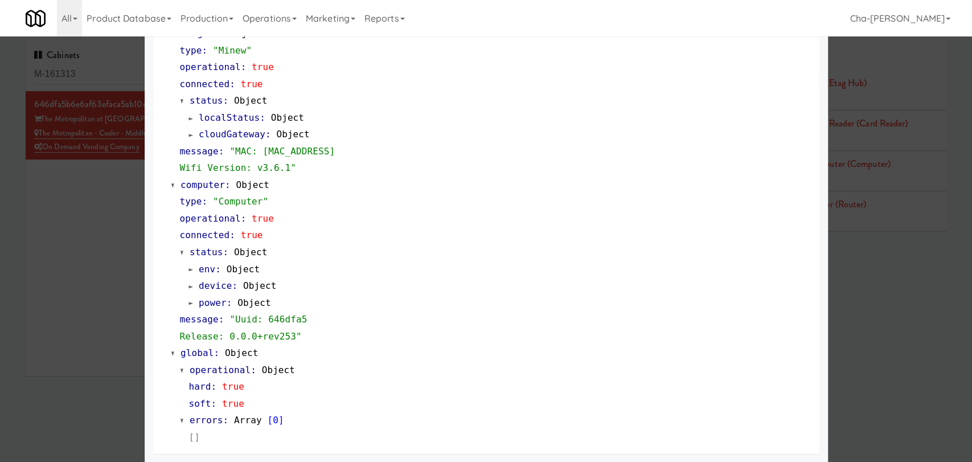
click at [96, 227] on div at bounding box center [486, 231] width 972 height 462
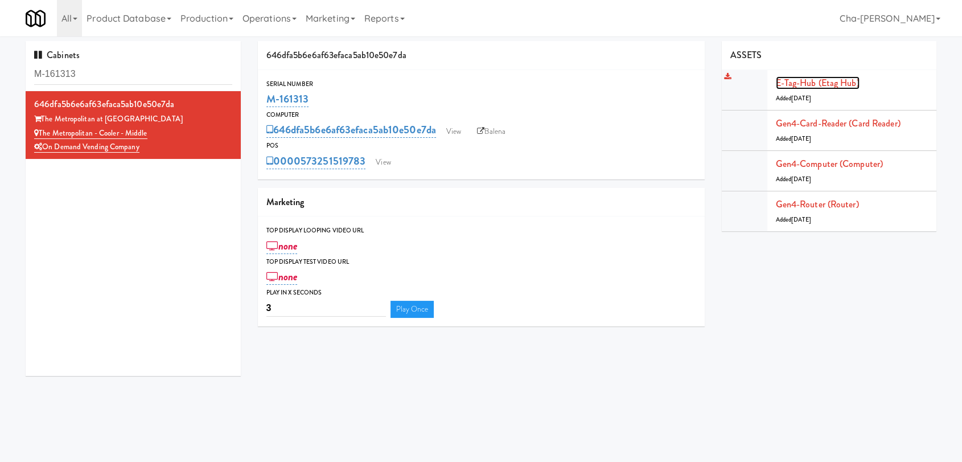
click at [807, 82] on link "E-tag-hub (Etag Hub)" at bounding box center [818, 82] width 84 height 13
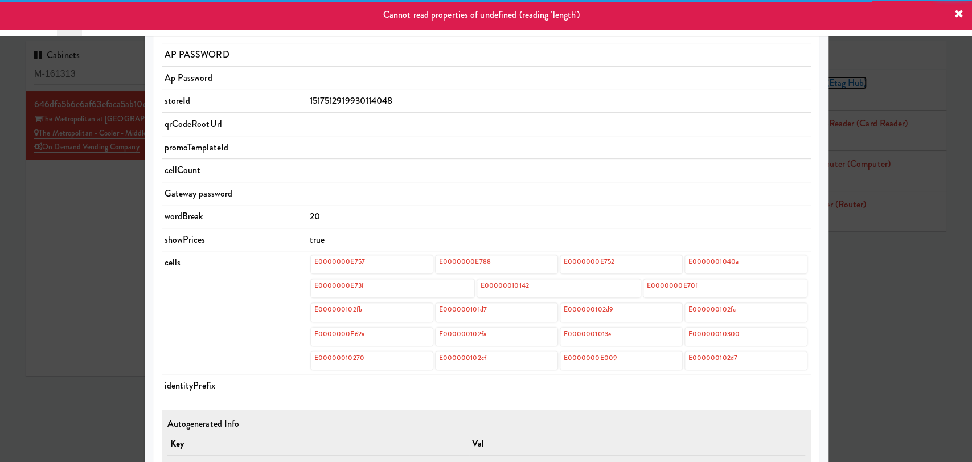
scroll to position [316, 0]
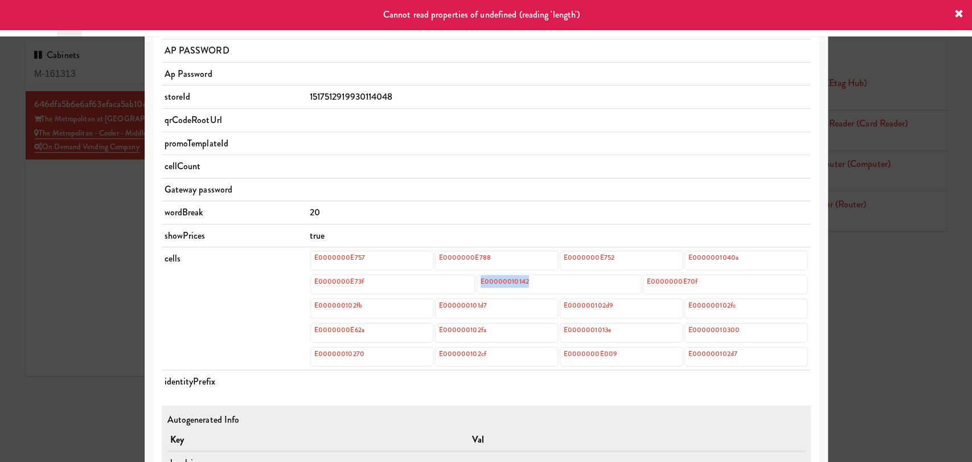
drag, startPoint x: 554, startPoint y: 281, endPoint x: 474, endPoint y: 288, distance: 81.1
click at [477, 288] on div "E00000010142" at bounding box center [558, 284] width 163 height 18
copy link "E00000010142"
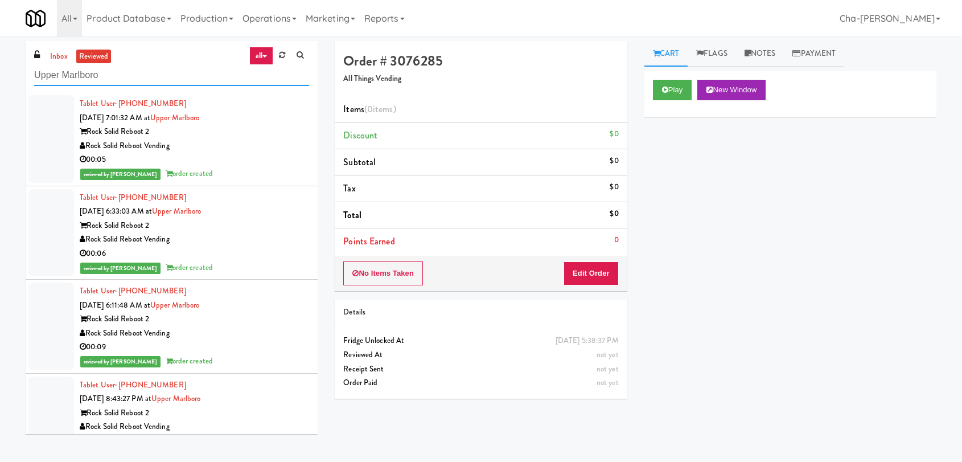
click at [170, 81] on input "Upper Marlboro" at bounding box center [171, 75] width 275 height 21
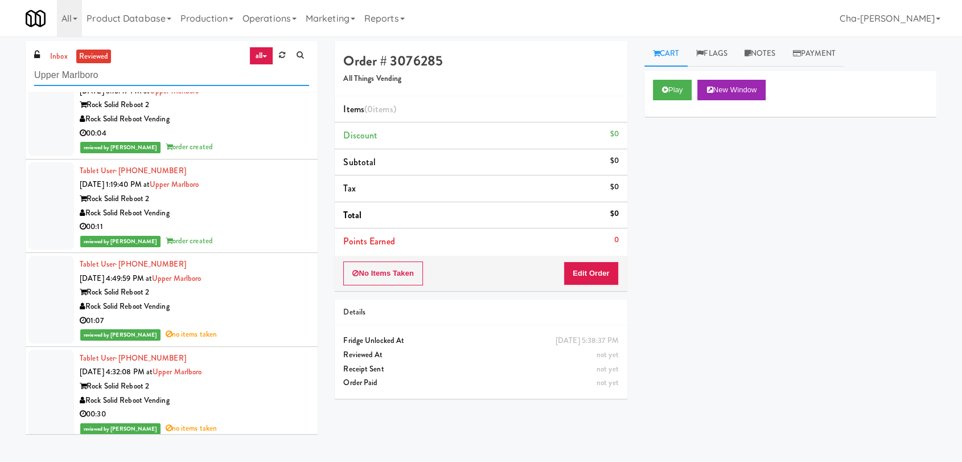
click at [170, 81] on input "Upper Marlboro" at bounding box center [171, 75] width 275 height 21
paste input "The Metropolitan - Pantry - Right"
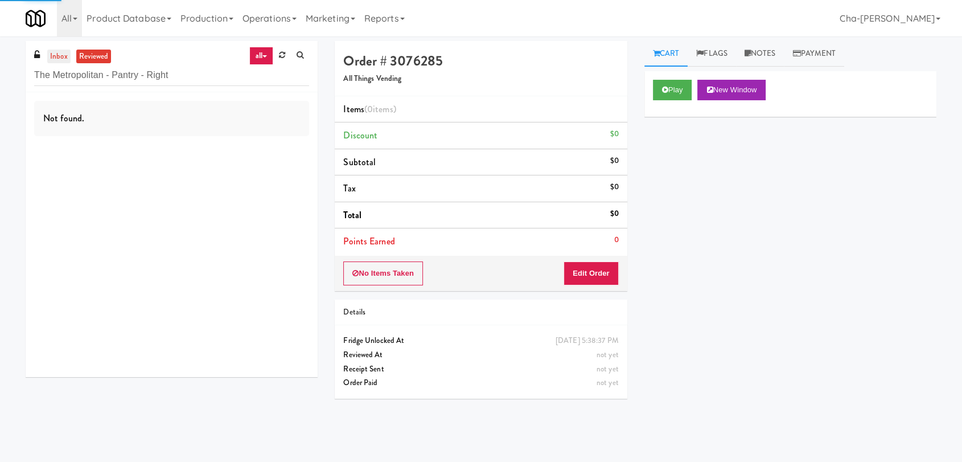
click at [60, 56] on link "inbox" at bounding box center [58, 57] width 23 height 14
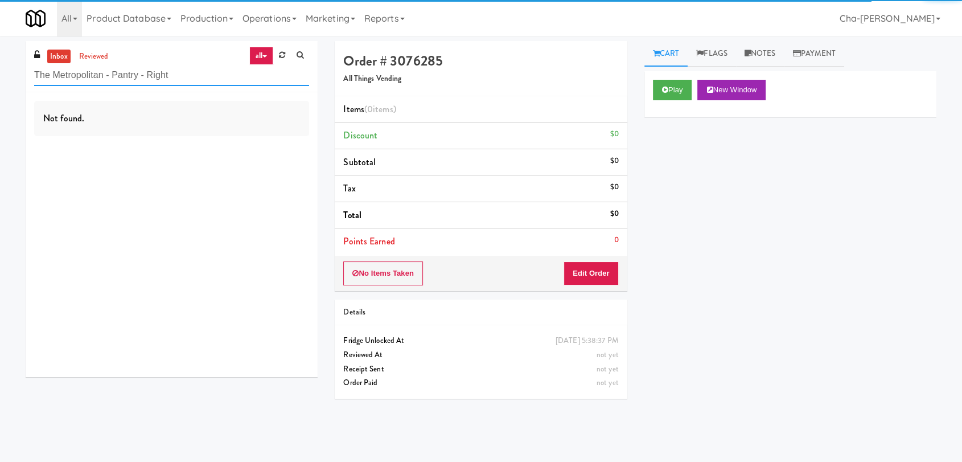
click at [174, 75] on input "The Metropolitan - Pantry - Right" at bounding box center [171, 75] width 275 height 21
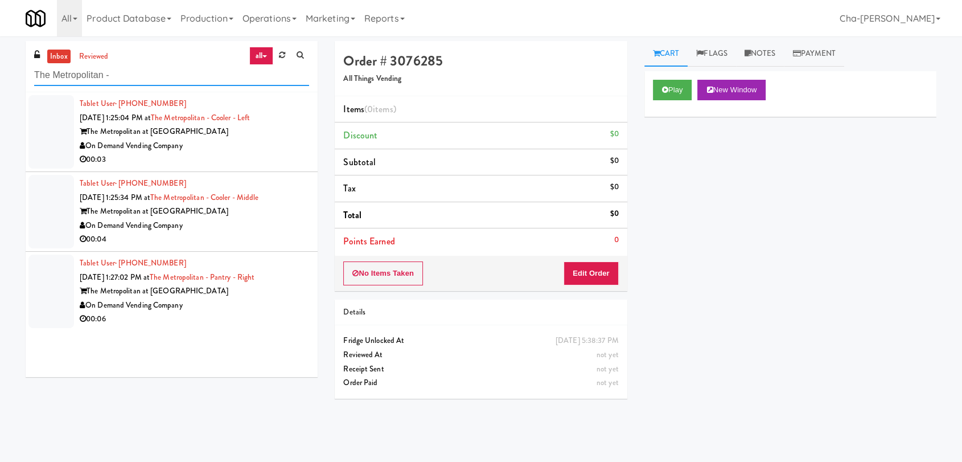
type input "The Metropolitan -"
click at [229, 147] on div "On Demand Vending Company" at bounding box center [194, 146] width 229 height 14
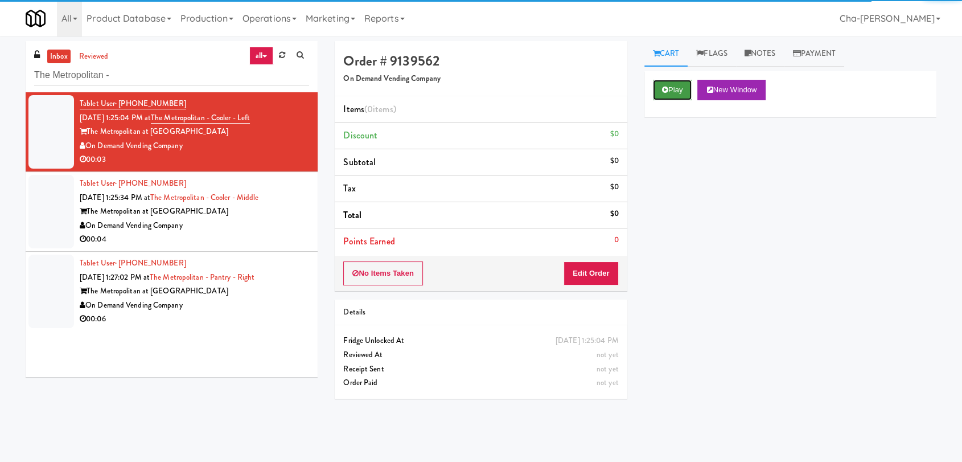
click at [680, 90] on button "Play" at bounding box center [672, 90] width 39 height 20
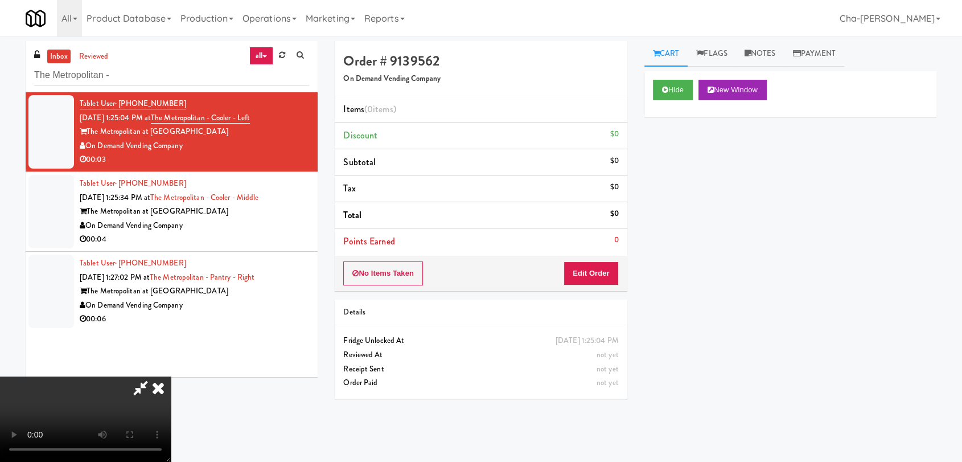
click at [171, 376] on icon at bounding box center [158, 387] width 25 height 23
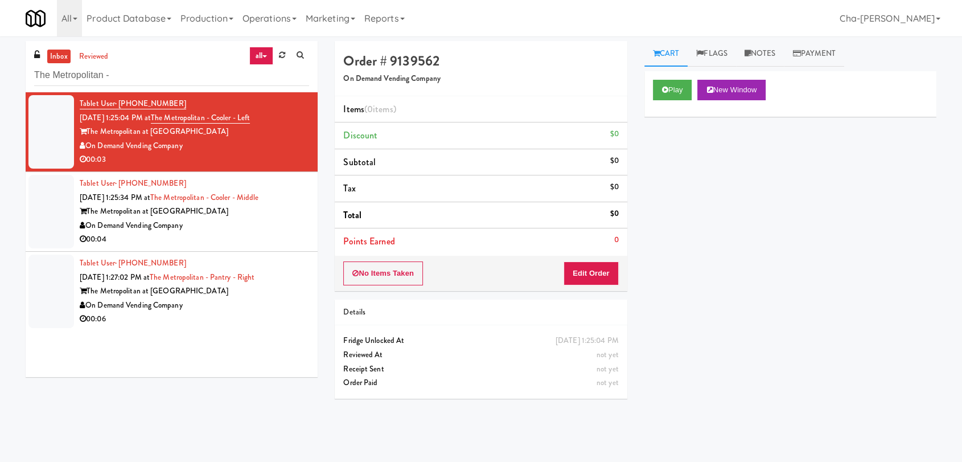
click at [241, 225] on div "On Demand Vending Company" at bounding box center [194, 226] width 229 height 14
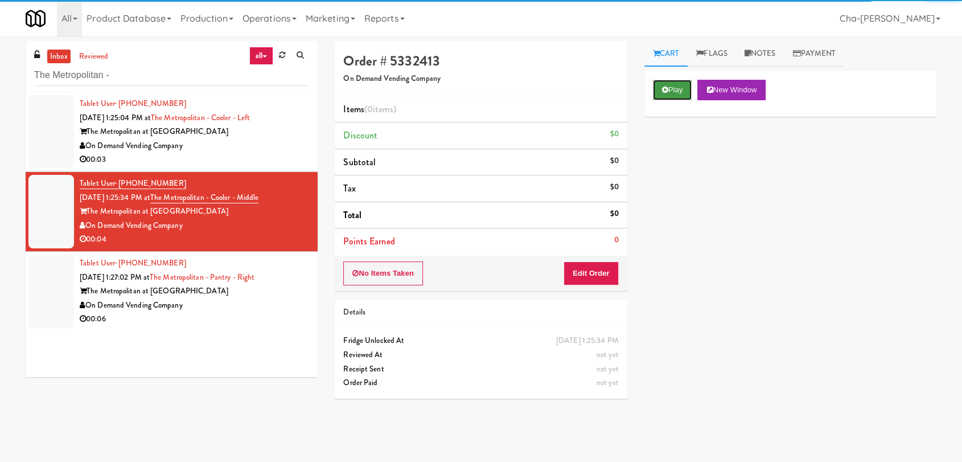
click at [675, 87] on button "Play" at bounding box center [672, 90] width 39 height 20
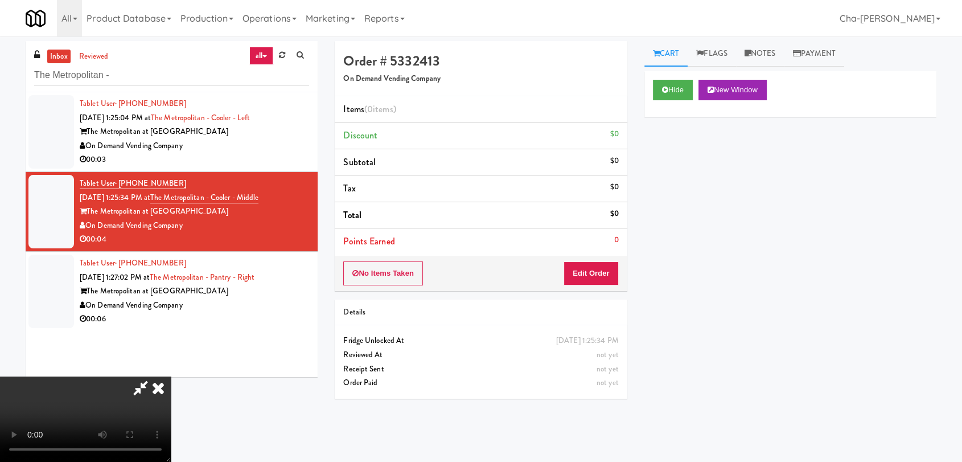
click at [171, 376] on icon at bounding box center [158, 387] width 25 height 23
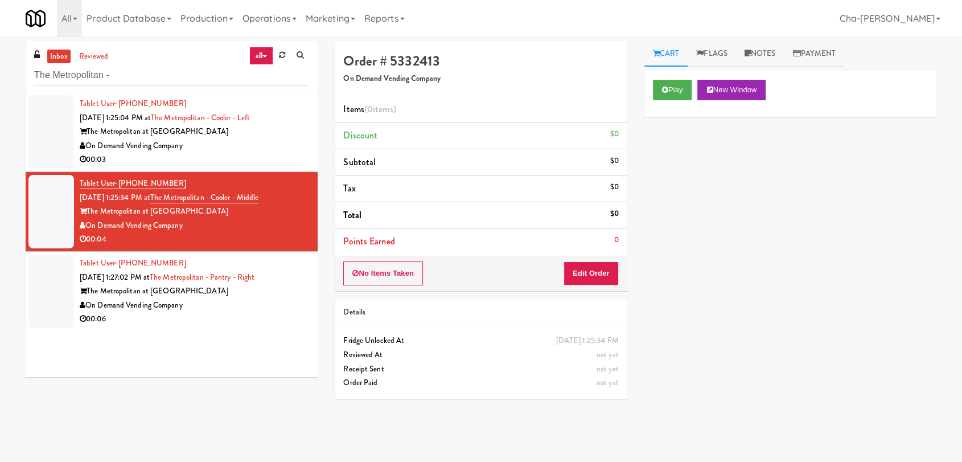
click at [256, 293] on div "The Metropolitan at Gainesville" at bounding box center [194, 291] width 229 height 14
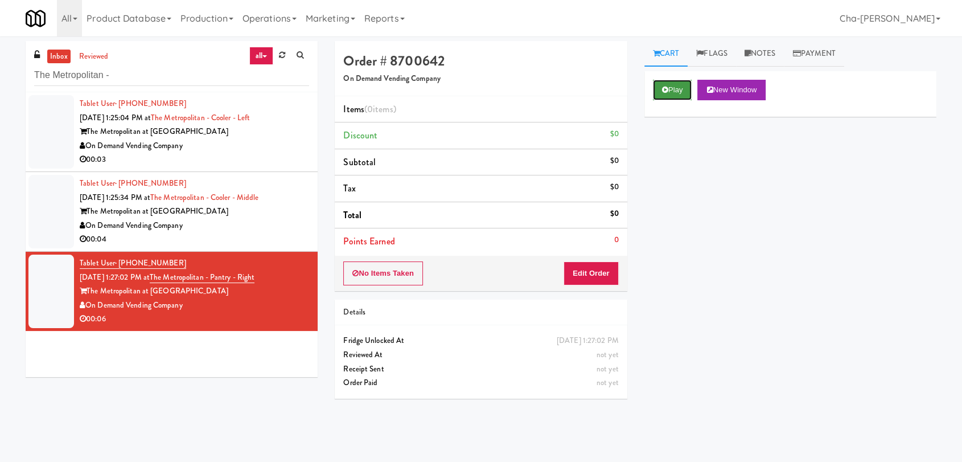
click at [674, 91] on button "Play" at bounding box center [672, 90] width 39 height 20
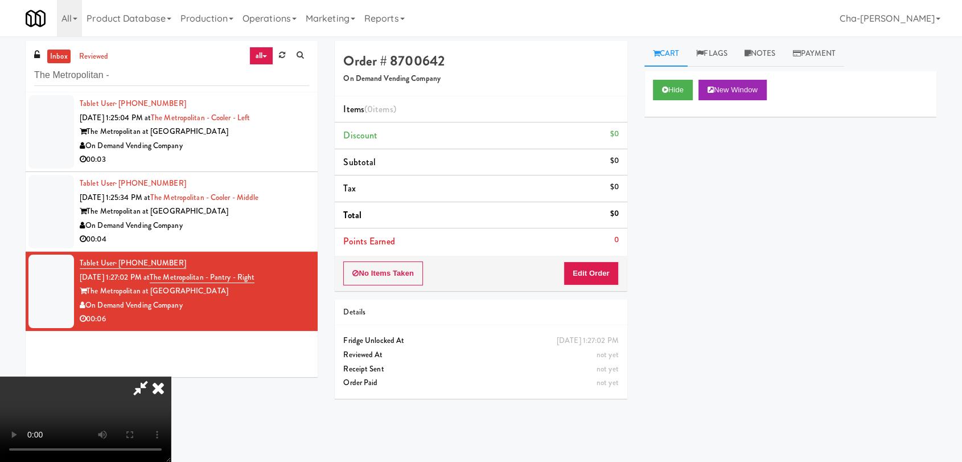
click at [171, 376] on icon at bounding box center [158, 387] width 25 height 23
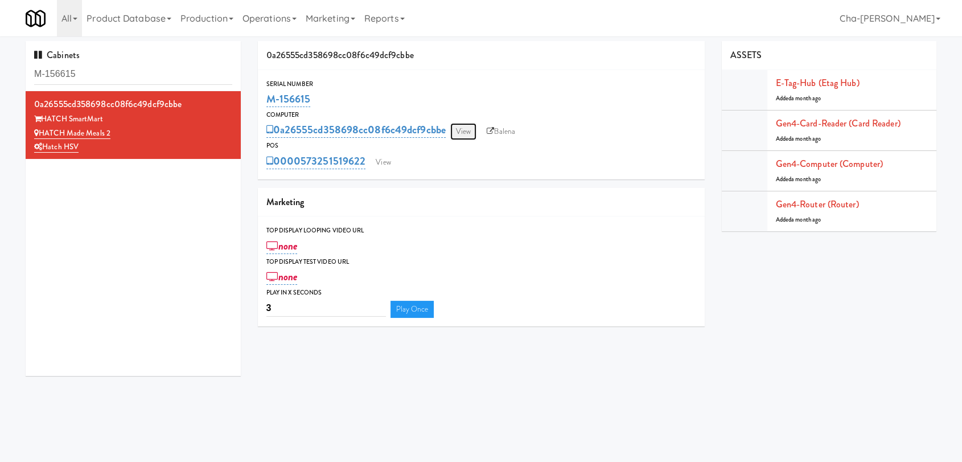
click at [472, 133] on link "View" at bounding box center [463, 131] width 26 height 17
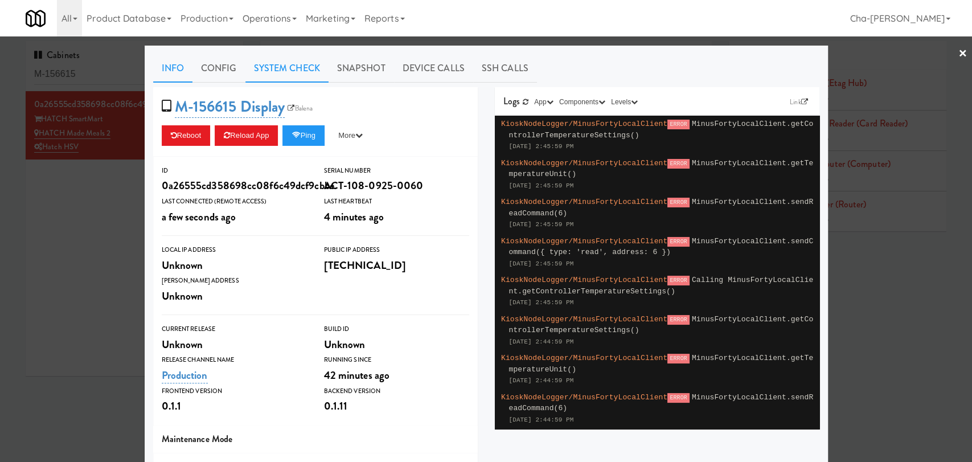
click at [256, 62] on link "System Check" at bounding box center [286, 68] width 83 height 28
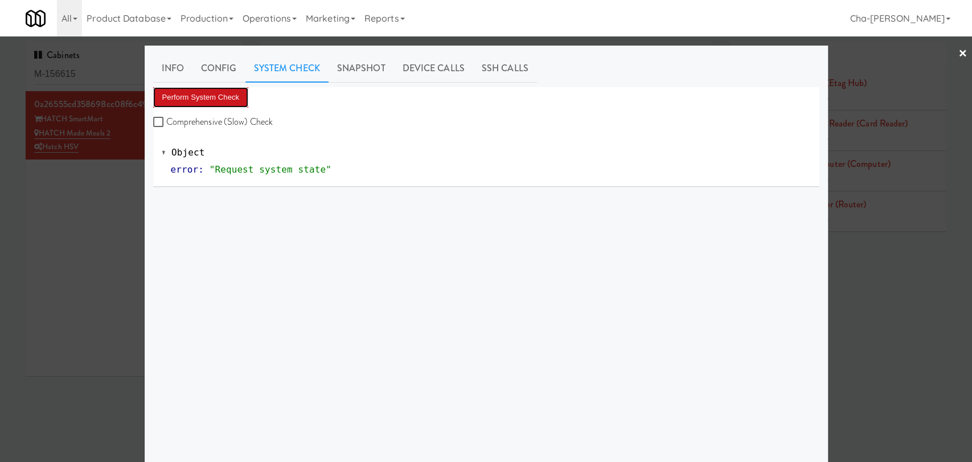
click at [232, 97] on button "Perform System Check" at bounding box center [201, 97] width 96 height 20
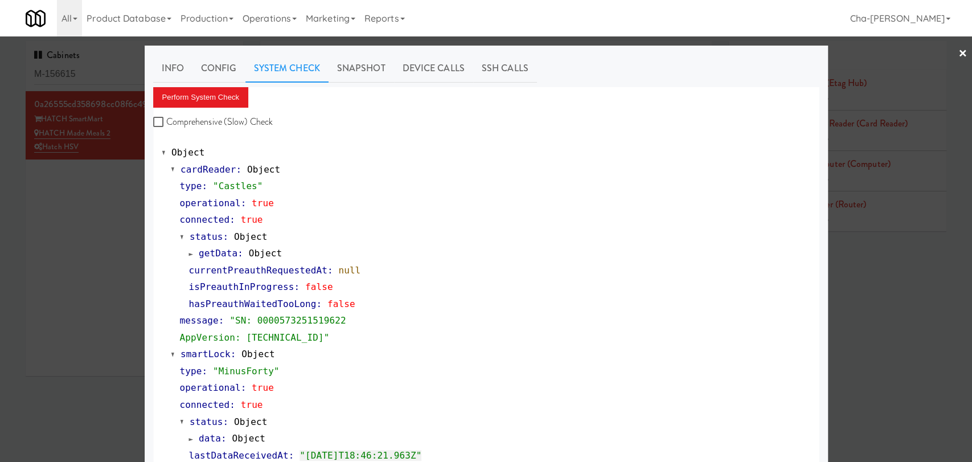
click at [72, 233] on div at bounding box center [486, 231] width 972 height 462
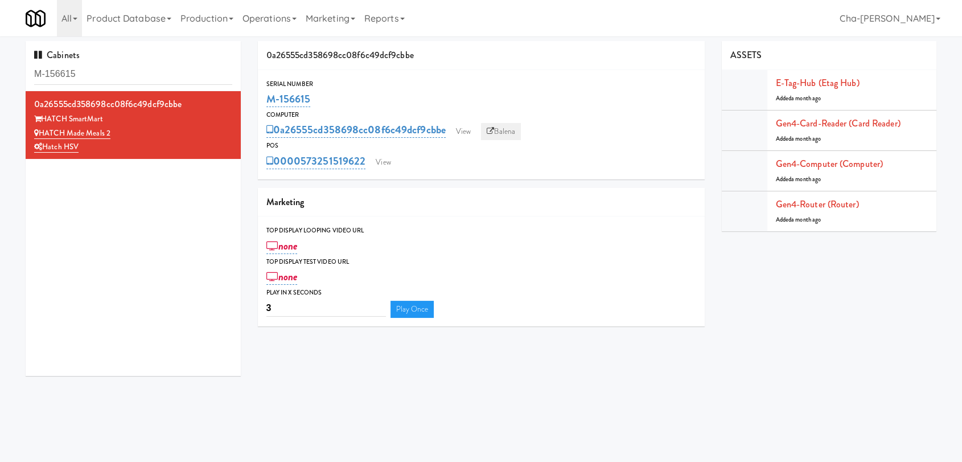
click at [505, 132] on link "Balena" at bounding box center [501, 131] width 40 height 17
drag, startPoint x: 0, startPoint y: 0, endPoint x: 42, endPoint y: 130, distance: 137.0
click at [42, 130] on div "HATCH Made Meals" at bounding box center [133, 133] width 198 height 14
copy link "HATCH Made Meals"
drag, startPoint x: 166, startPoint y: 132, endPoint x: 40, endPoint y: 135, distance: 125.3
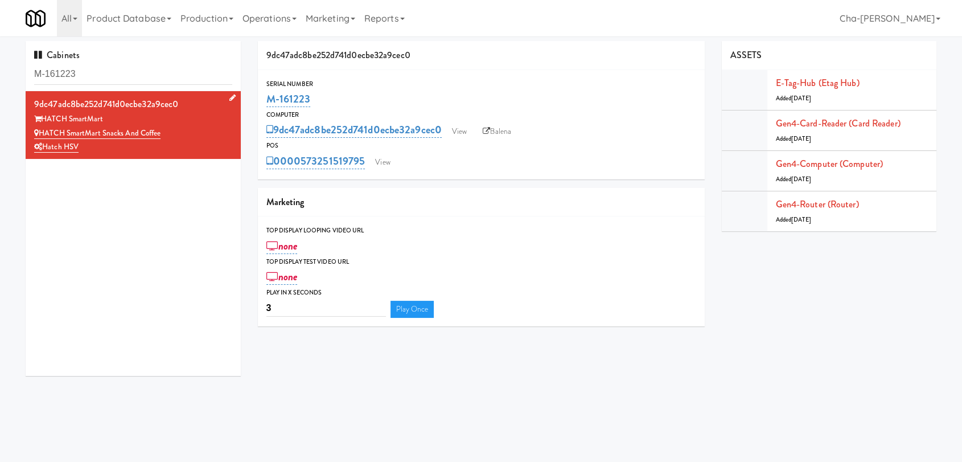
click at [40, 135] on div "HATCH SmartMart Snacks and Coffee" at bounding box center [133, 133] width 198 height 14
copy link "HATCH SmartMart Snacks and Coffee"
drag, startPoint x: 325, startPoint y: 97, endPoint x: 269, endPoint y: 100, distance: 56.5
click at [269, 100] on div "M-161223" at bounding box center [481, 98] width 430 height 19
copy link "M-161223"
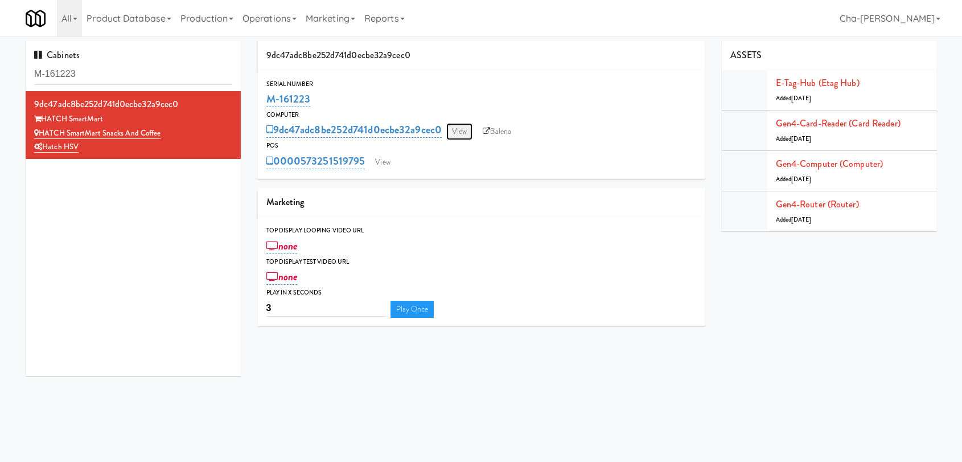
click at [464, 132] on link "View" at bounding box center [459, 131] width 26 height 17
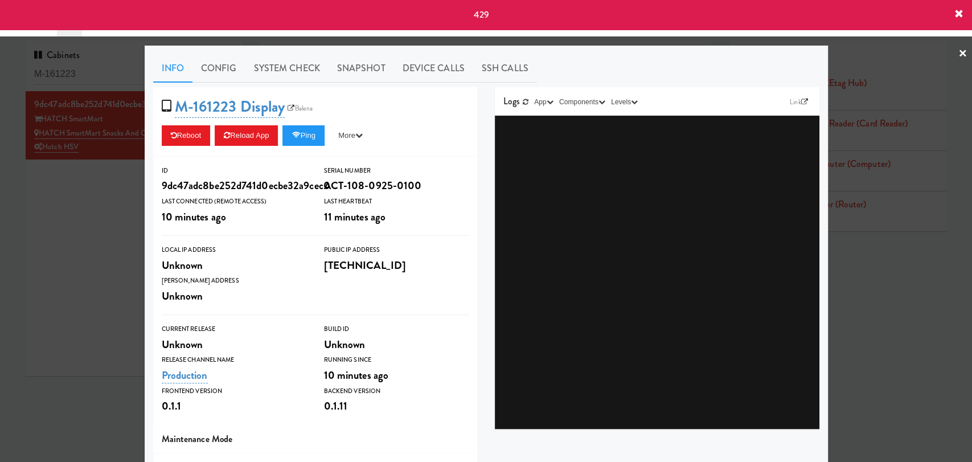
click at [957, 10] on icon at bounding box center [958, 14] width 9 height 9
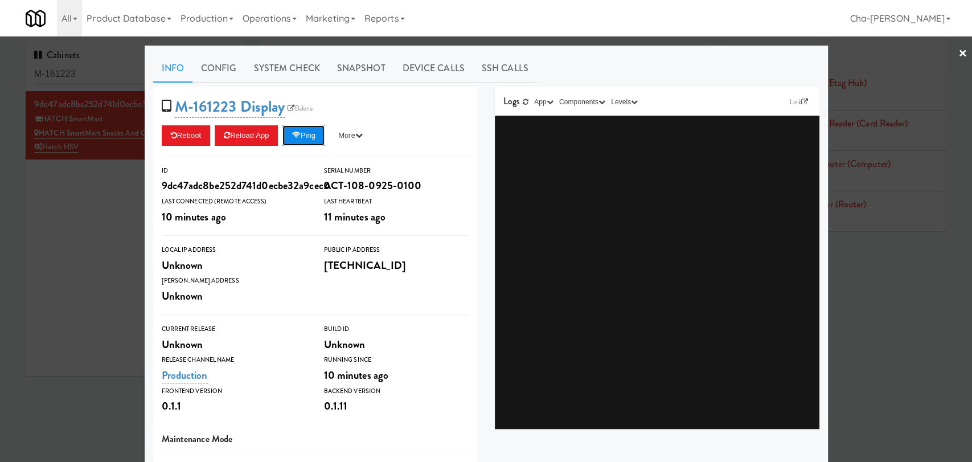
click at [309, 139] on button "Ping" at bounding box center [303, 135] width 42 height 20
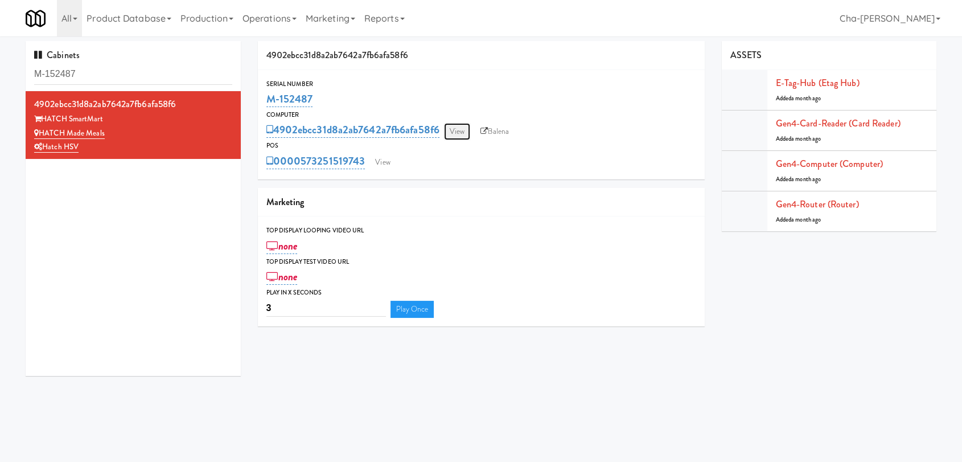
click at [454, 128] on link "View" at bounding box center [457, 131] width 26 height 17
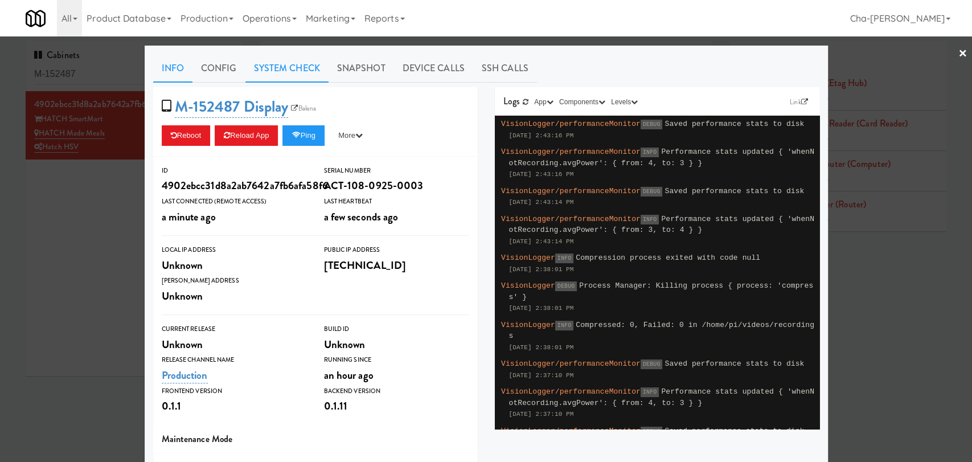
click at [278, 71] on link "System Check" at bounding box center [286, 68] width 83 height 28
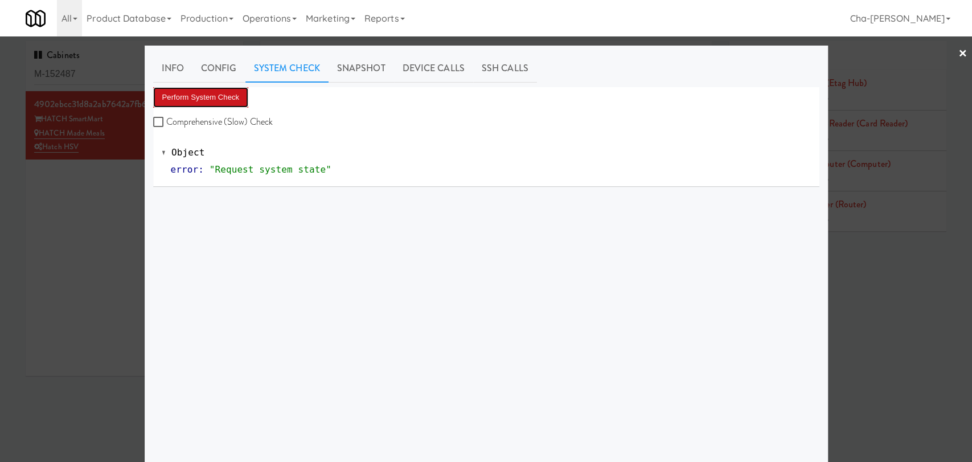
click at [219, 94] on button "Perform System Check" at bounding box center [201, 97] width 96 height 20
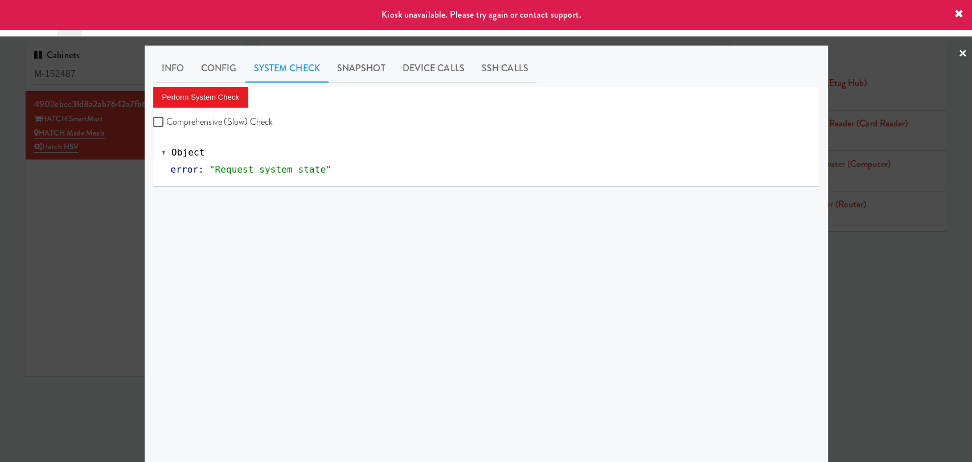
click at [96, 202] on div at bounding box center [486, 231] width 972 height 462
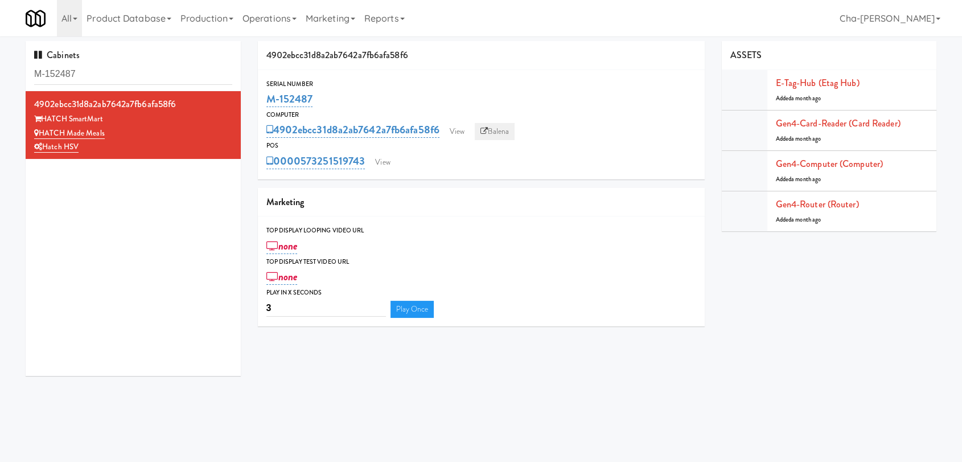
click at [496, 128] on link "Balena" at bounding box center [495, 131] width 40 height 17
click at [459, 134] on link "View" at bounding box center [457, 131] width 26 height 17
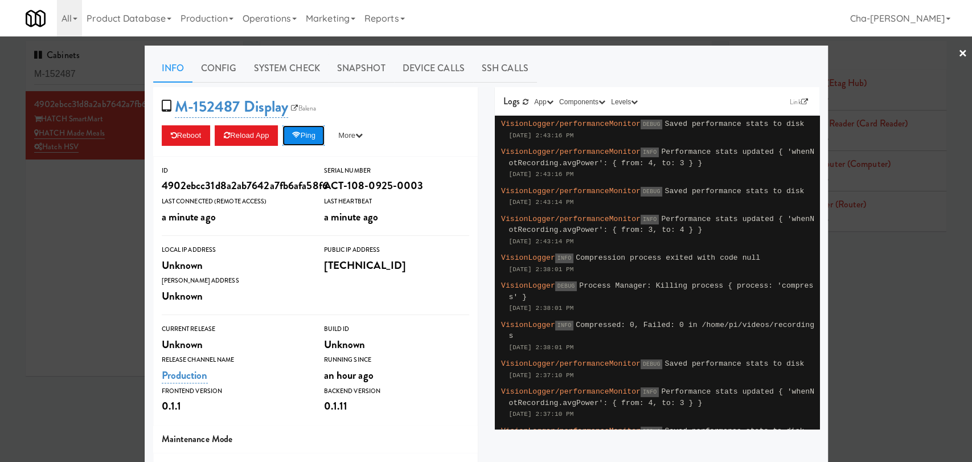
click at [289, 133] on button "Ping" at bounding box center [303, 135] width 42 height 20
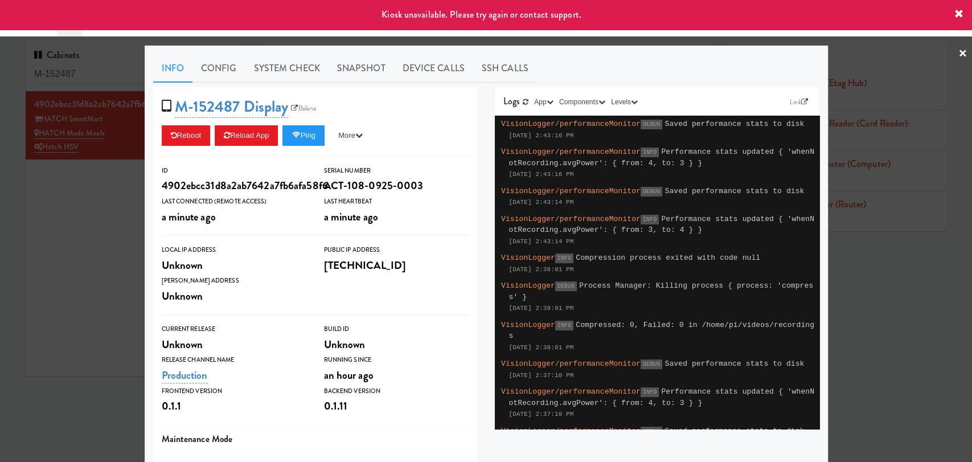
click at [944, 48] on div at bounding box center [486, 231] width 972 height 462
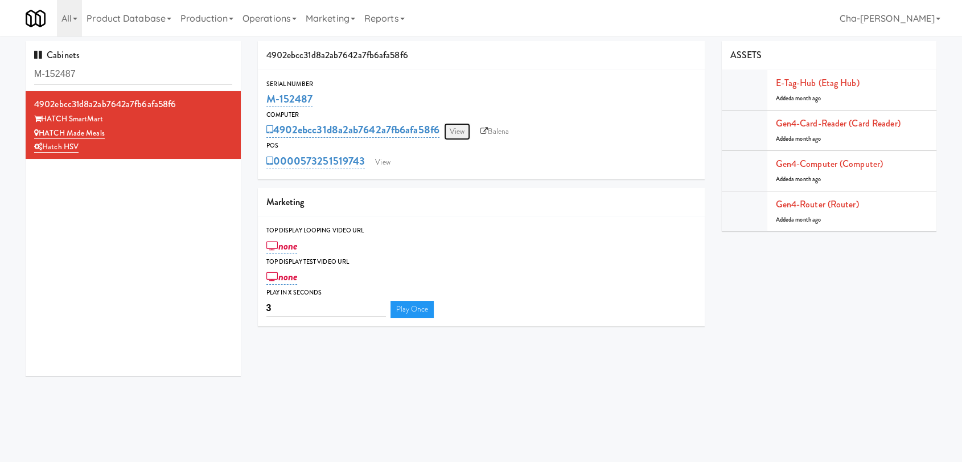
click at [464, 130] on link "View" at bounding box center [457, 131] width 26 height 17
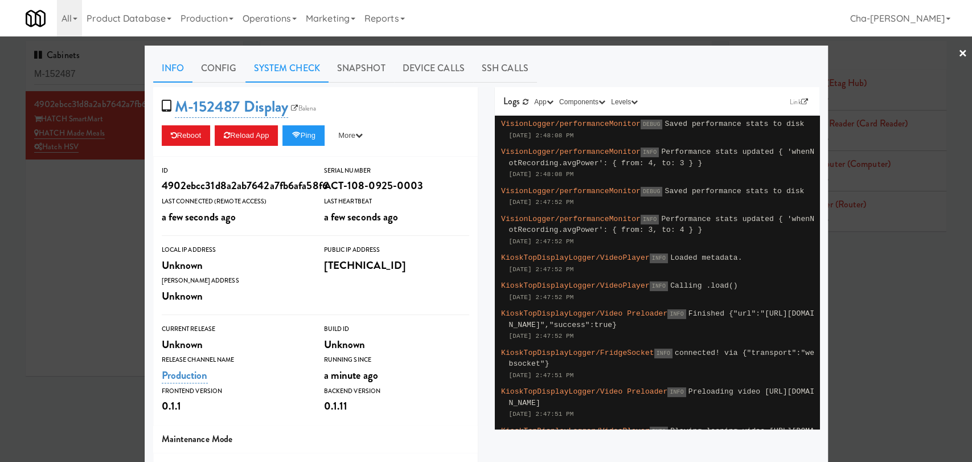
click at [286, 72] on link "System Check" at bounding box center [286, 68] width 83 height 28
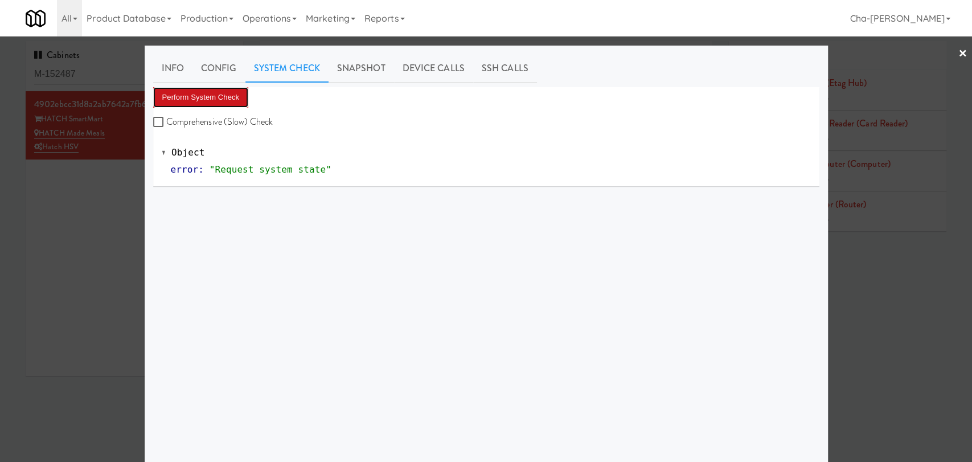
click at [227, 106] on button "Perform System Check" at bounding box center [201, 97] width 96 height 20
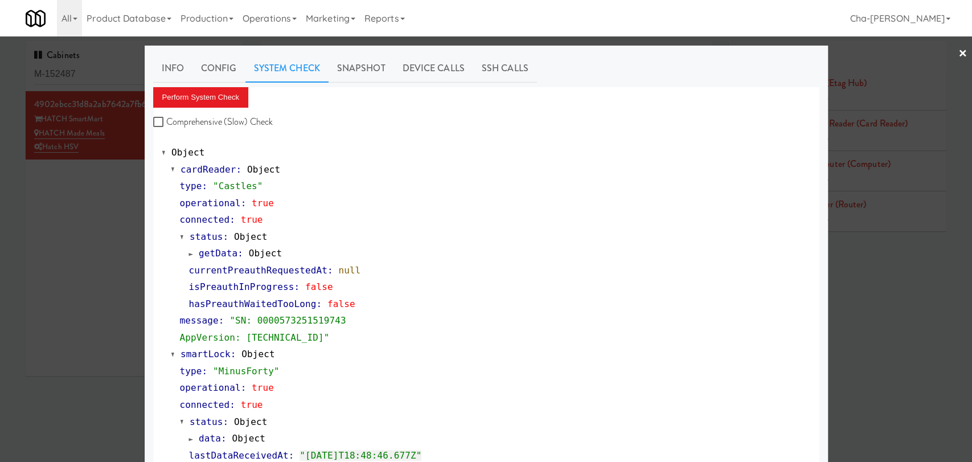
click at [51, 219] on div at bounding box center [486, 231] width 972 height 462
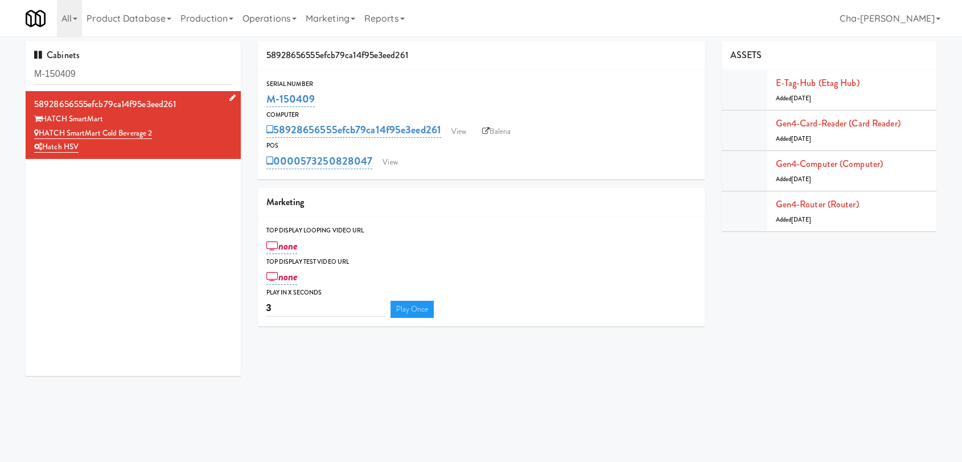
drag, startPoint x: 162, startPoint y: 129, endPoint x: 42, endPoint y: 129, distance: 120.1
click at [42, 129] on div "HATCH SmartMart Cold Beverage 2" at bounding box center [133, 133] width 198 height 14
copy link "HATCH SmartMart Cold Beverage 2"
click at [504, 133] on link "Balena" at bounding box center [496, 131] width 40 height 17
click at [470, 140] on div "POS" at bounding box center [481, 145] width 430 height 11
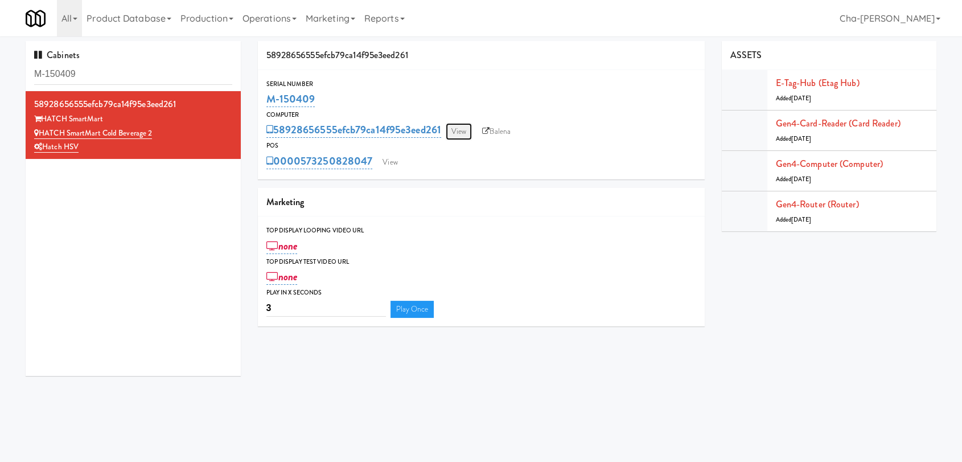
click at [464, 130] on link "View" at bounding box center [459, 131] width 26 height 17
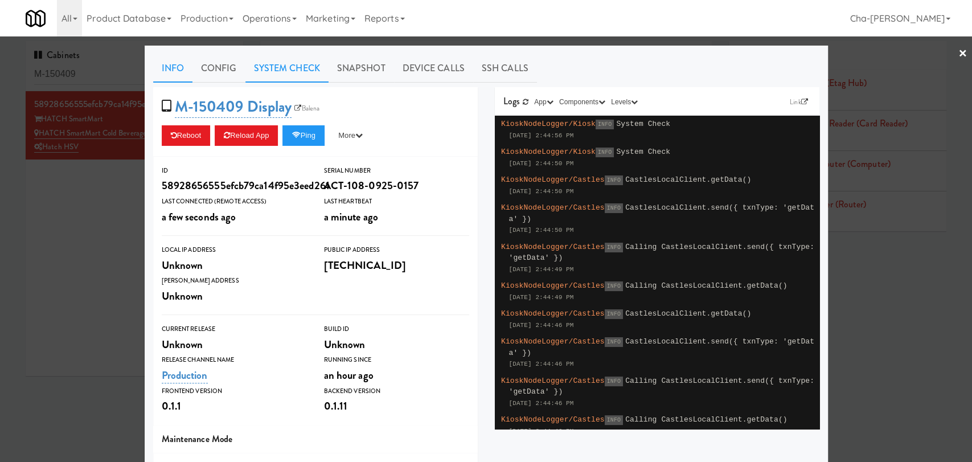
click at [260, 60] on link "System Check" at bounding box center [286, 68] width 83 height 28
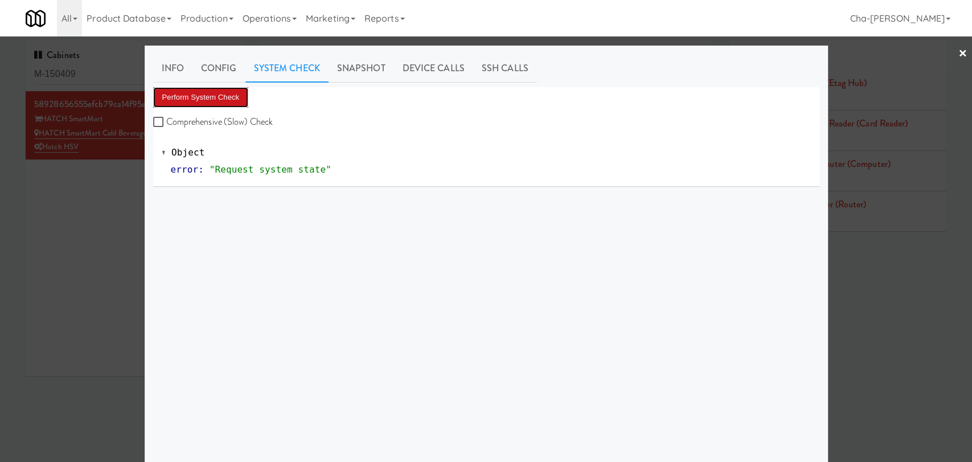
click at [225, 96] on button "Perform System Check" at bounding box center [201, 97] width 96 height 20
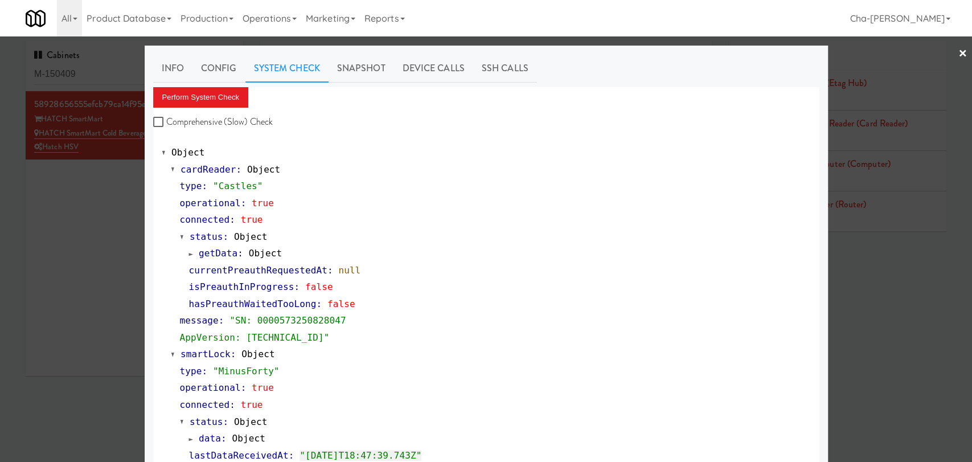
click at [109, 229] on div at bounding box center [486, 231] width 972 height 462
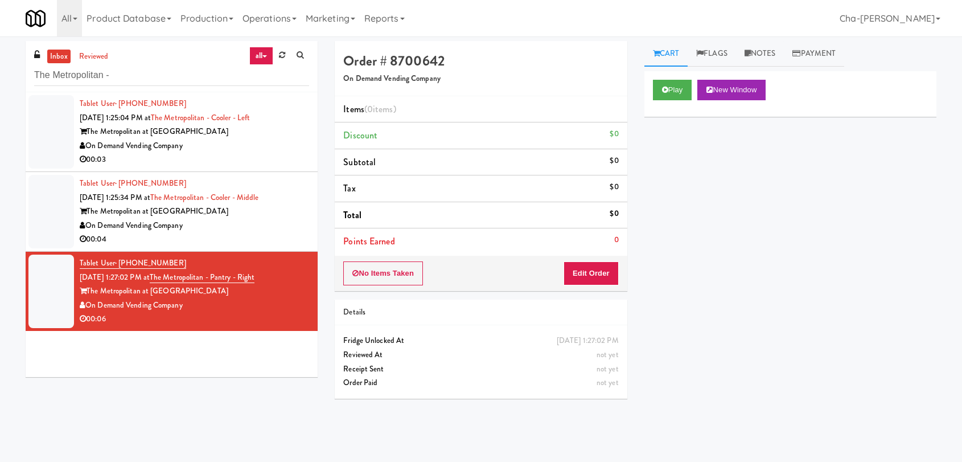
click at [131, 74] on input "The Metropolitan -" at bounding box center [171, 75] width 275 height 21
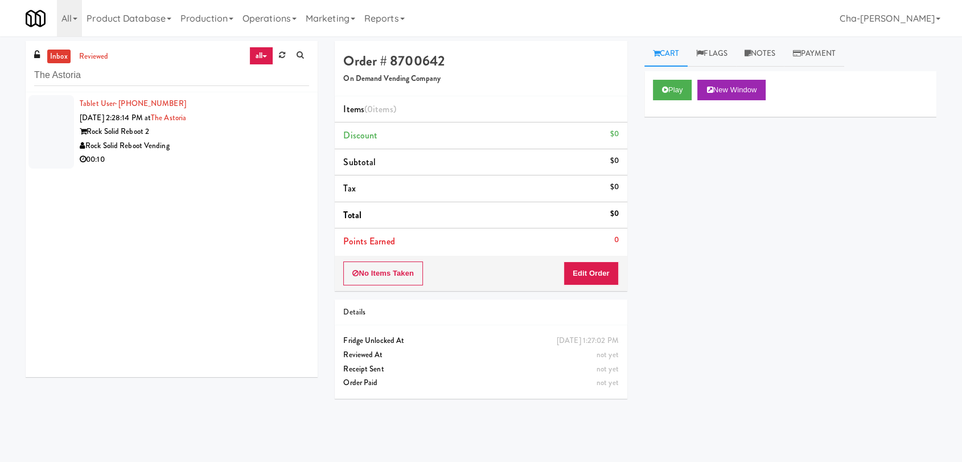
click at [212, 146] on div "Rock Solid Reboot Vending" at bounding box center [194, 146] width 229 height 14
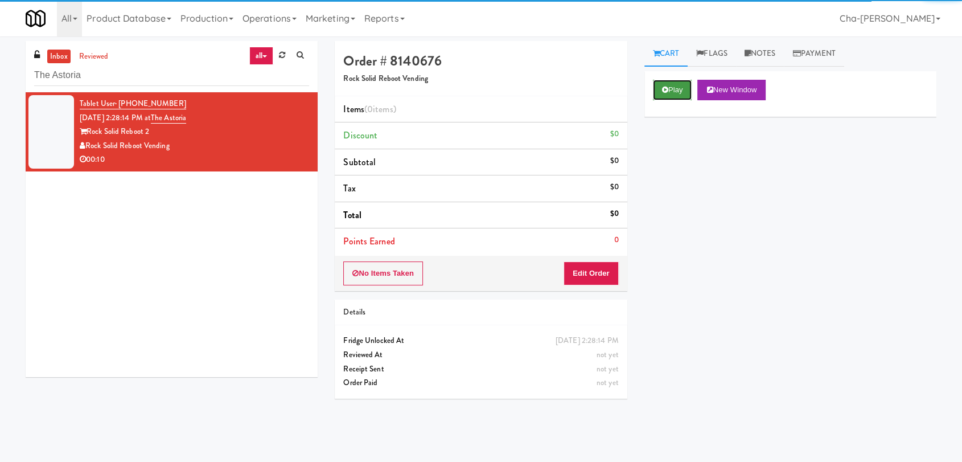
click at [670, 88] on button "Play" at bounding box center [672, 90] width 39 height 20
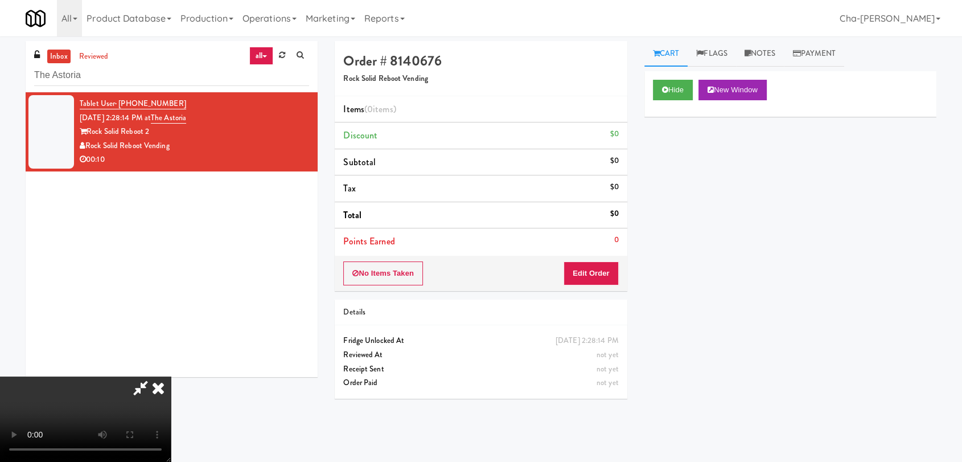
click at [171, 376] on icon at bounding box center [158, 387] width 25 height 23
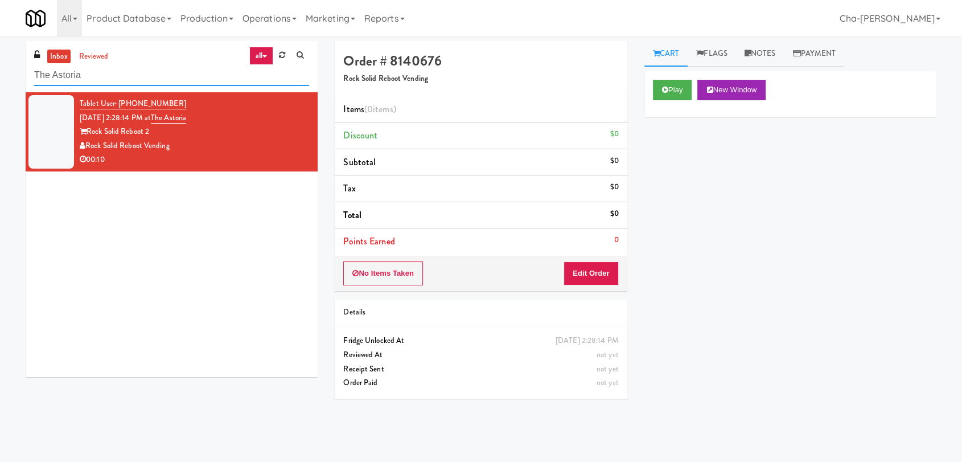
click at [92, 79] on input "The Astoria" at bounding box center [171, 75] width 275 height 21
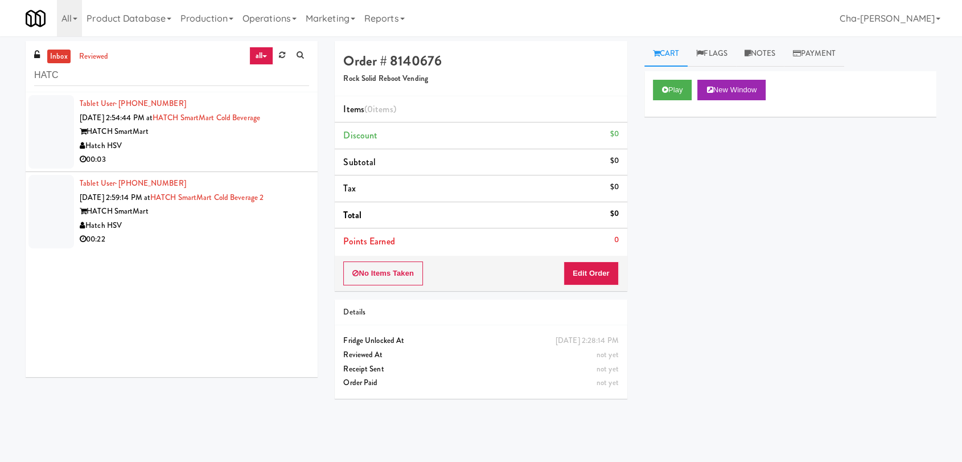
click at [211, 149] on div "Hatch HSV" at bounding box center [194, 146] width 229 height 14
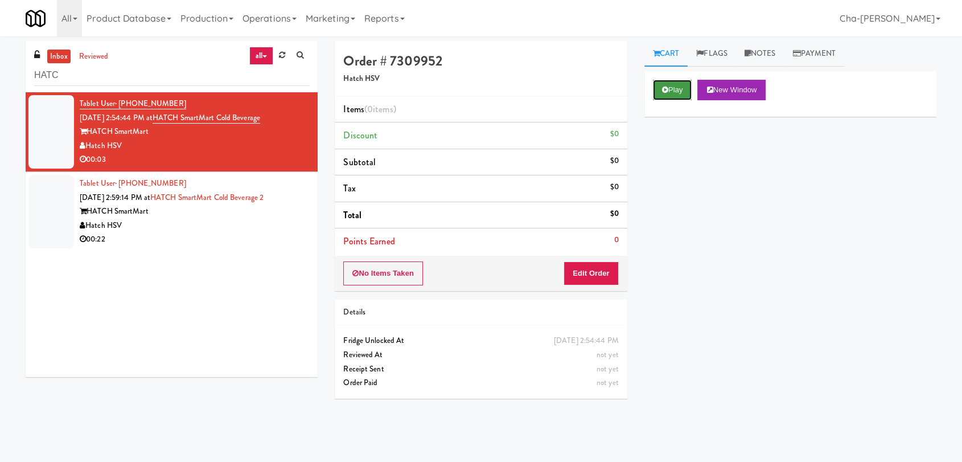
click at [675, 87] on button "Play" at bounding box center [672, 90] width 39 height 20
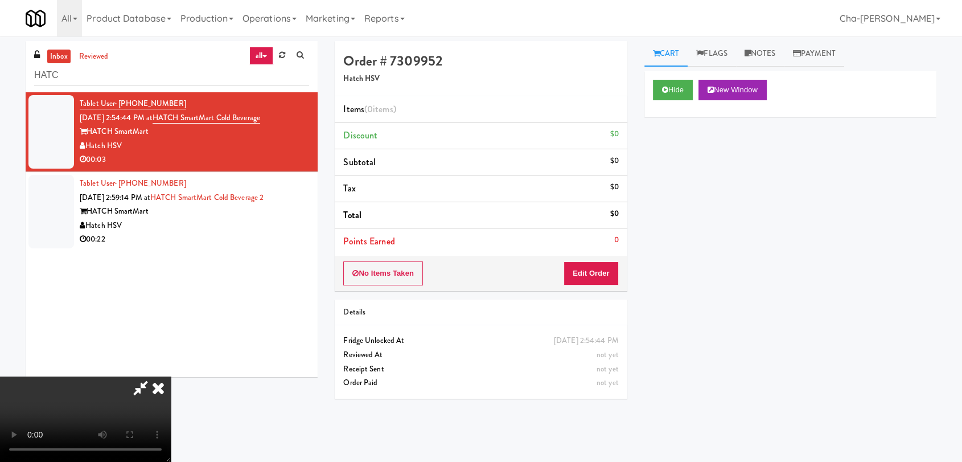
click at [171, 376] on icon at bounding box center [158, 387] width 25 height 23
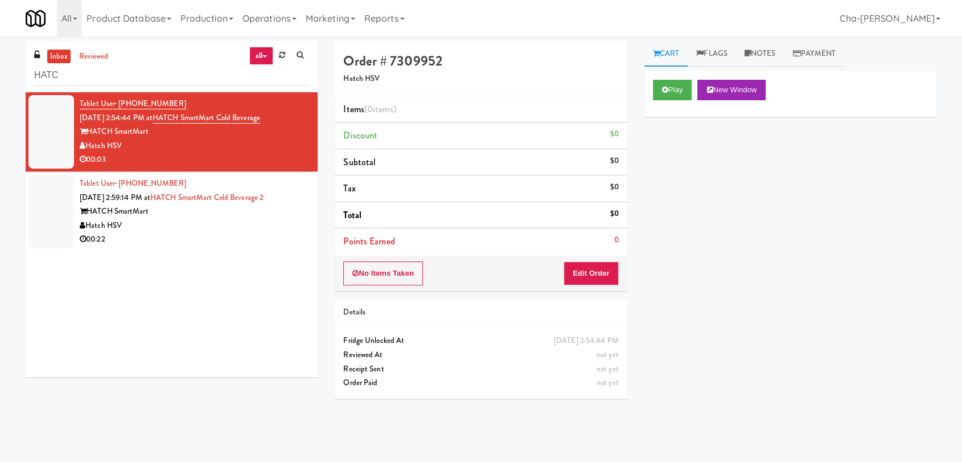
click at [234, 242] on div "00:22" at bounding box center [194, 239] width 229 height 14
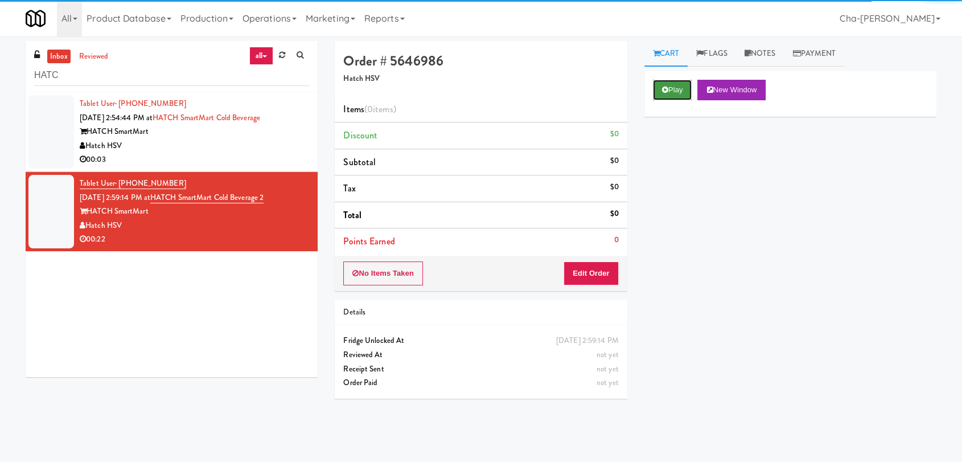
click at [676, 94] on button "Play" at bounding box center [672, 90] width 39 height 20
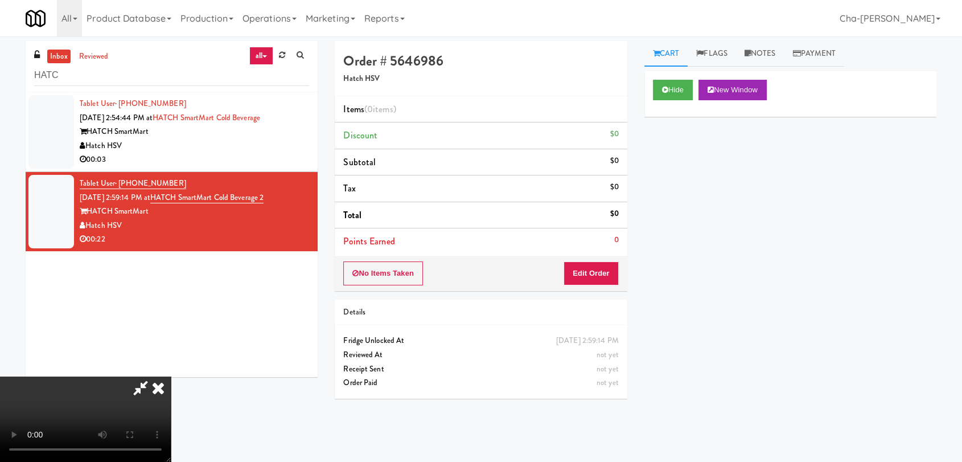
click at [171, 376] on icon at bounding box center [158, 387] width 25 height 23
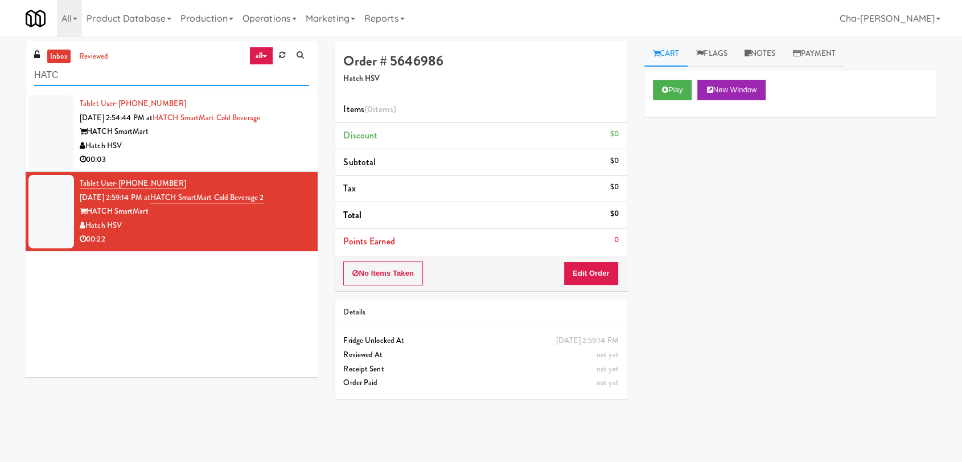
click at [149, 72] on input "HATC" at bounding box center [171, 75] width 275 height 21
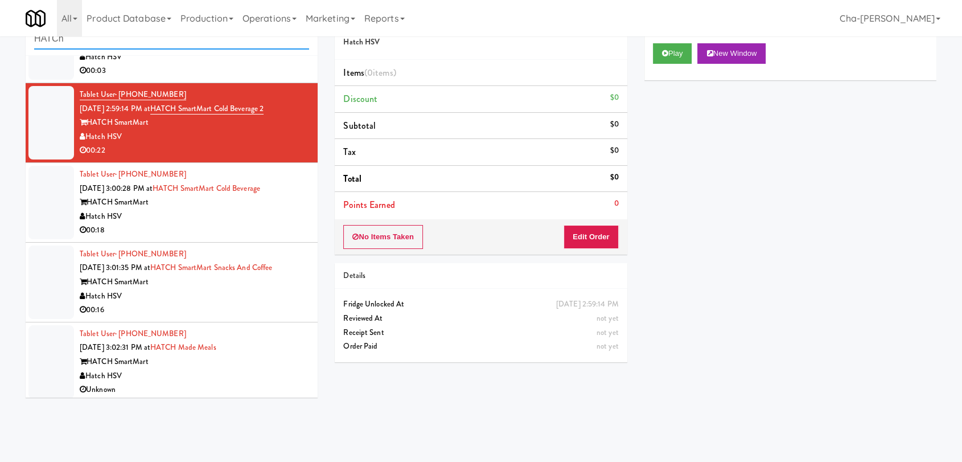
scroll to position [56, 0]
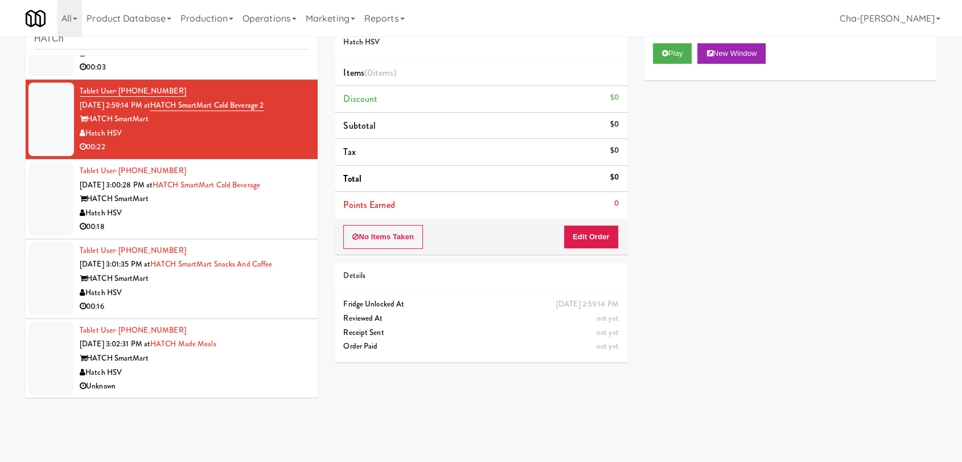
click at [262, 294] on div "Hatch HSV" at bounding box center [194, 293] width 229 height 14
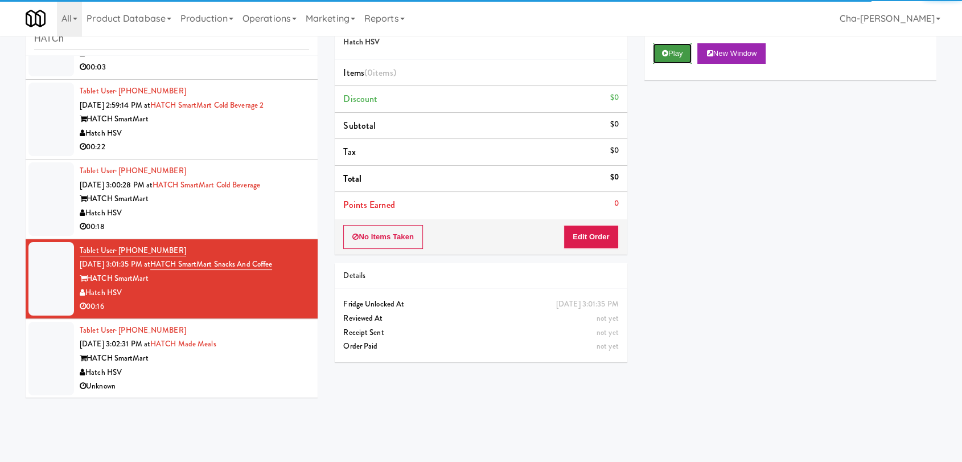
click at [683, 56] on button "Play" at bounding box center [672, 53] width 39 height 20
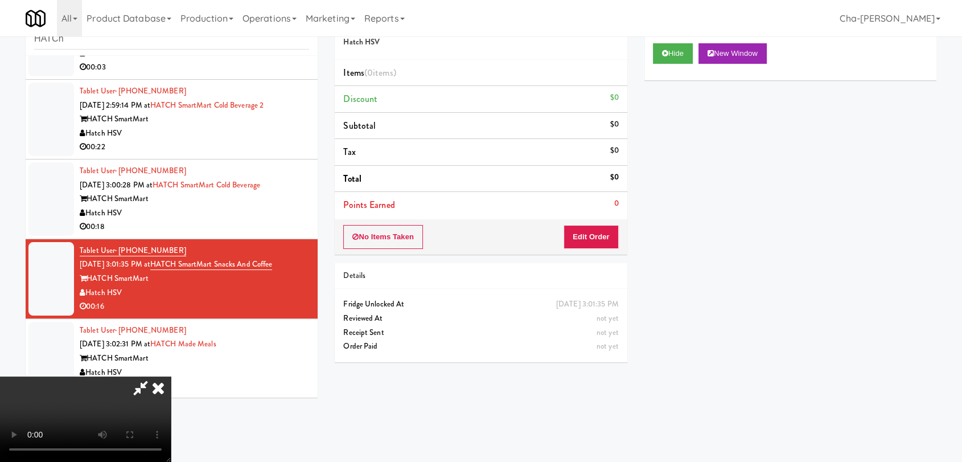
click at [171, 376] on icon at bounding box center [158, 387] width 25 height 23
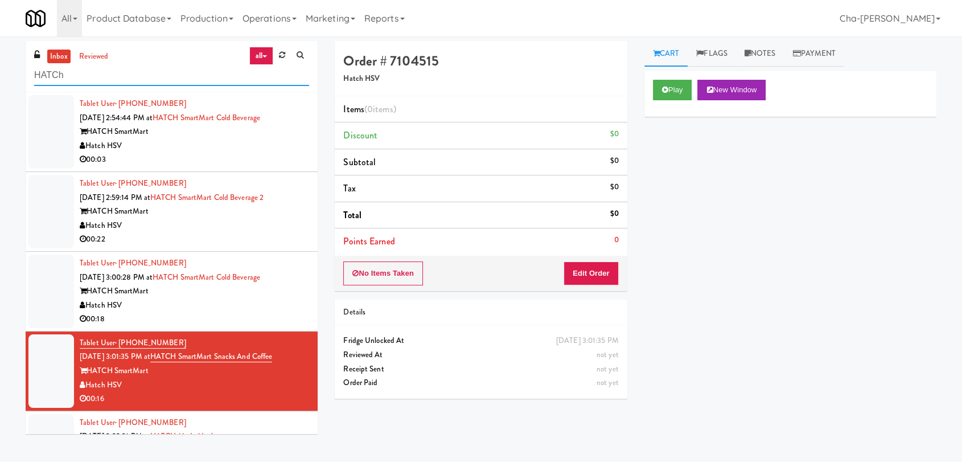
click at [125, 83] on input "HATCh" at bounding box center [171, 75] width 275 height 21
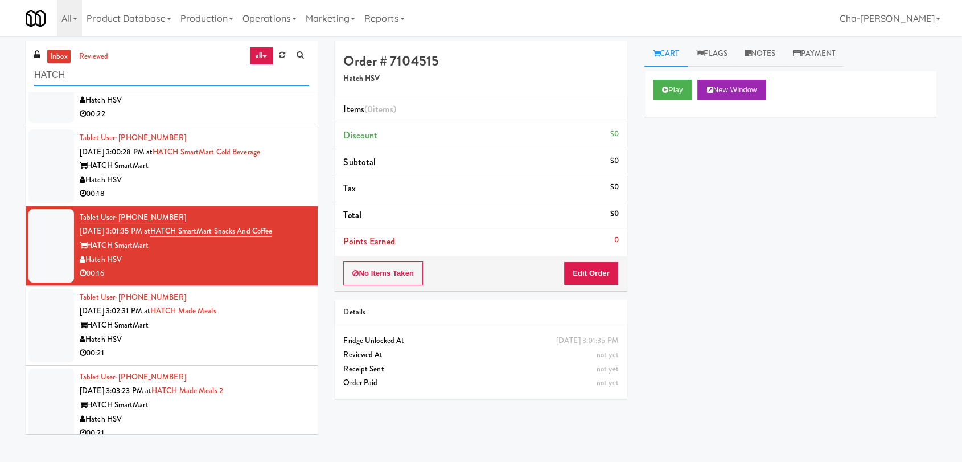
scroll to position [136, 0]
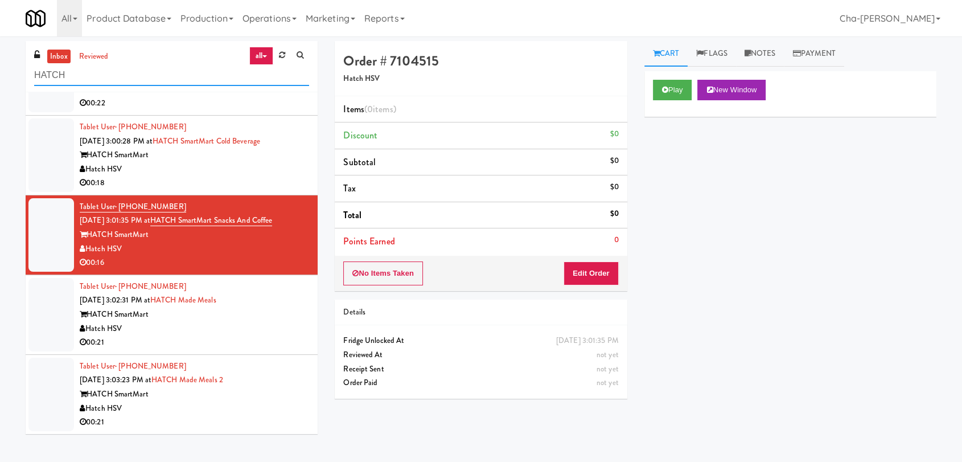
type input "HATCH"
click at [241, 303] on div "Tablet User · (251) 235-2096 Sep 26, 2025 3:02:31 PM at HATCH Made Meals HATCH …" at bounding box center [194, 314] width 229 height 70
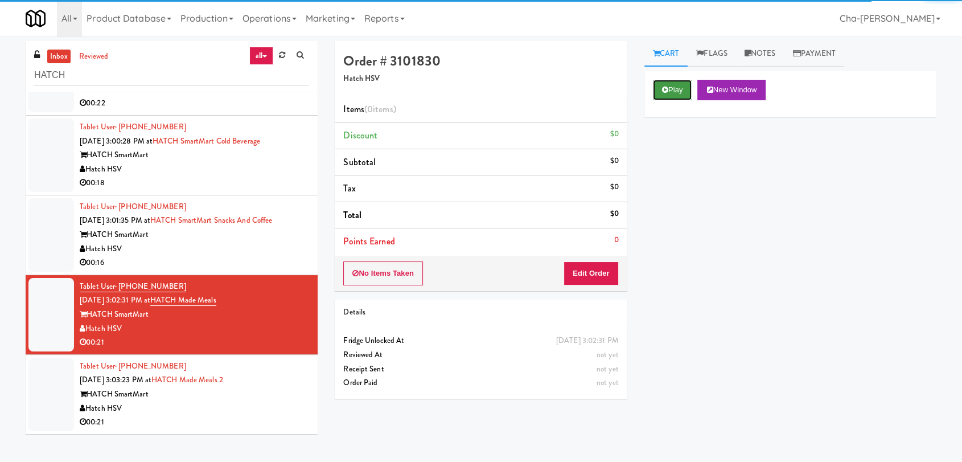
click at [678, 88] on button "Play" at bounding box center [672, 90] width 39 height 20
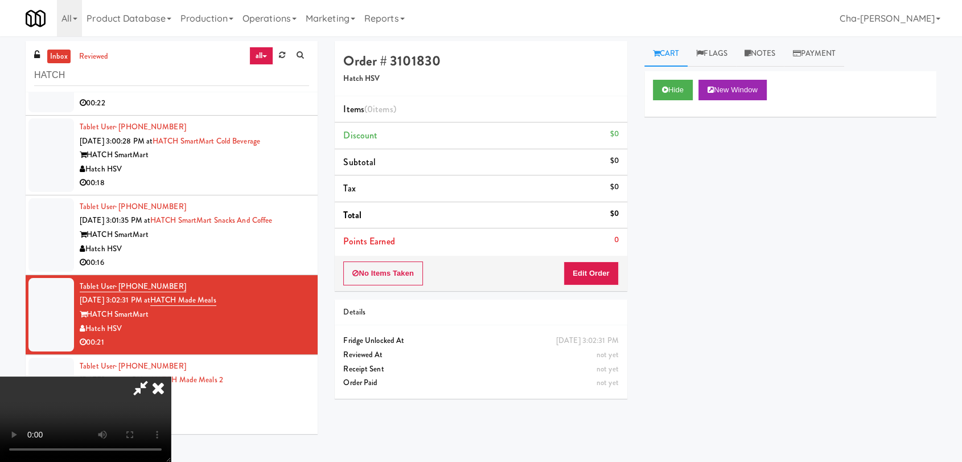
click at [171, 376] on icon at bounding box center [158, 387] width 25 height 23
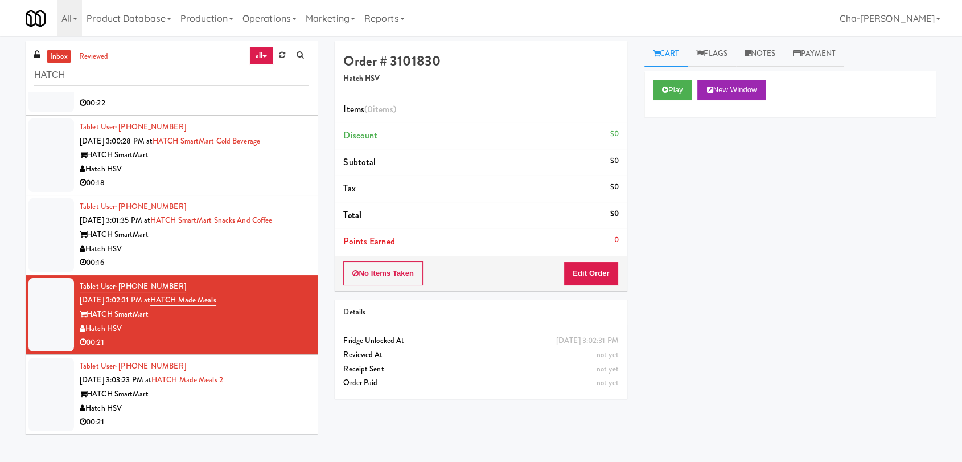
click at [239, 393] on div "HATCH SmartMart" at bounding box center [194, 394] width 229 height 14
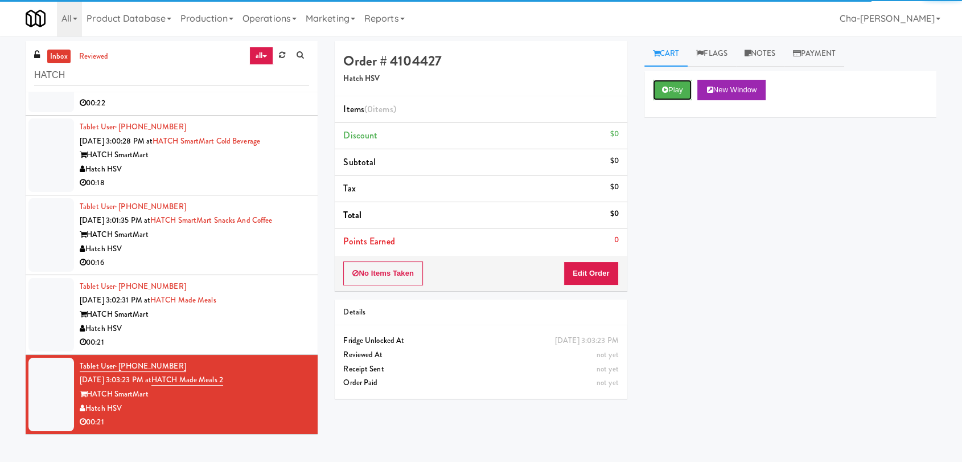
click at [684, 87] on button "Play" at bounding box center [672, 90] width 39 height 20
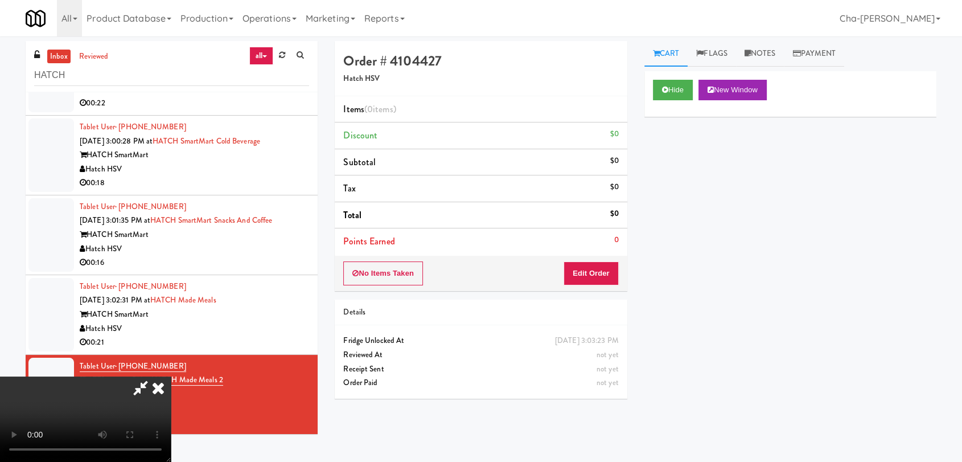
click at [171, 376] on icon at bounding box center [158, 387] width 25 height 23
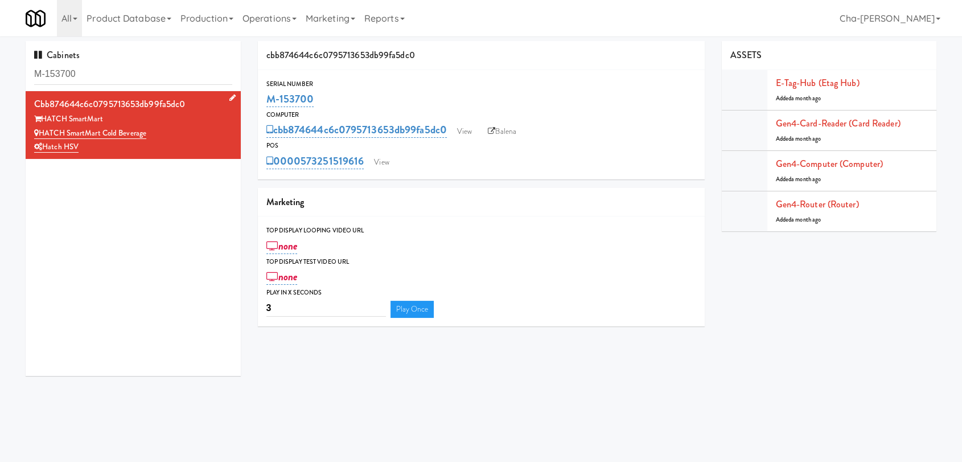
drag, startPoint x: 0, startPoint y: 0, endPoint x: 41, endPoint y: 131, distance: 137.7
click at [41, 131] on div "HATCH SmartMart Cold Beverage" at bounding box center [133, 133] width 198 height 14
copy link "HATCH SmartMart Cold Beverage"
click at [469, 125] on link "View" at bounding box center [464, 131] width 26 height 17
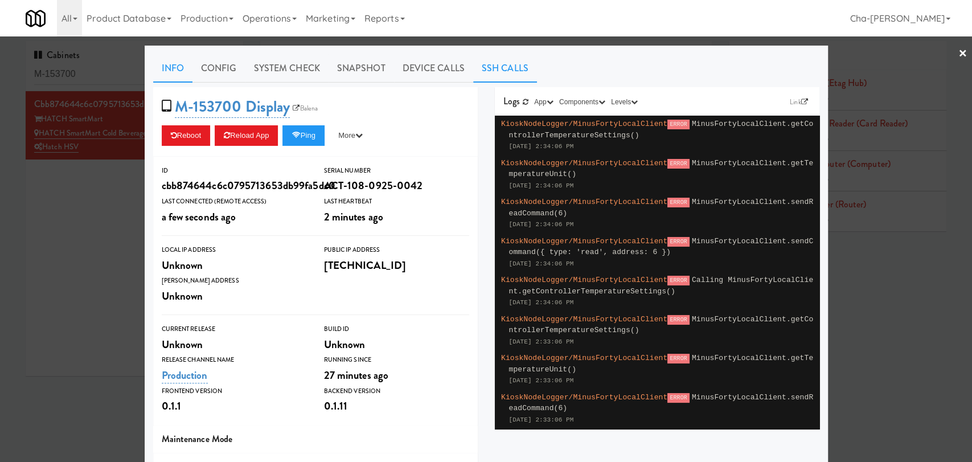
click at [475, 66] on link "SSH Calls" at bounding box center [505, 68] width 64 height 28
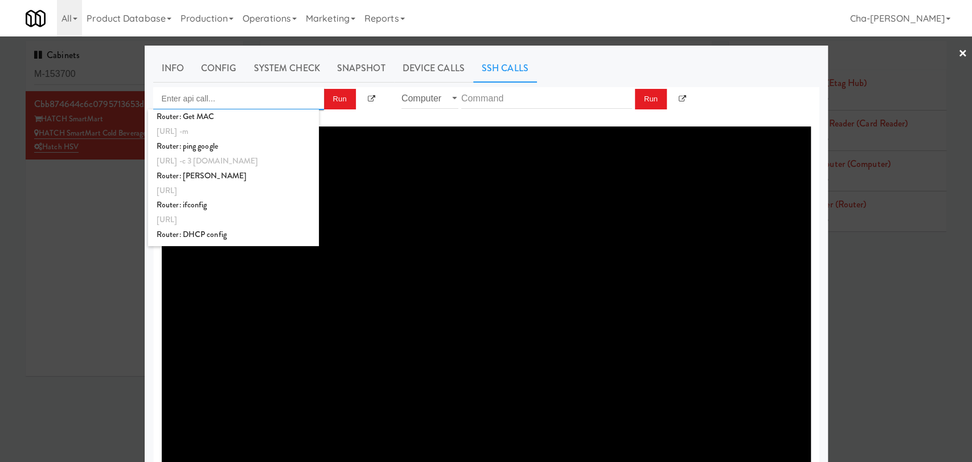
click at [191, 97] on input "Enter api call..." at bounding box center [238, 98] width 171 height 23
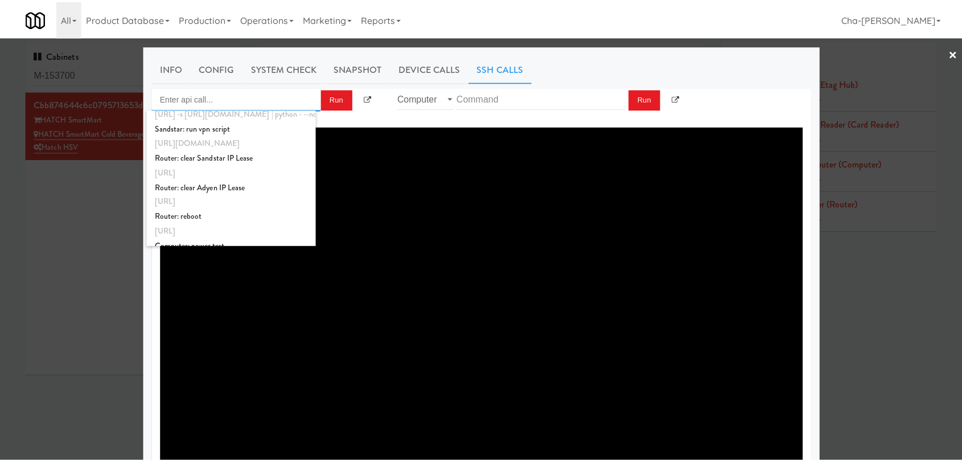
scroll to position [426, 0]
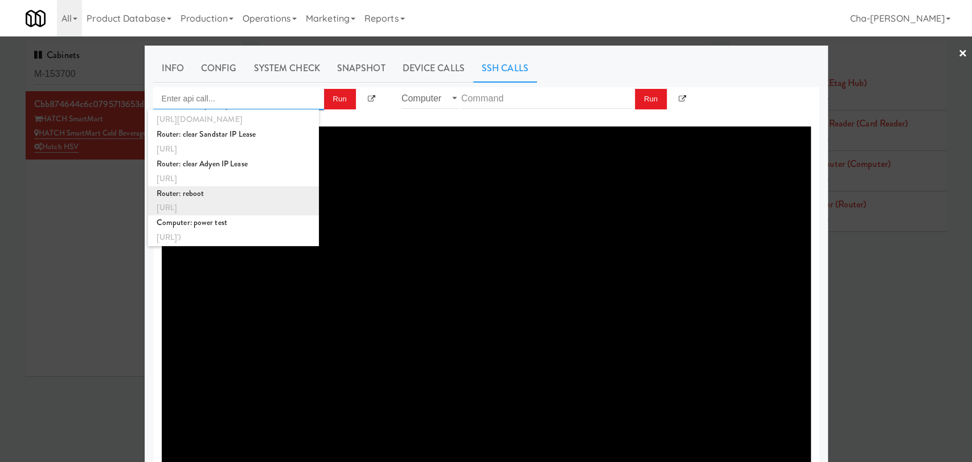
click at [230, 196] on div "Router: reboot" at bounding box center [234, 193] width 154 height 15
type input "Router: reboot"
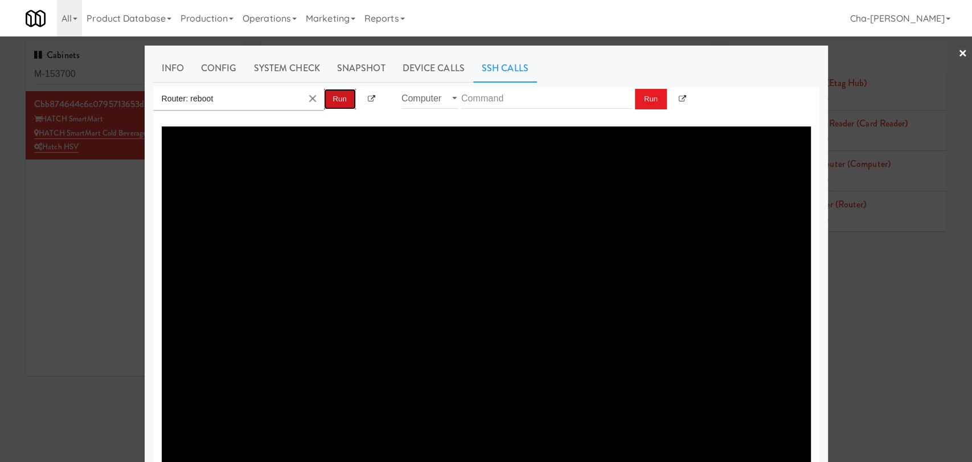
click at [333, 101] on button "Run" at bounding box center [340, 99] width 32 height 20
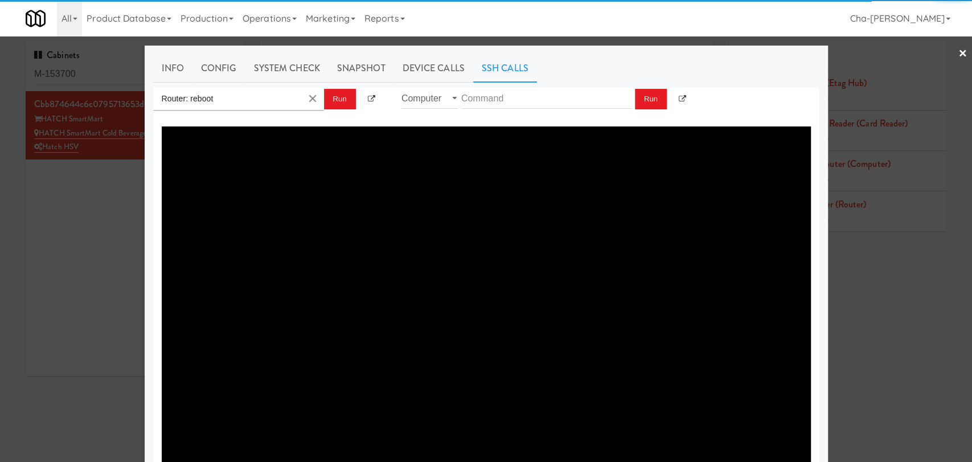
type textarea "{"message":"Cannot set headers after they are sent to the client","status":500}"
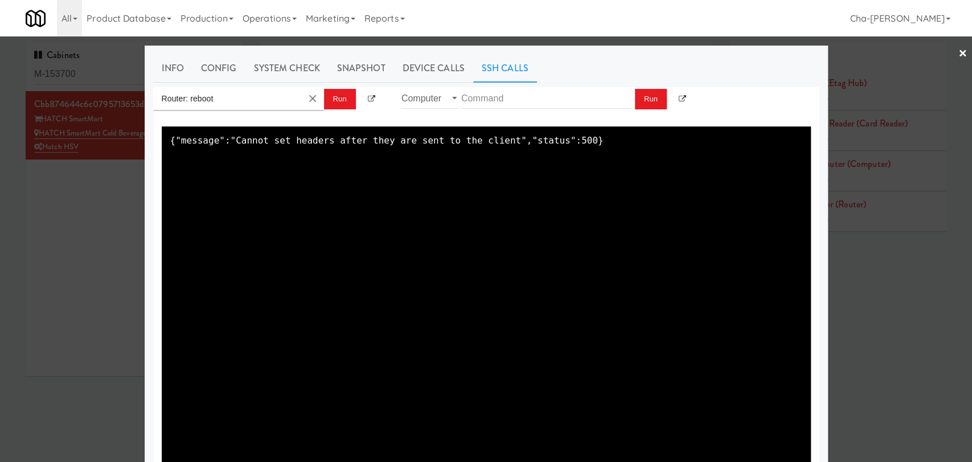
click at [52, 239] on div at bounding box center [486, 231] width 972 height 462
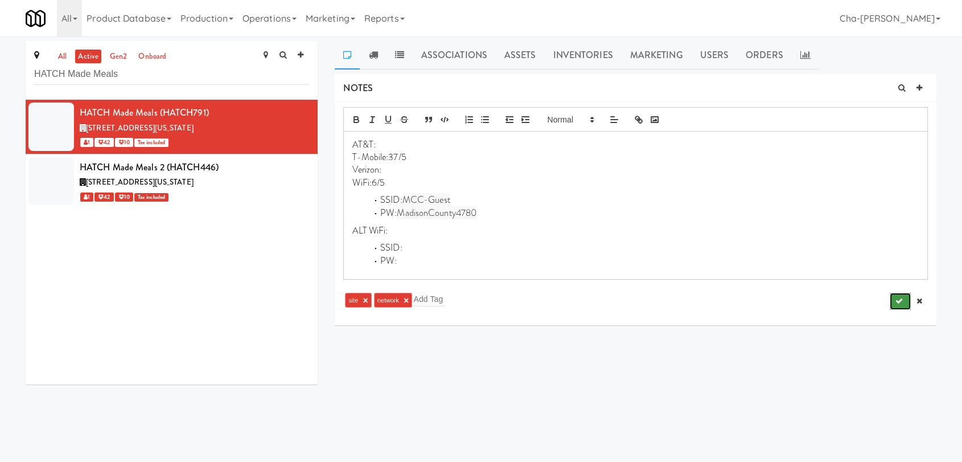
click at [903, 297] on button "submit" at bounding box center [900, 301] width 21 height 17
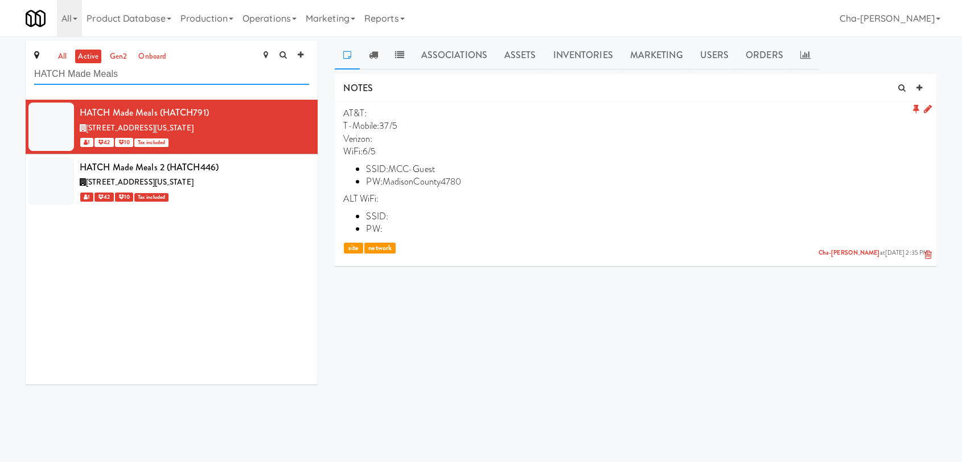
click at [144, 75] on input "HATCH Made Meals" at bounding box center [171, 74] width 275 height 21
paste input "SmartMart Snacks and Coffee"
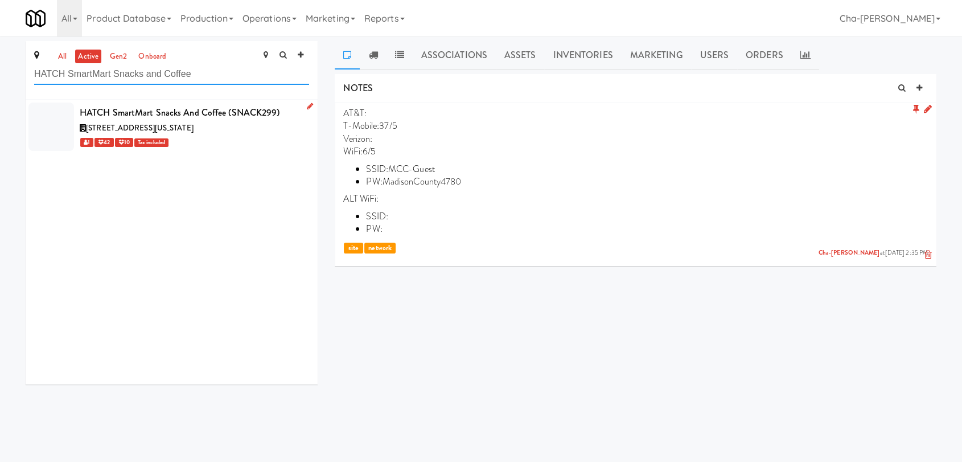
type input "HATCH SmartMart Snacks and Coffee"
click at [244, 143] on div "1 42 10 Tax included" at bounding box center [194, 142] width 229 height 14
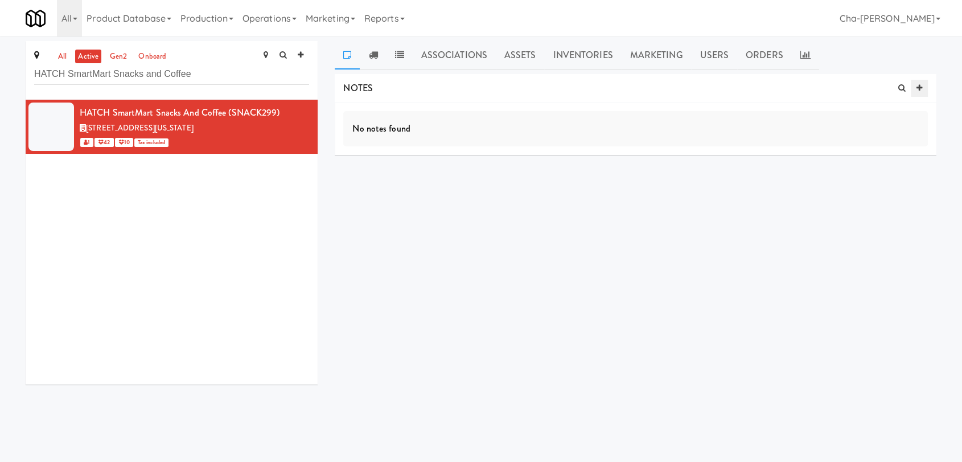
click at [916, 86] on icon at bounding box center [919, 87] width 6 height 7
click at [382, 176] on input "text" at bounding box center [388, 177] width 31 height 15
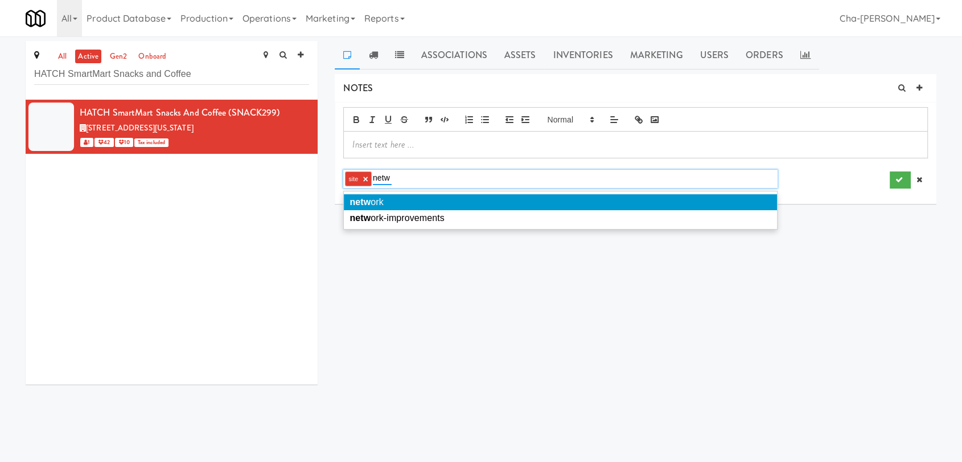
type input "netw"
click at [398, 200] on li "netw ork" at bounding box center [560, 202] width 433 height 16
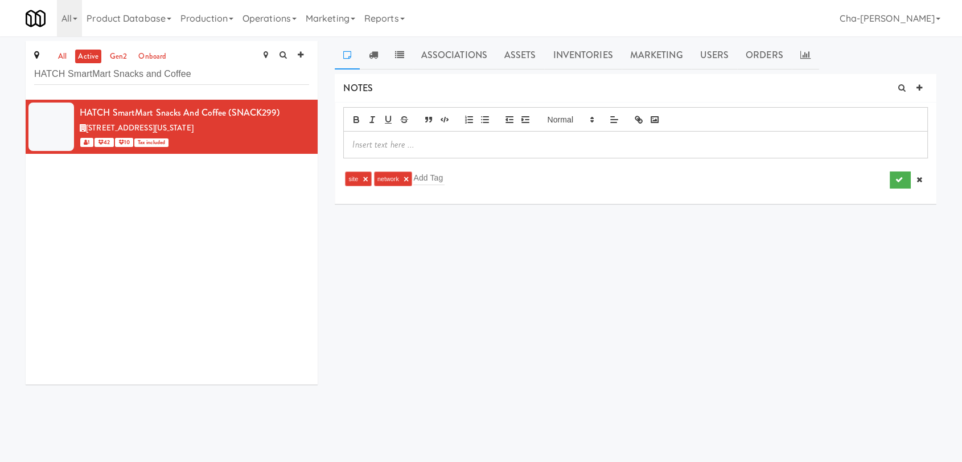
click at [394, 144] on p at bounding box center [635, 144] width 566 height 13
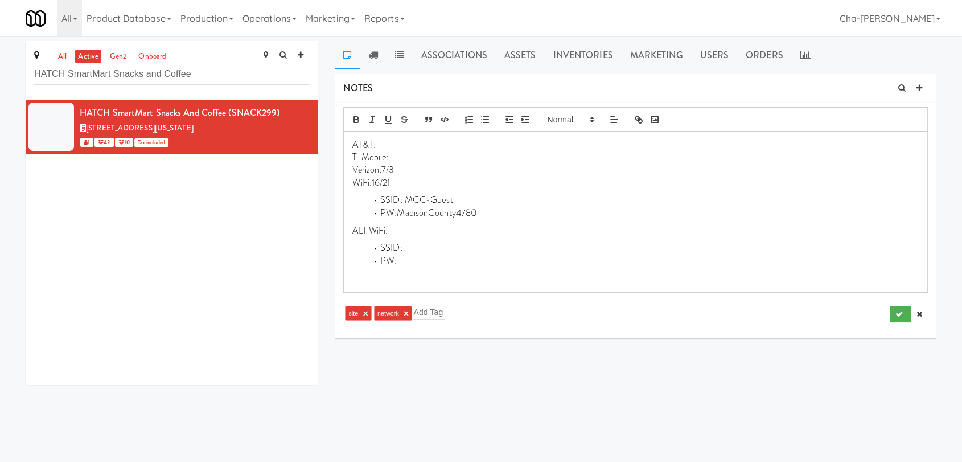
click at [403, 181] on p "WiFi:16/21" at bounding box center [635, 182] width 566 height 13
click at [404, 168] on p "Verizon:7/3" at bounding box center [635, 169] width 566 height 13
click at [418, 157] on p "T-Mobile:" at bounding box center [635, 157] width 566 height 13
click at [386, 183] on p "WiFi:" at bounding box center [635, 182] width 566 height 13
click at [895, 311] on icon "submit" at bounding box center [898, 313] width 7 height 7
